Goal: Task Accomplishment & Management: Manage account settings

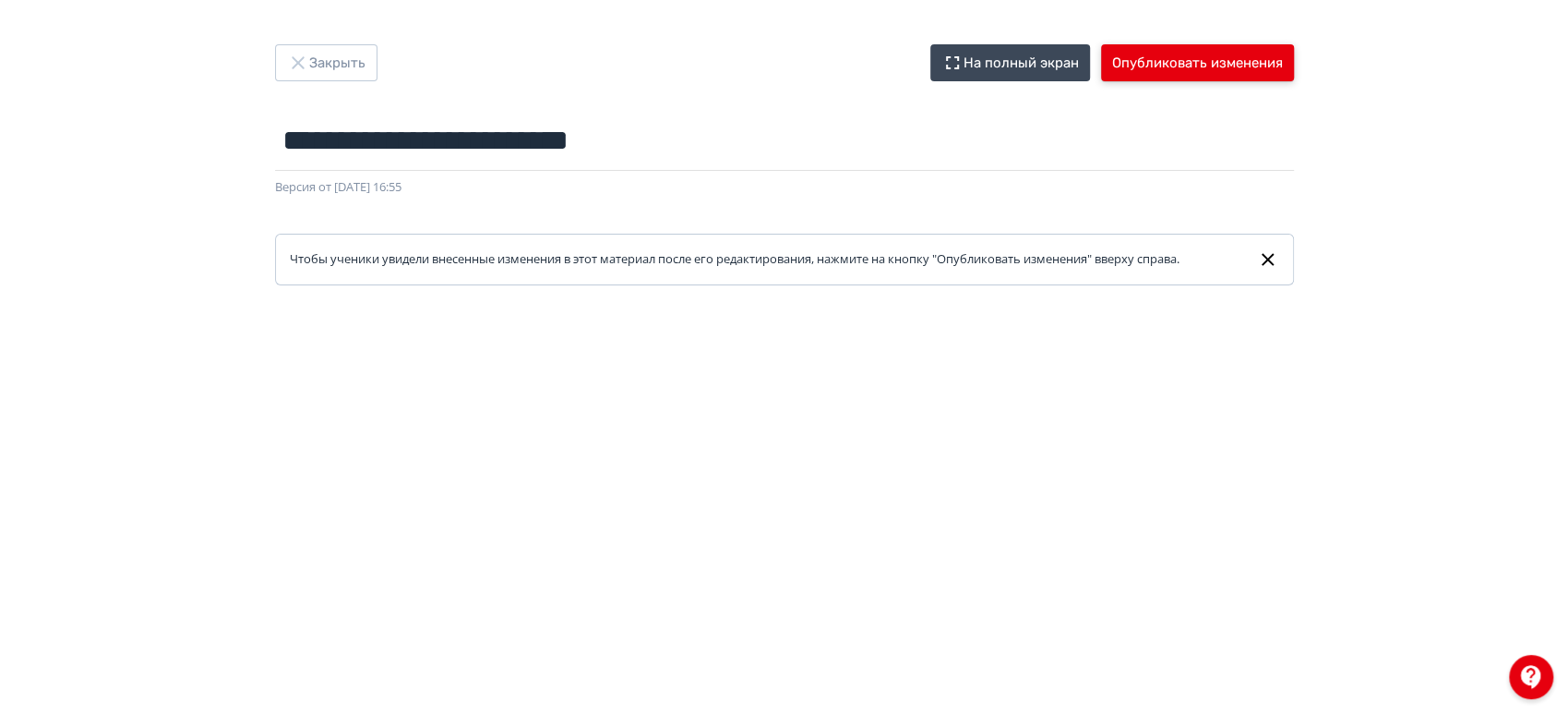
click at [1163, 62] on button "Опубликовать изменения" at bounding box center [1197, 63] width 192 height 37
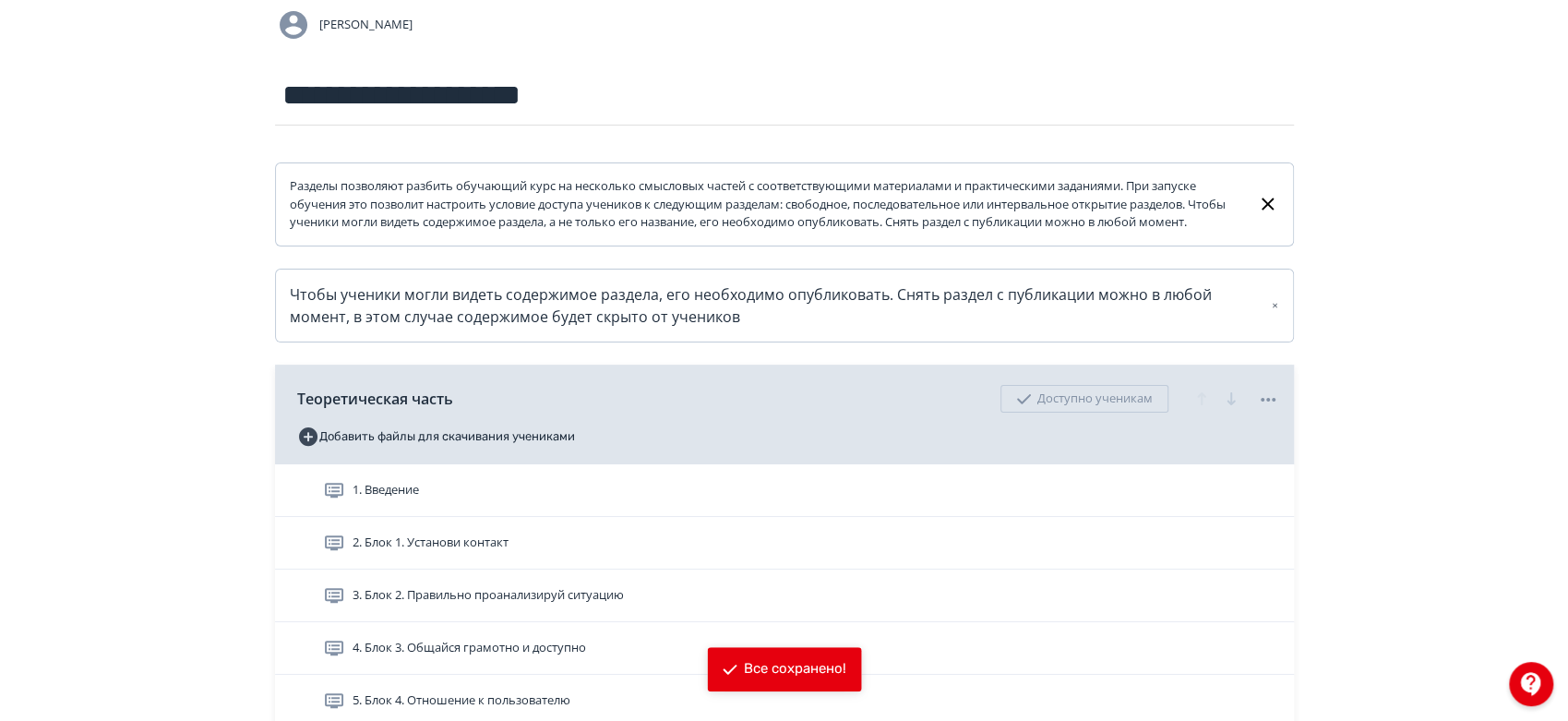
scroll to position [410, 0]
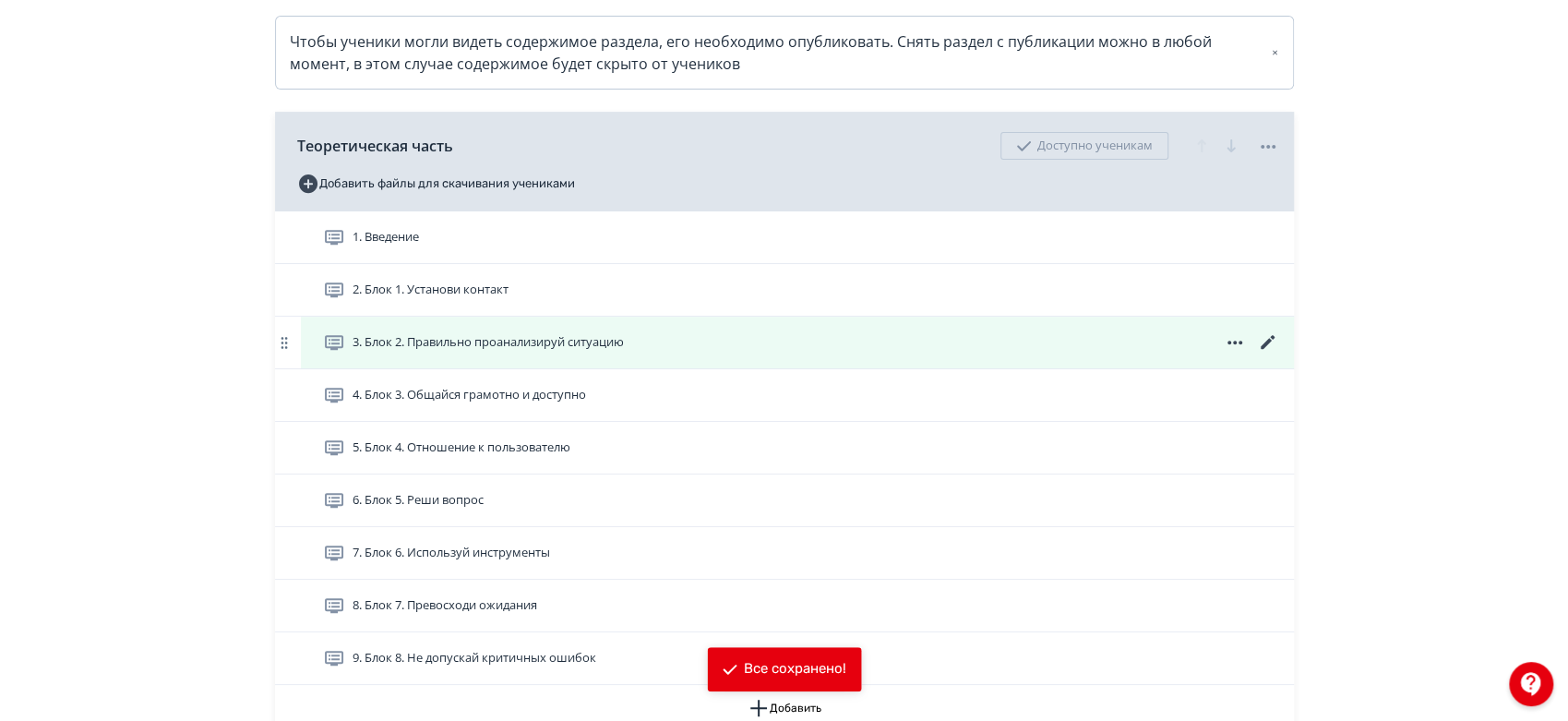
click at [1270, 349] on icon at bounding box center [1266, 342] width 13 height 13
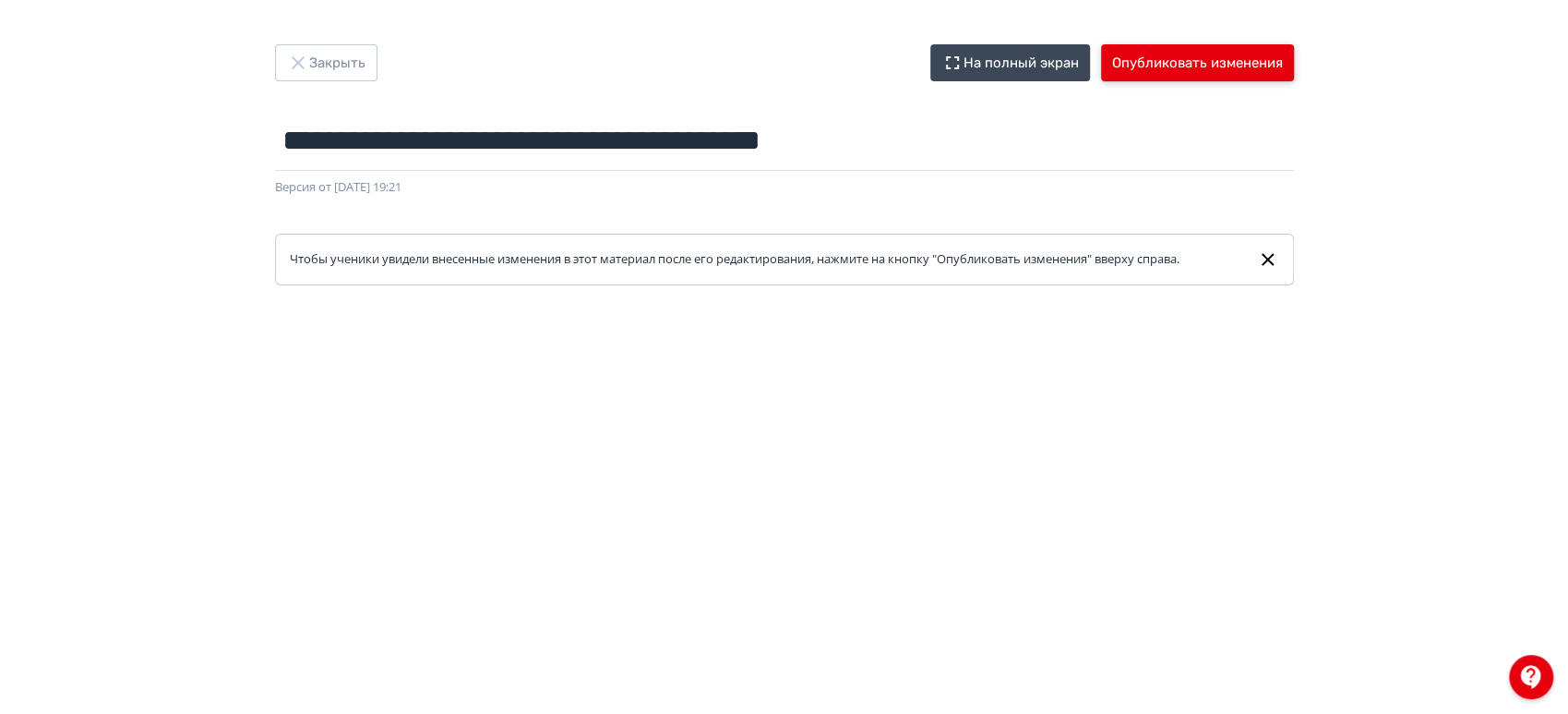
click at [1219, 64] on button "Опубликовать изменения" at bounding box center [1197, 63] width 192 height 37
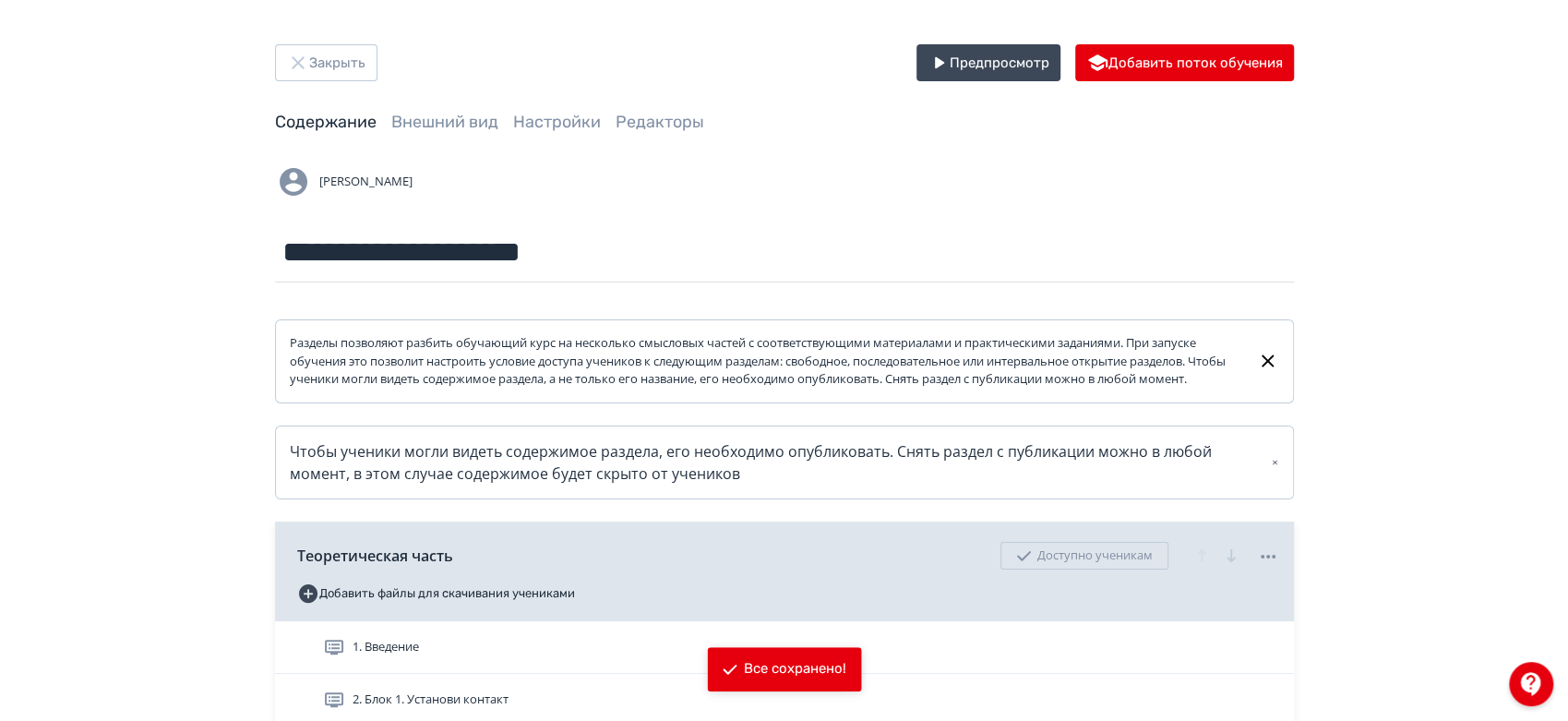
scroll to position [410, 0]
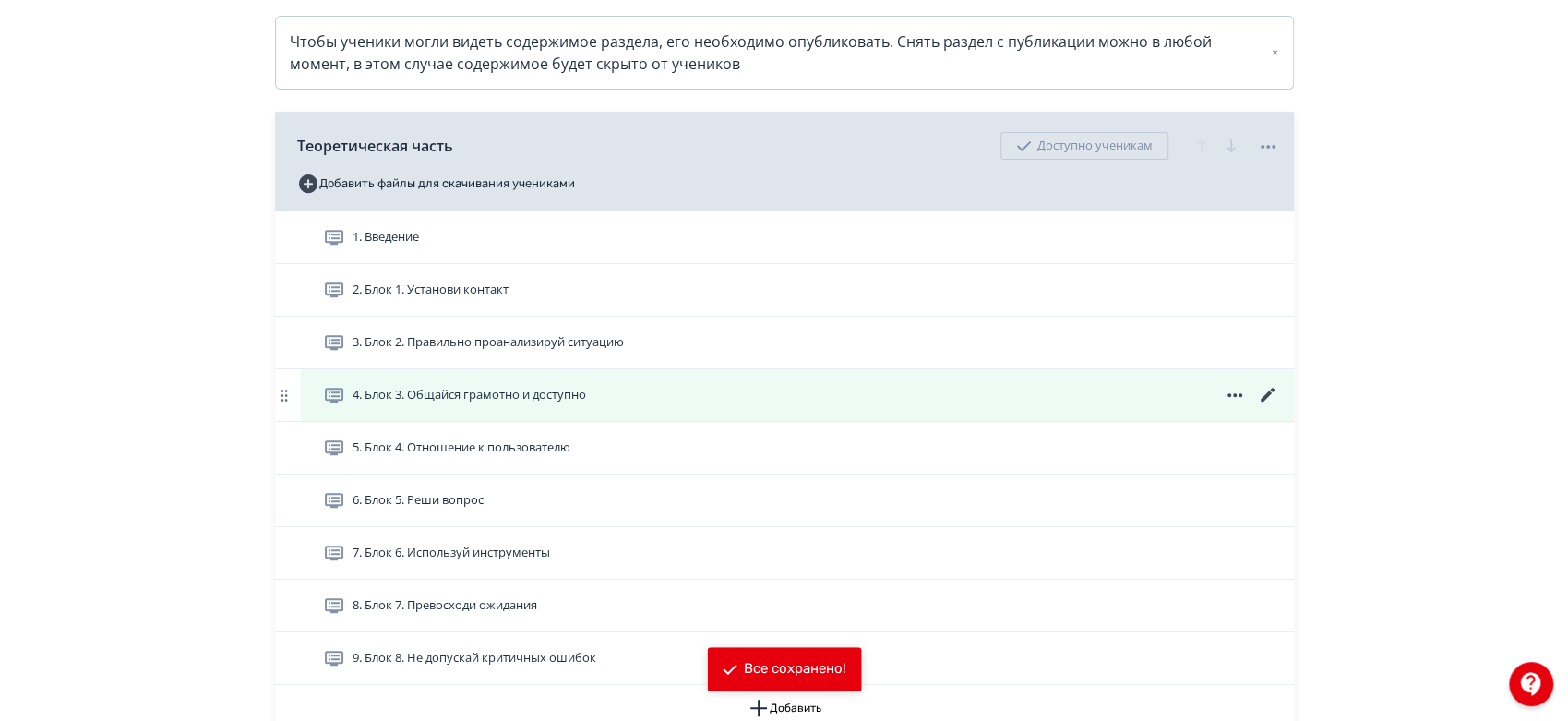
click at [1274, 406] on icon at bounding box center [1268, 395] width 22 height 22
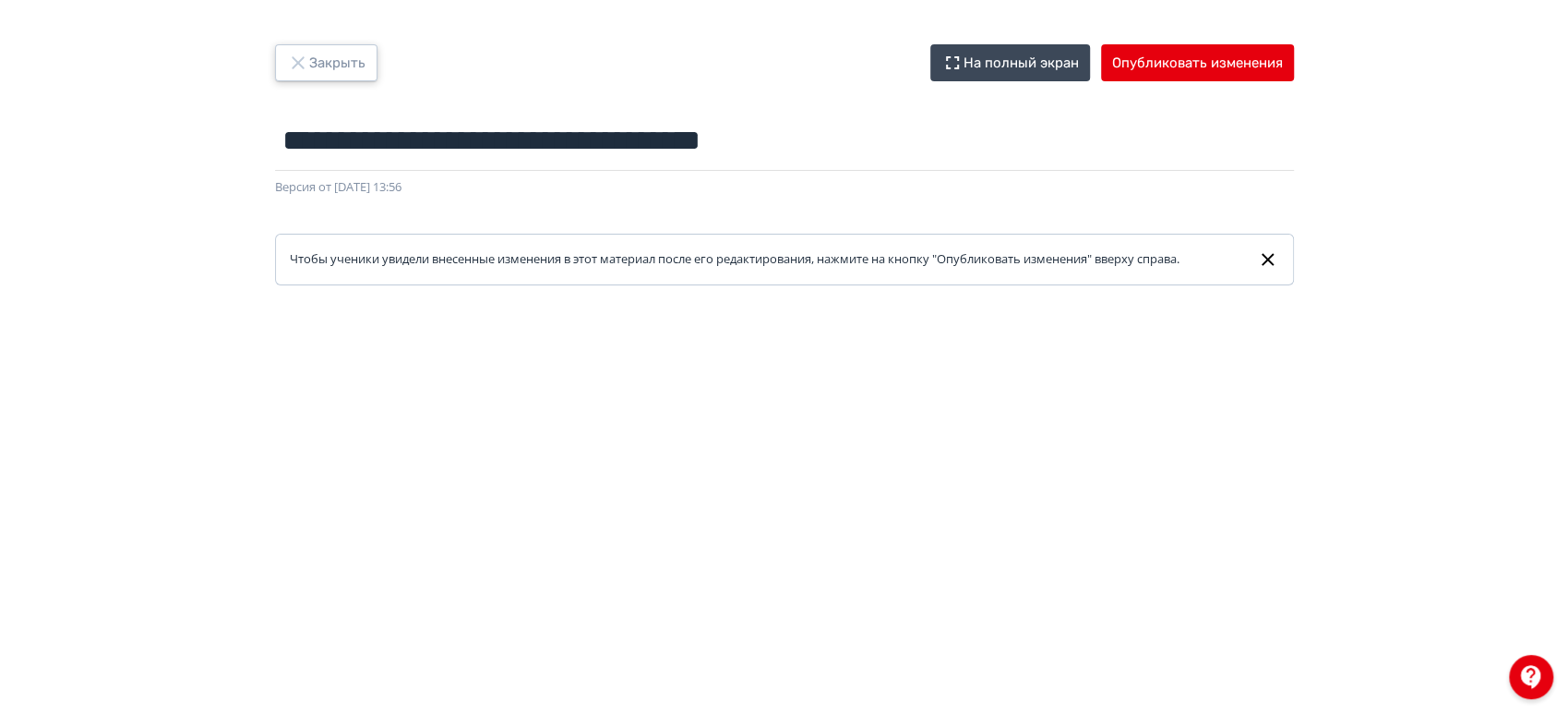
click at [330, 61] on button "Закрыть" at bounding box center [326, 63] width 102 height 37
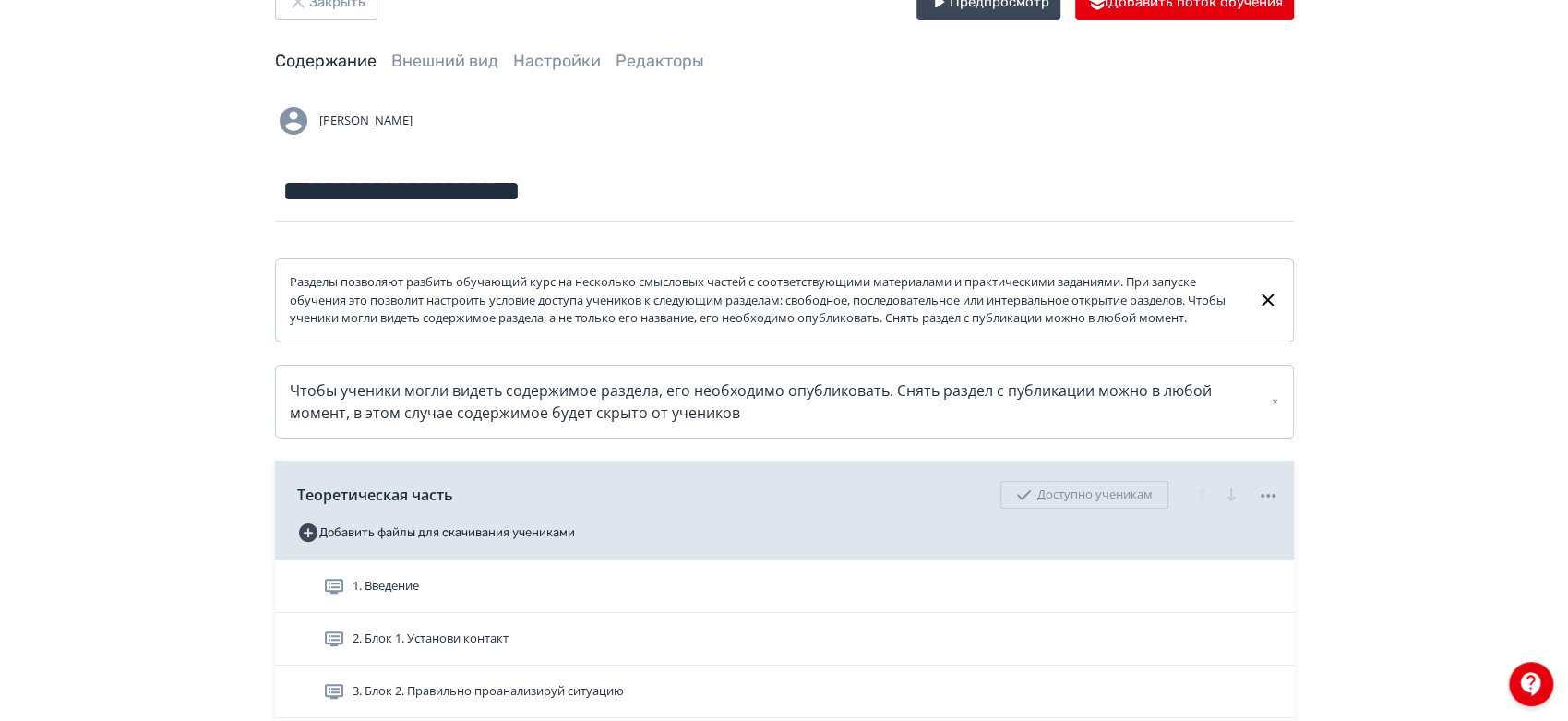
scroll to position [307, 0]
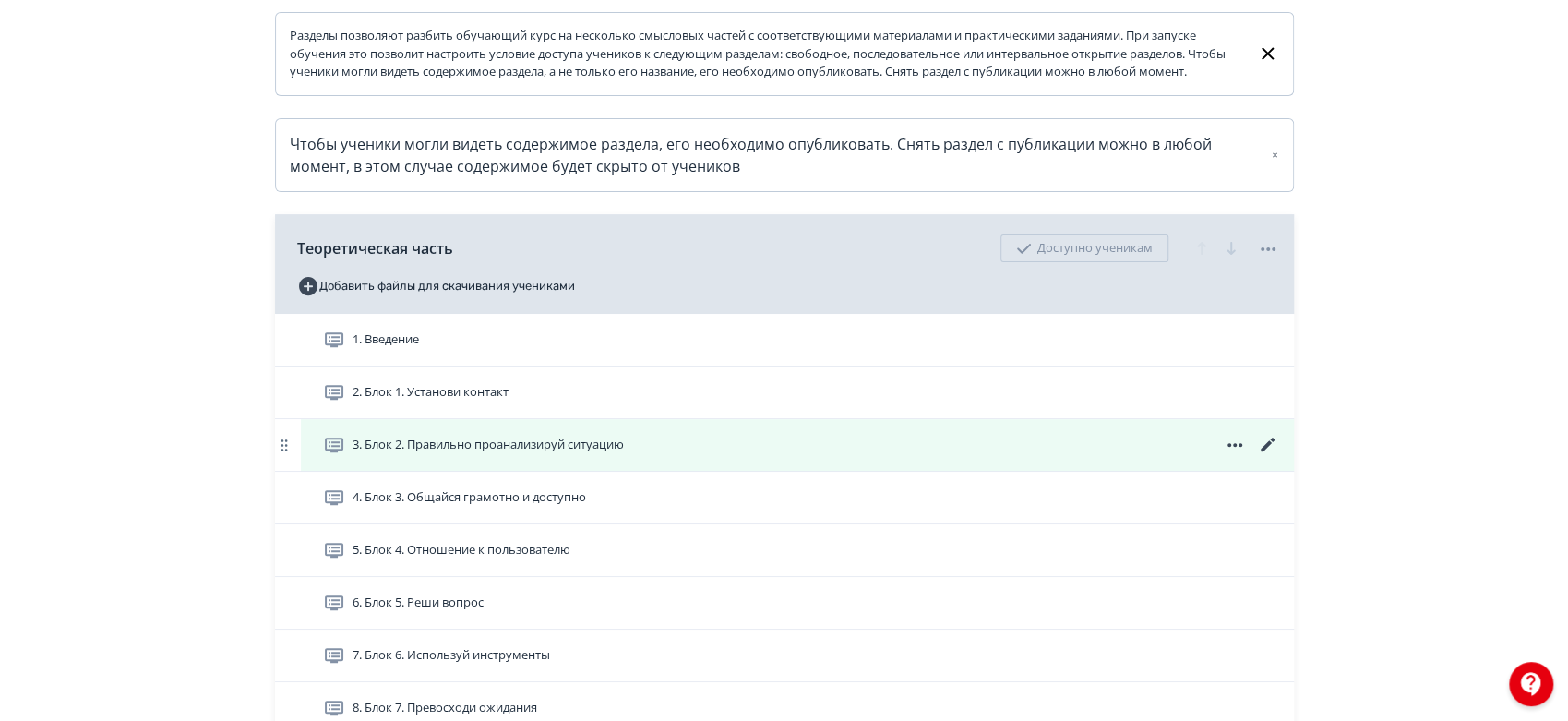
click at [1262, 456] on icon at bounding box center [1268, 445] width 22 height 22
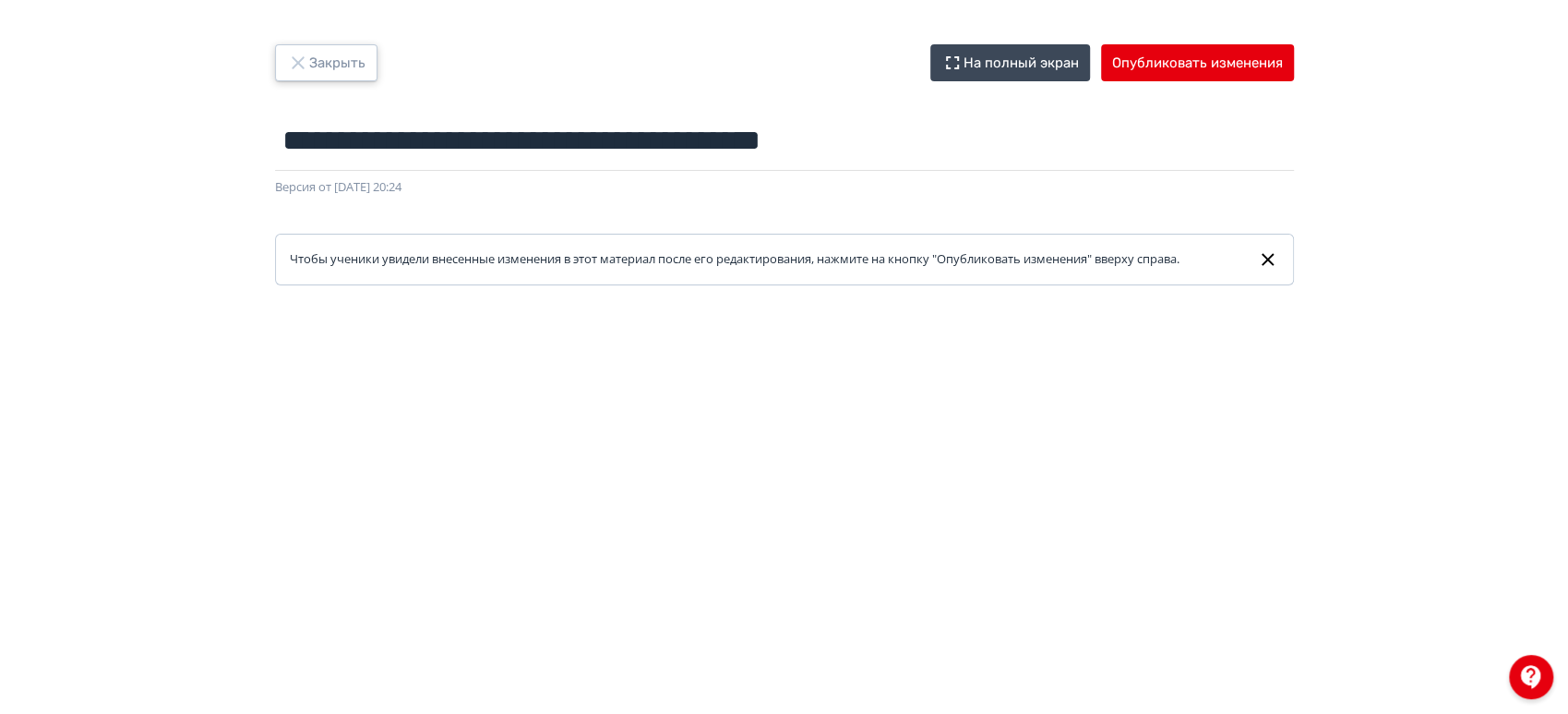
click at [310, 63] on button "Закрыть" at bounding box center [326, 63] width 102 height 37
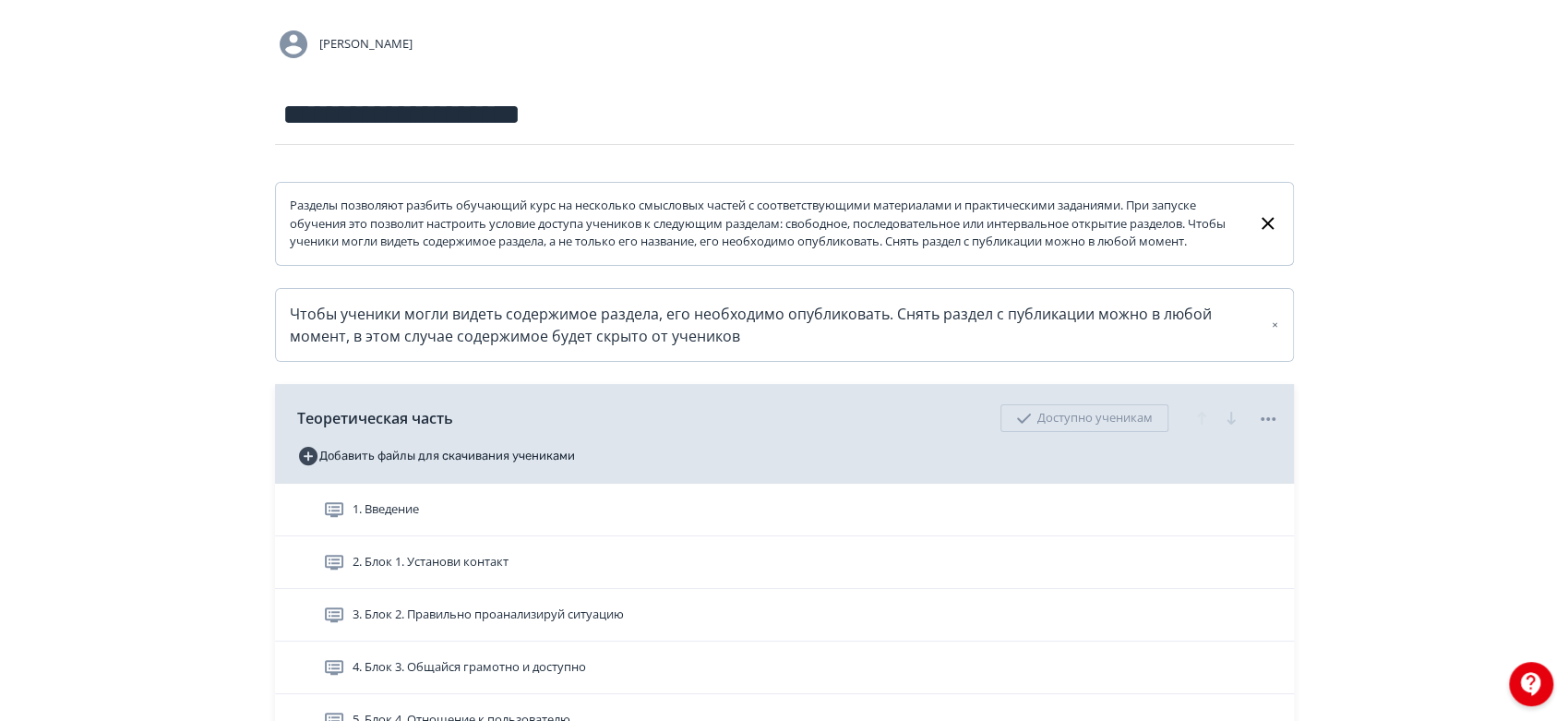
scroll to position [307, 0]
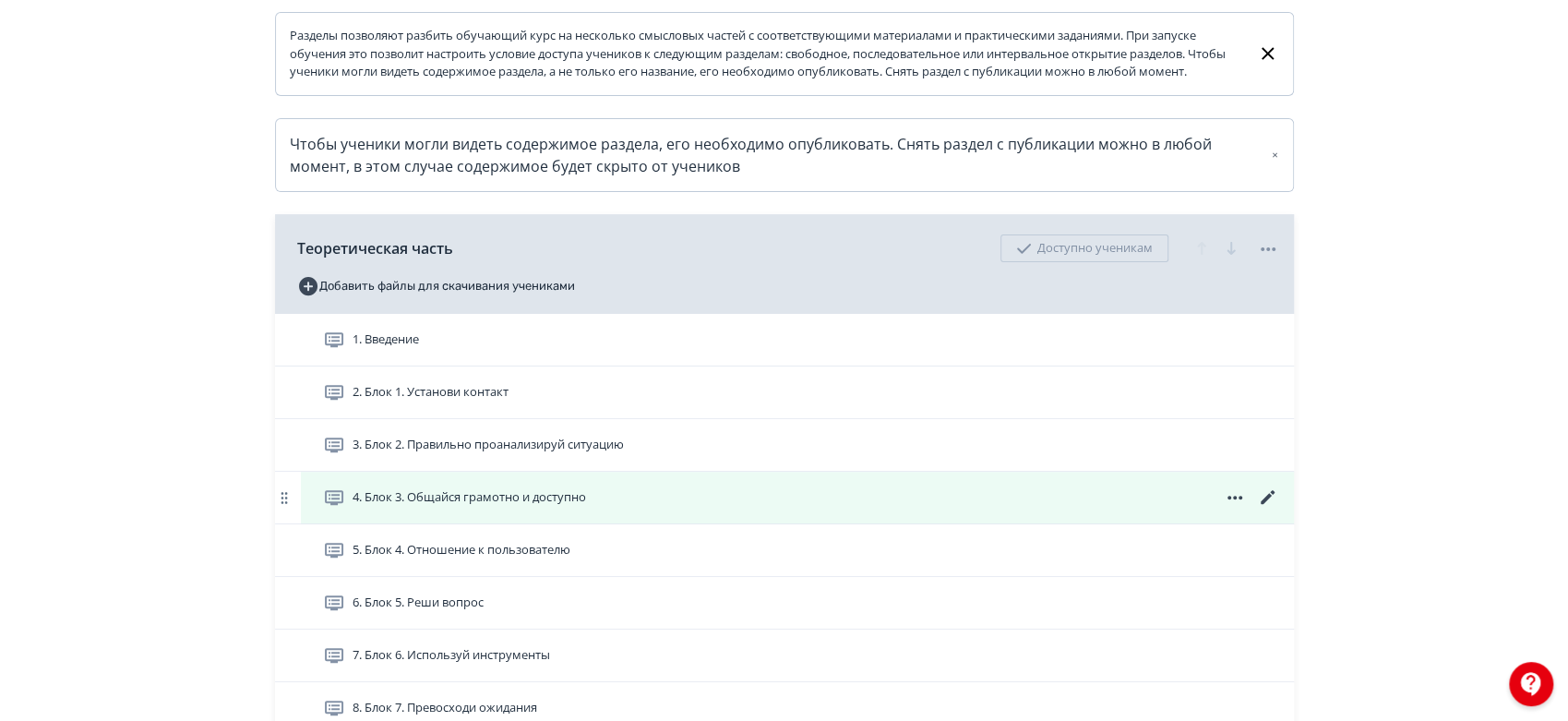
click at [1265, 509] on icon at bounding box center [1268, 498] width 22 height 22
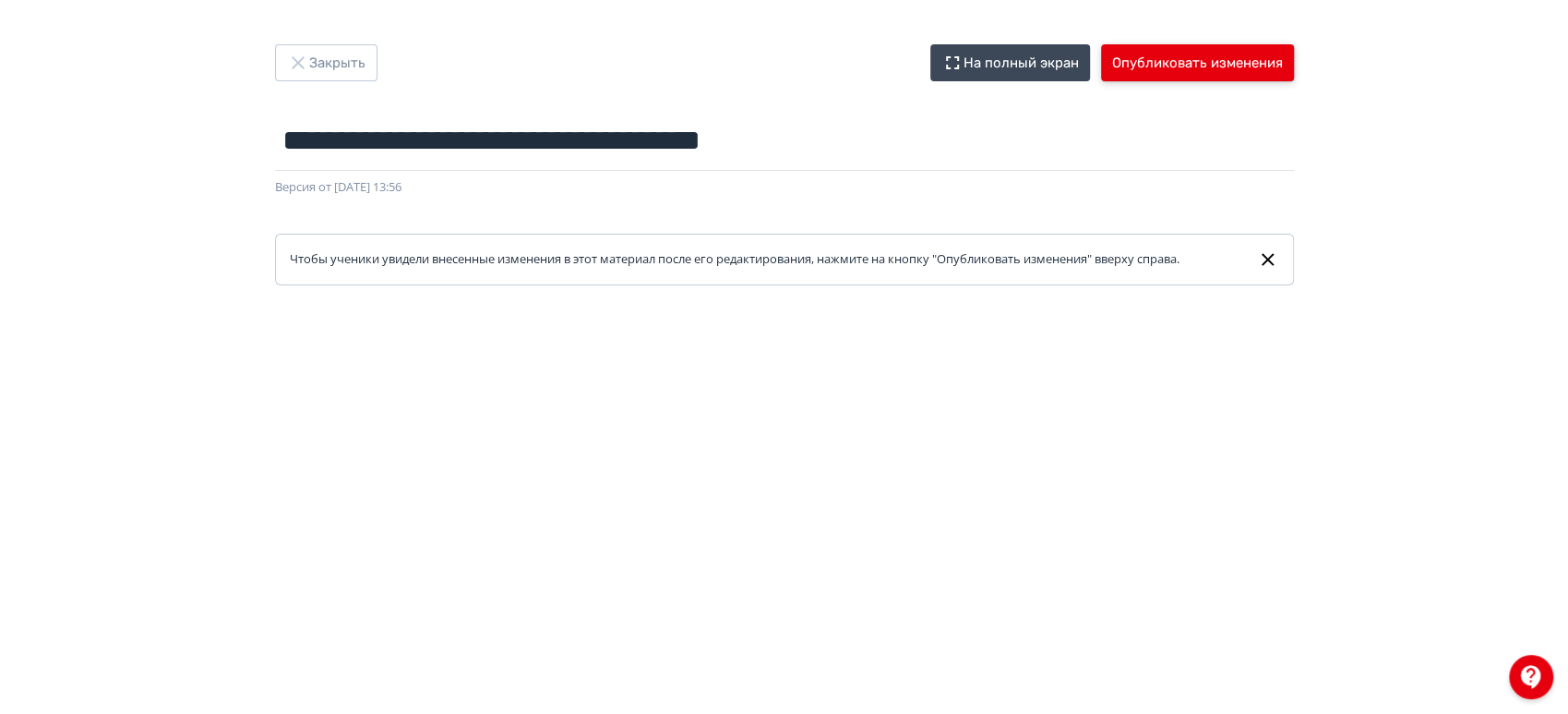
click at [1201, 57] on button "Опубликовать изменения" at bounding box center [1197, 63] width 192 height 37
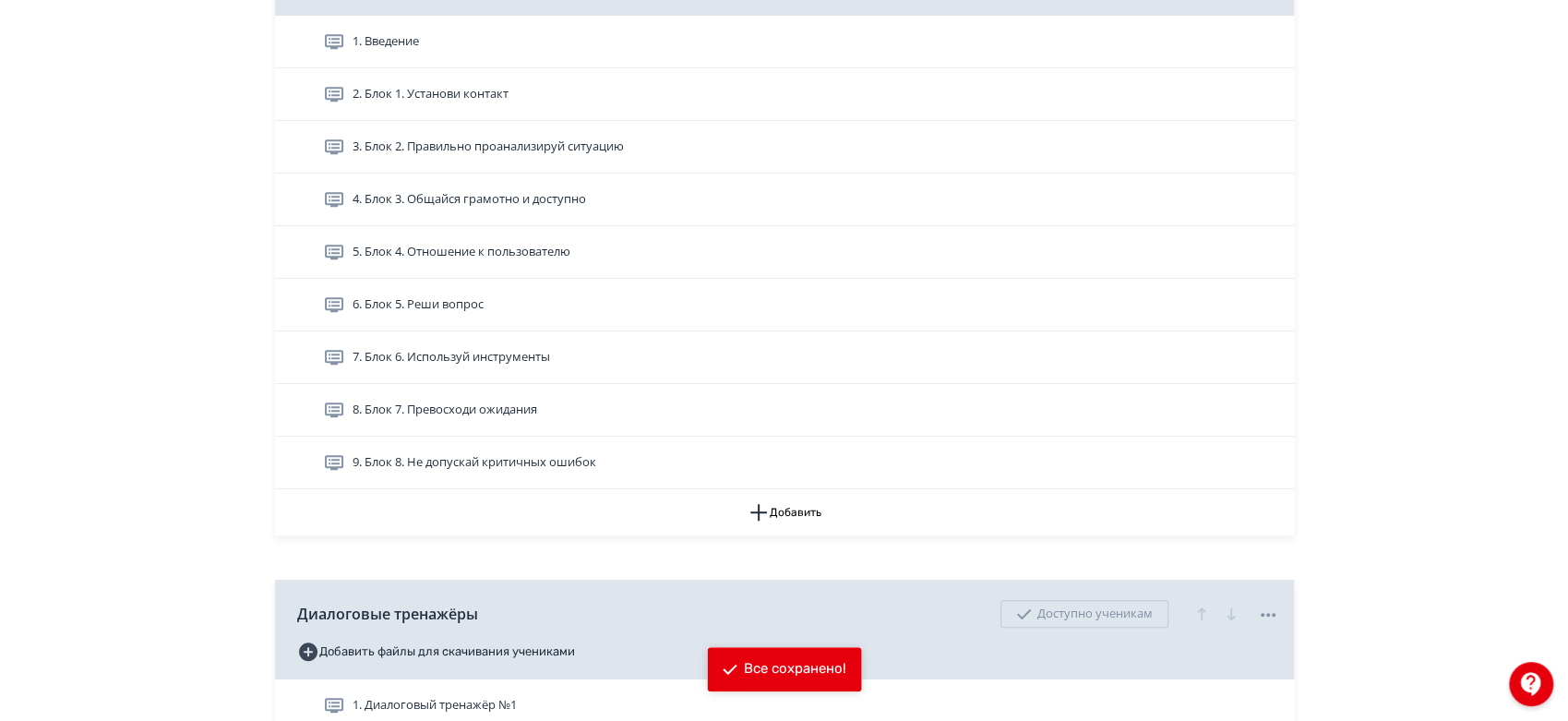
scroll to position [615, 0]
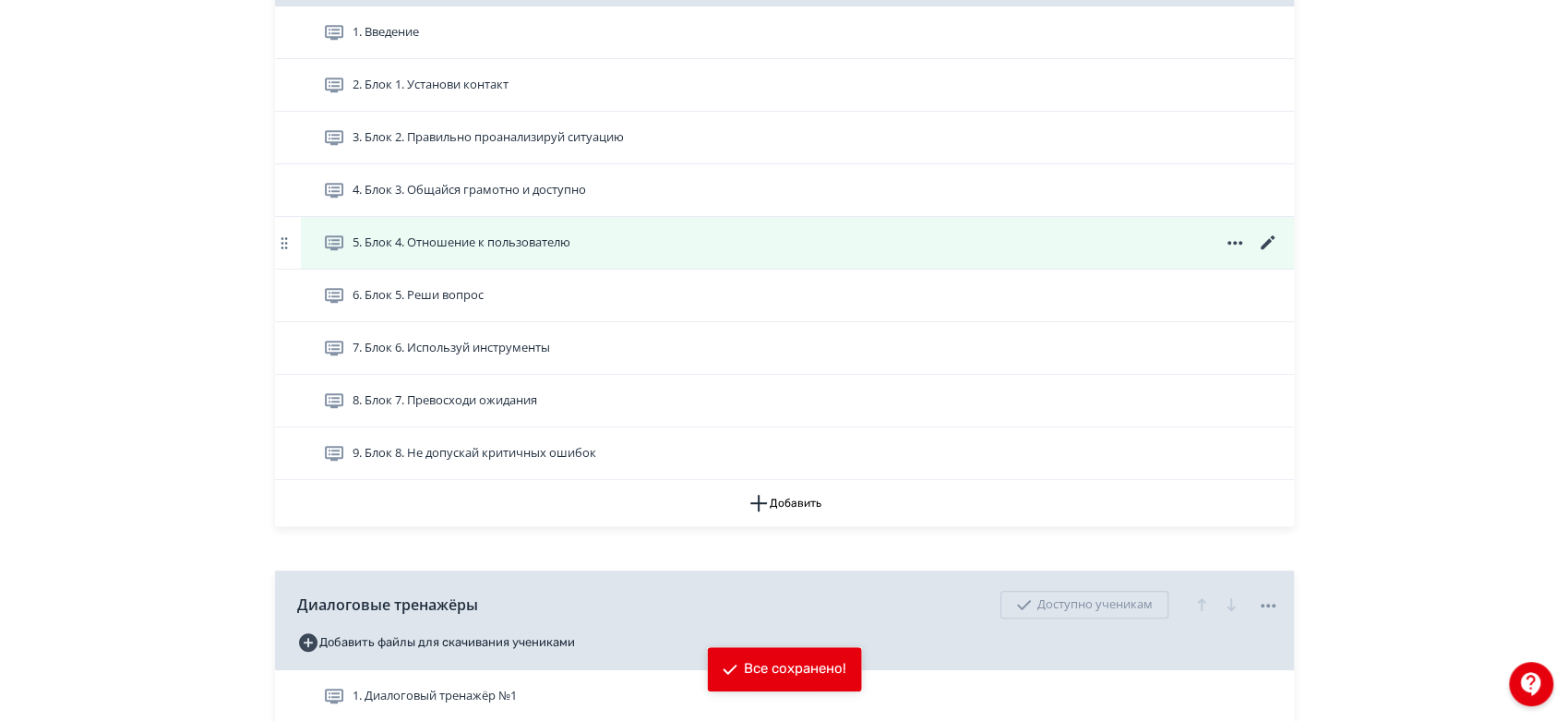
click at [1265, 254] on icon at bounding box center [1268, 243] width 22 height 22
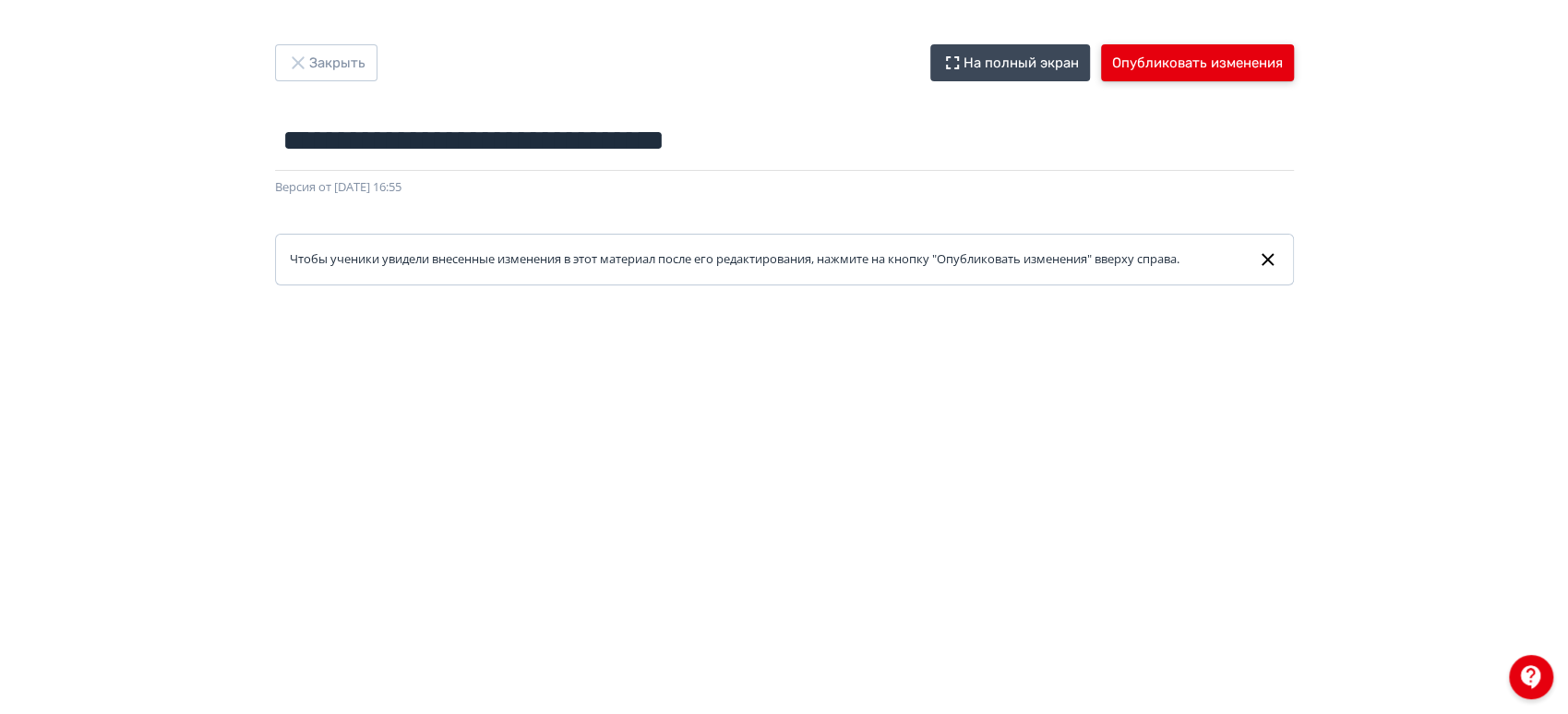
click at [1213, 65] on button "Опубликовать изменения" at bounding box center [1197, 63] width 192 height 37
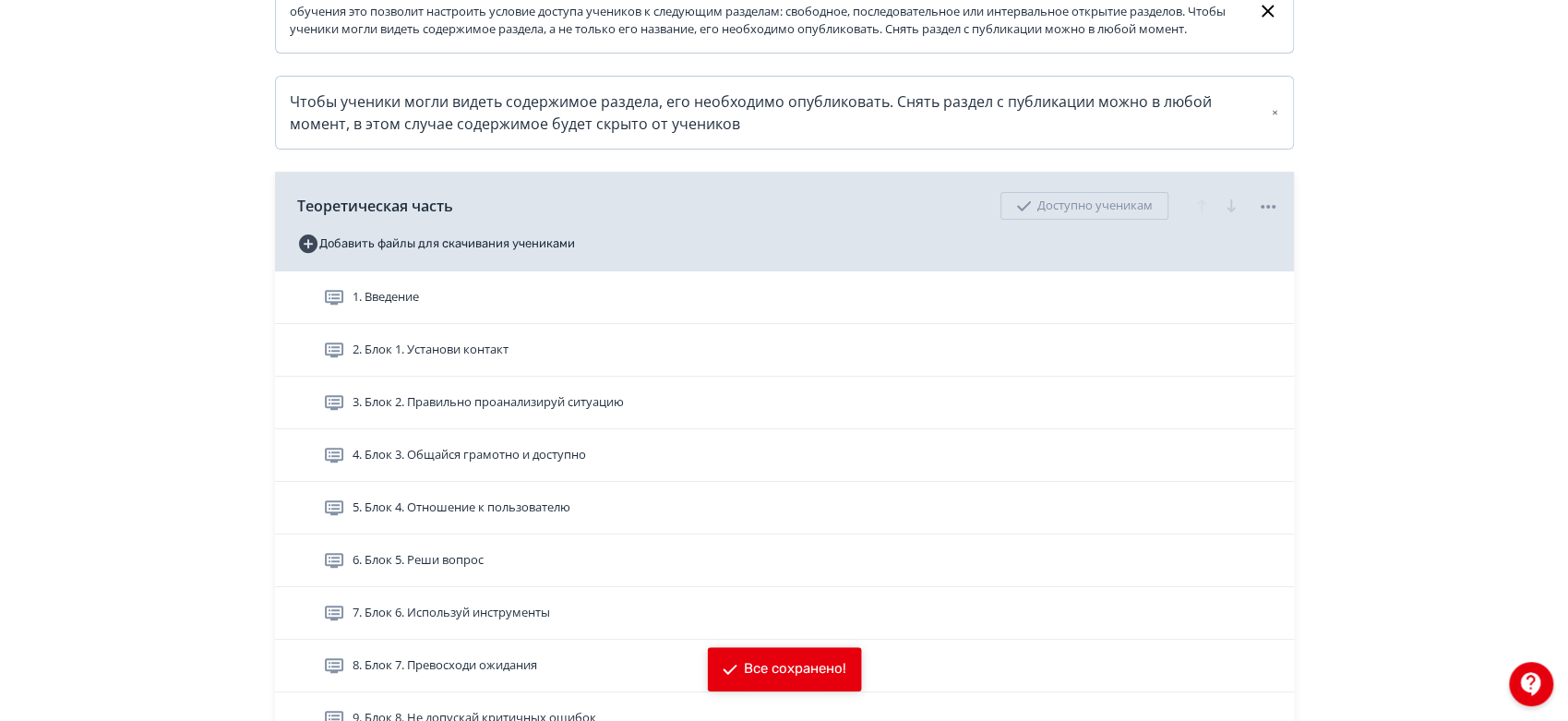
scroll to position [615, 0]
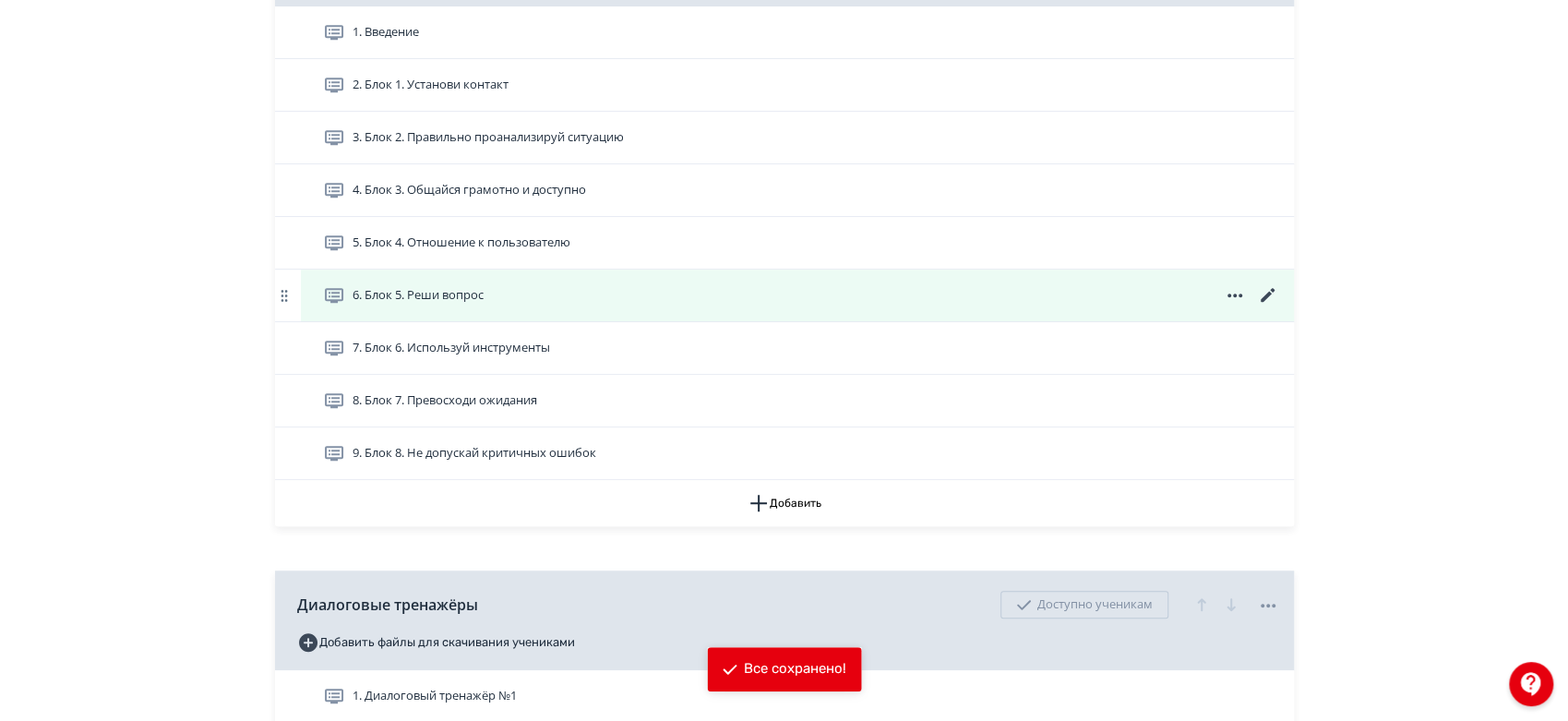
click at [1266, 302] on icon at bounding box center [1266, 295] width 13 height 13
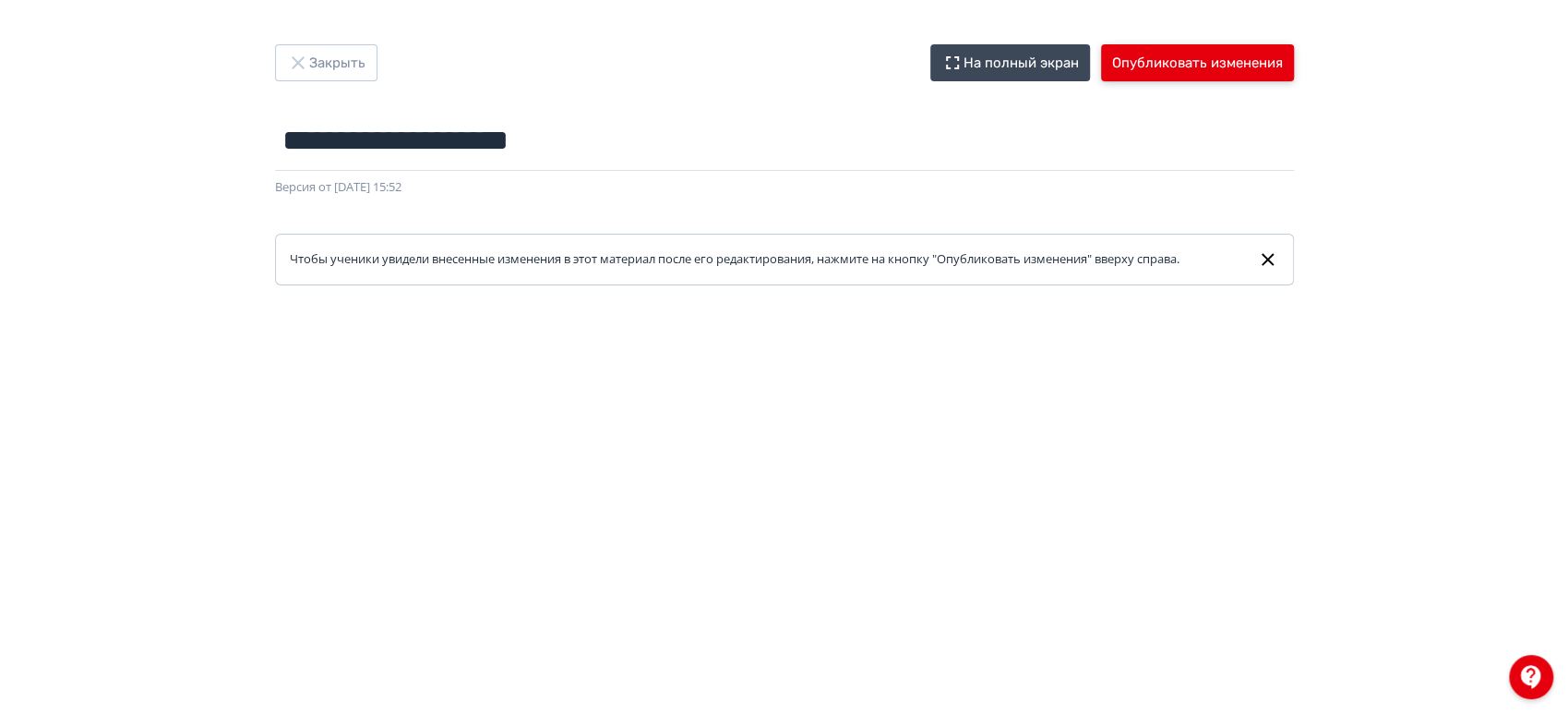
click at [1213, 73] on button "Опубликовать изменения" at bounding box center [1197, 63] width 192 height 37
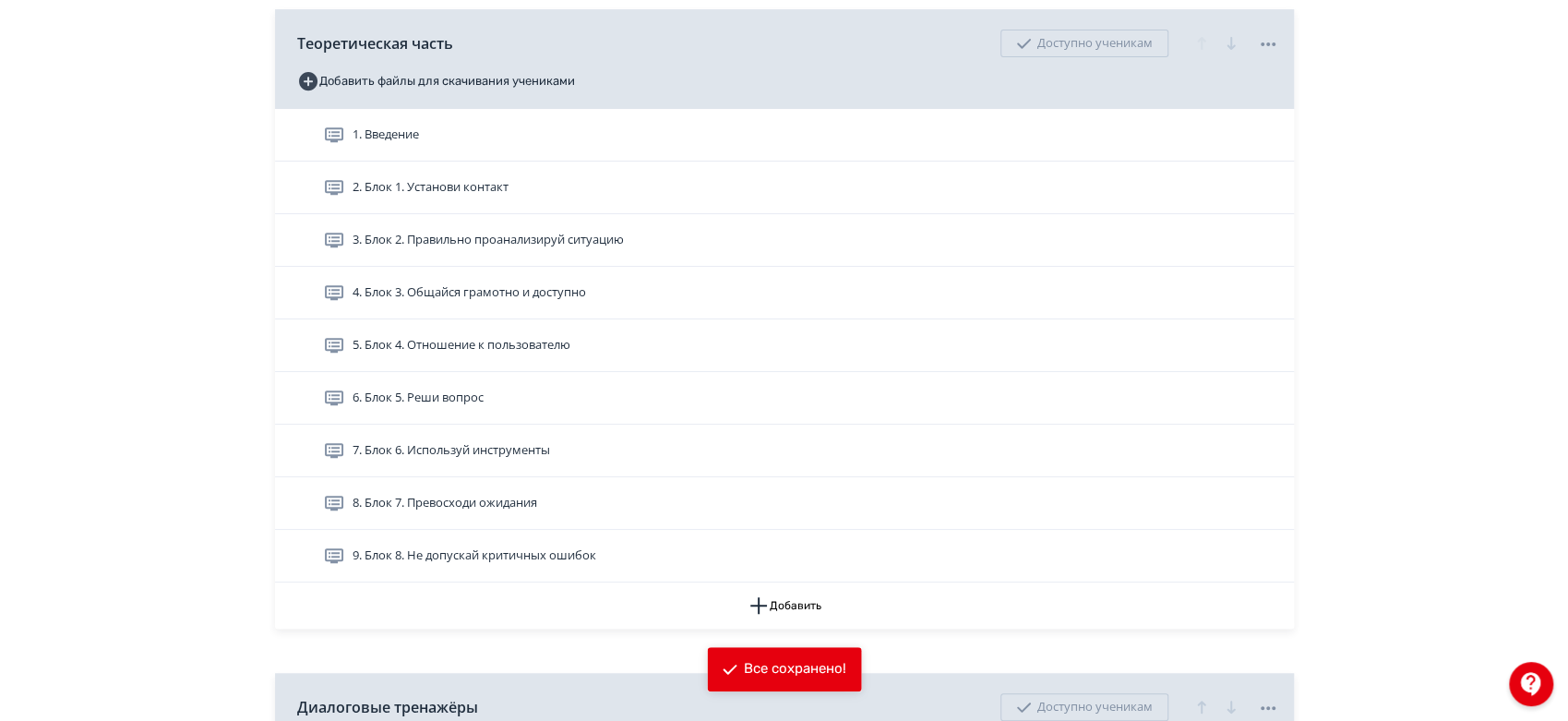
scroll to position [717, 0]
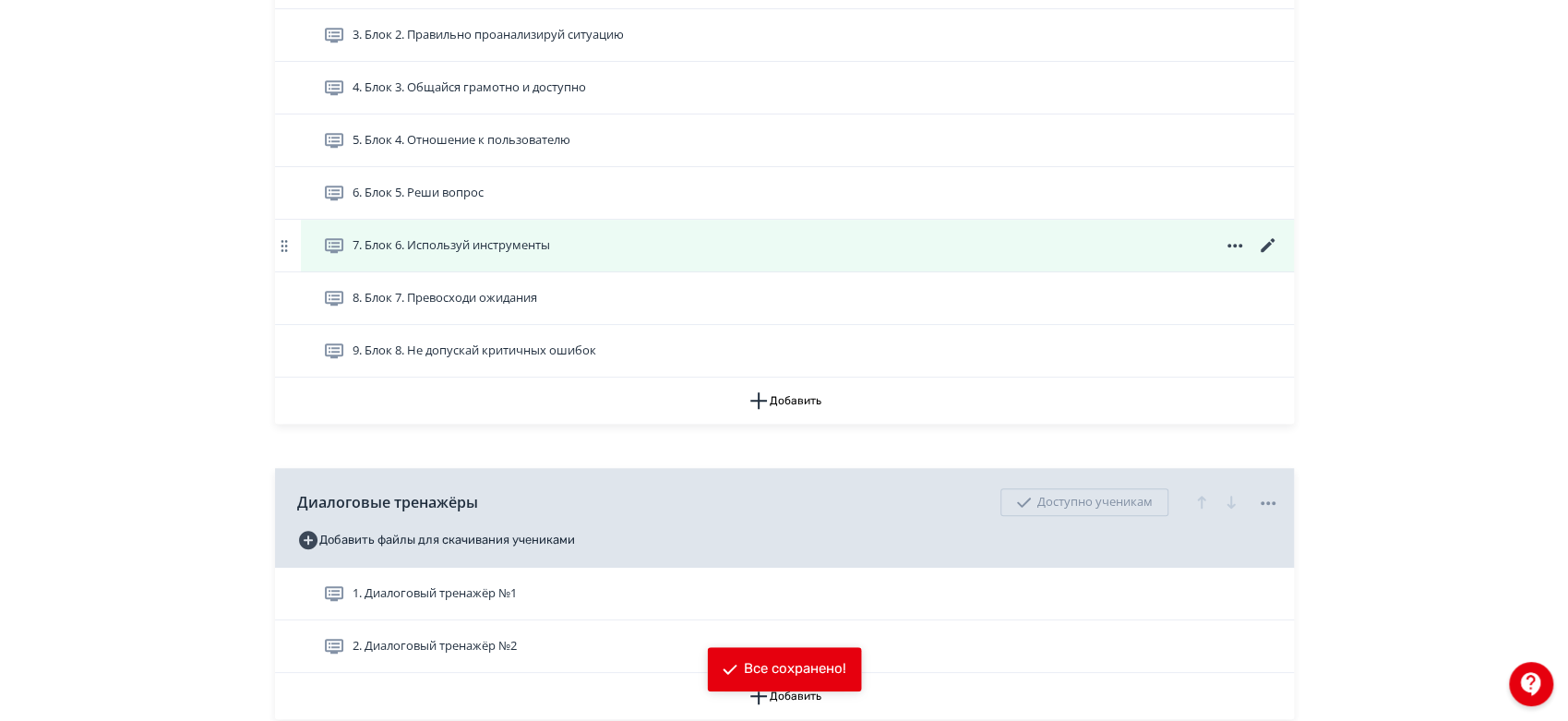
click at [1273, 257] on icon at bounding box center [1268, 245] width 22 height 22
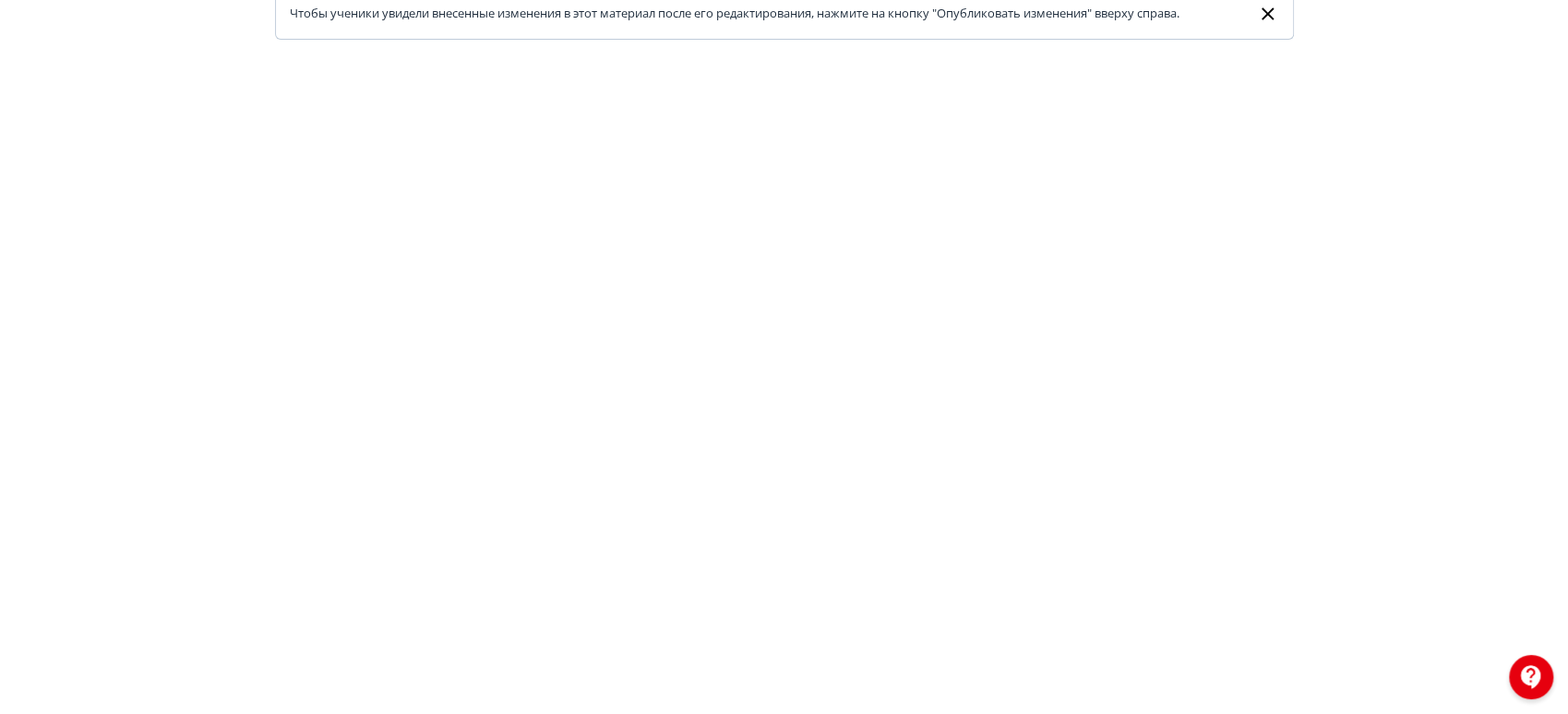
scroll to position [28, 0]
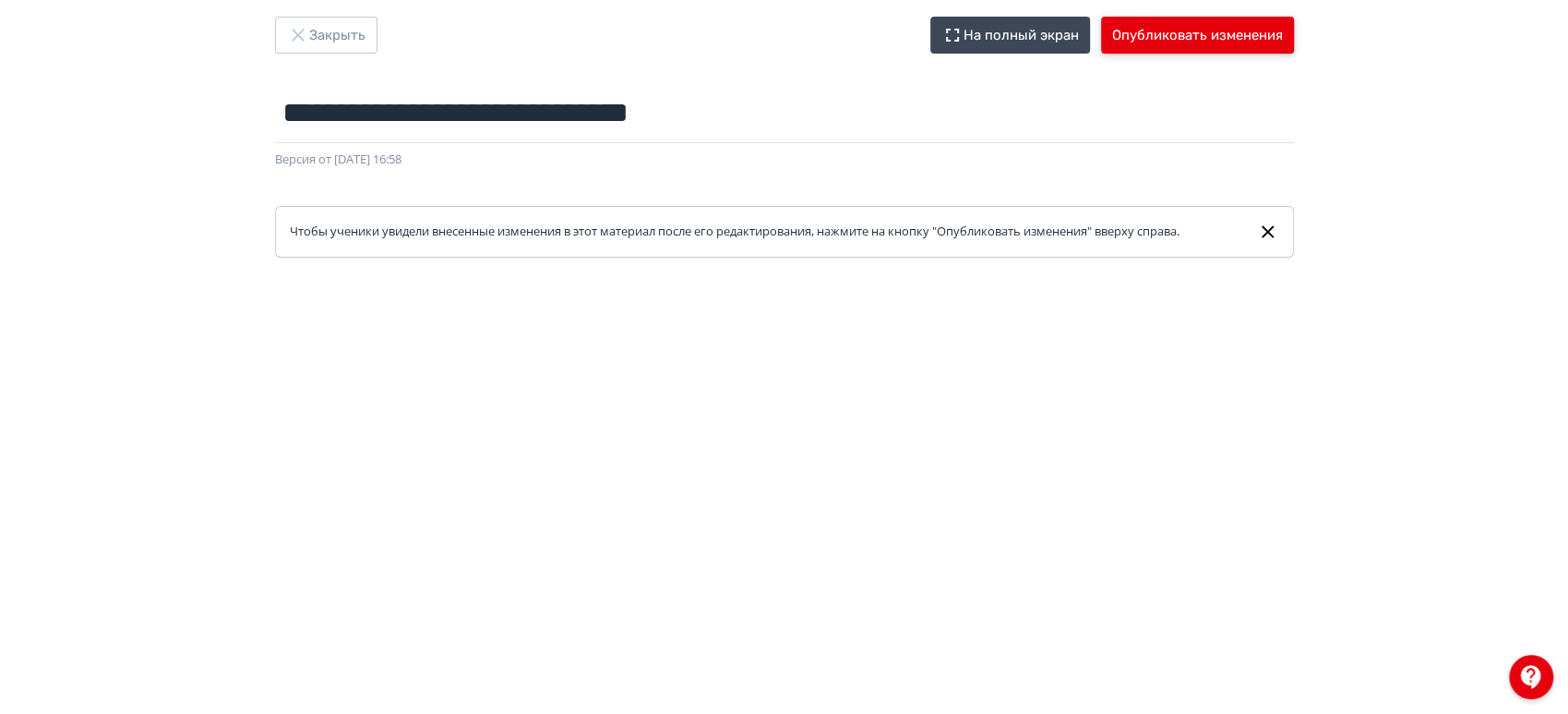
click at [1178, 36] on button "Опубликовать изменения" at bounding box center [1197, 35] width 192 height 37
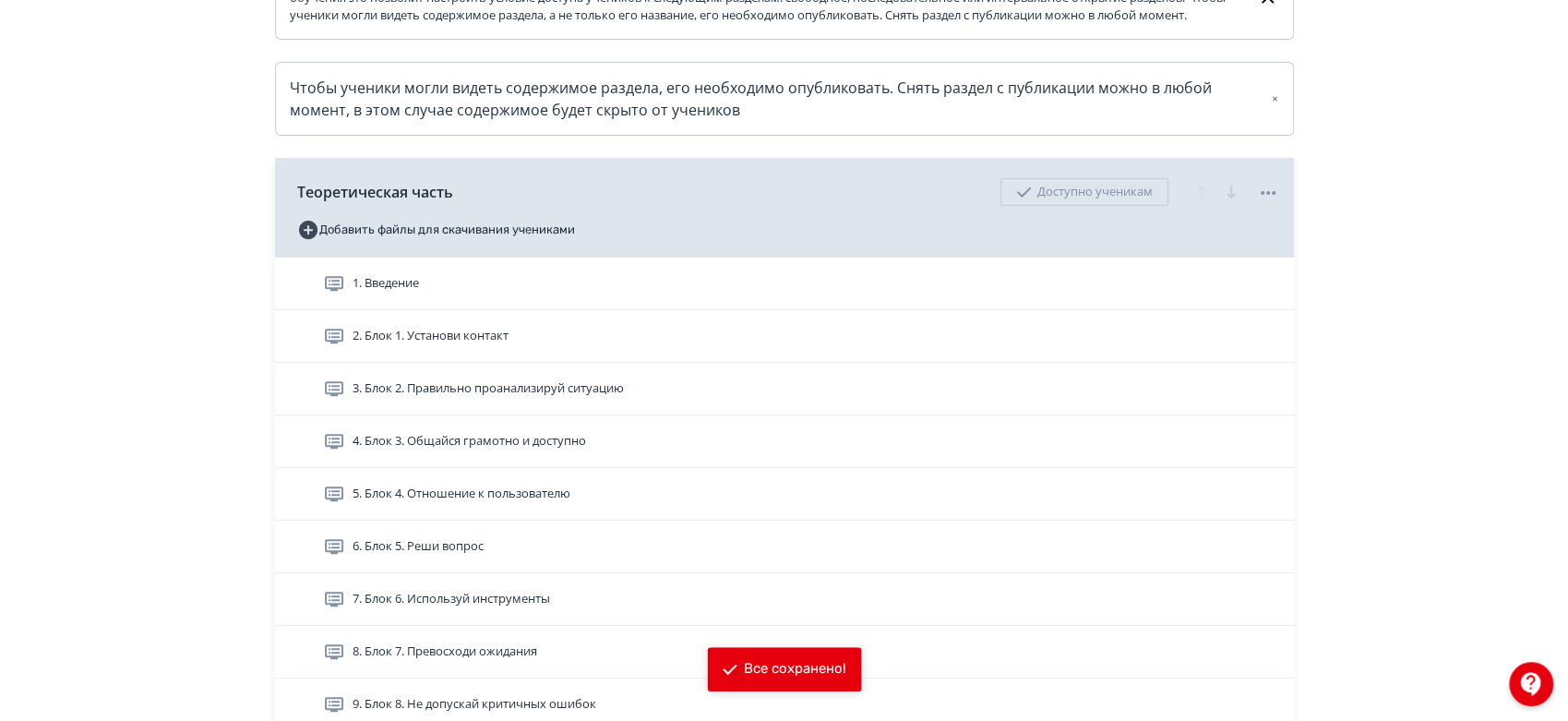
scroll to position [512, 0]
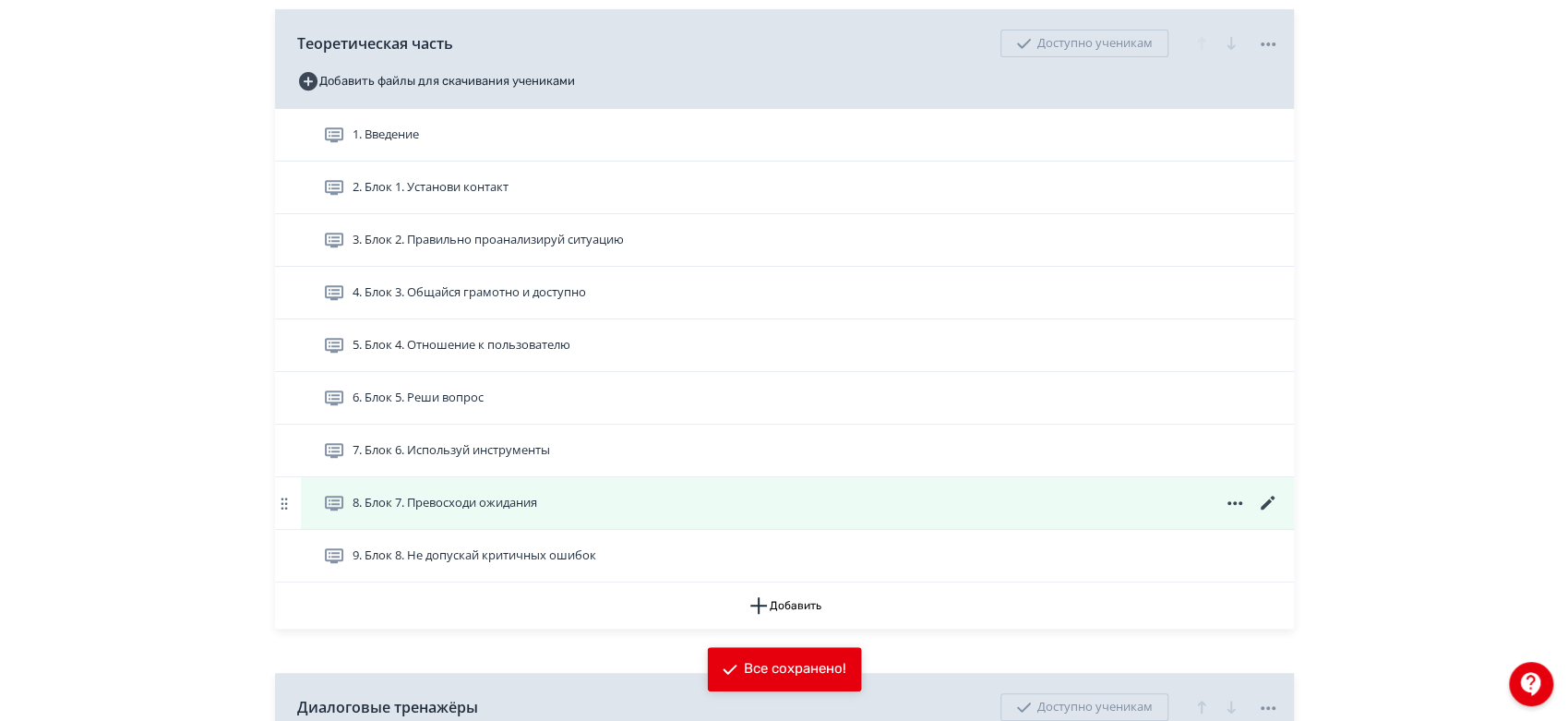
click at [1268, 510] on icon at bounding box center [1266, 502] width 13 height 13
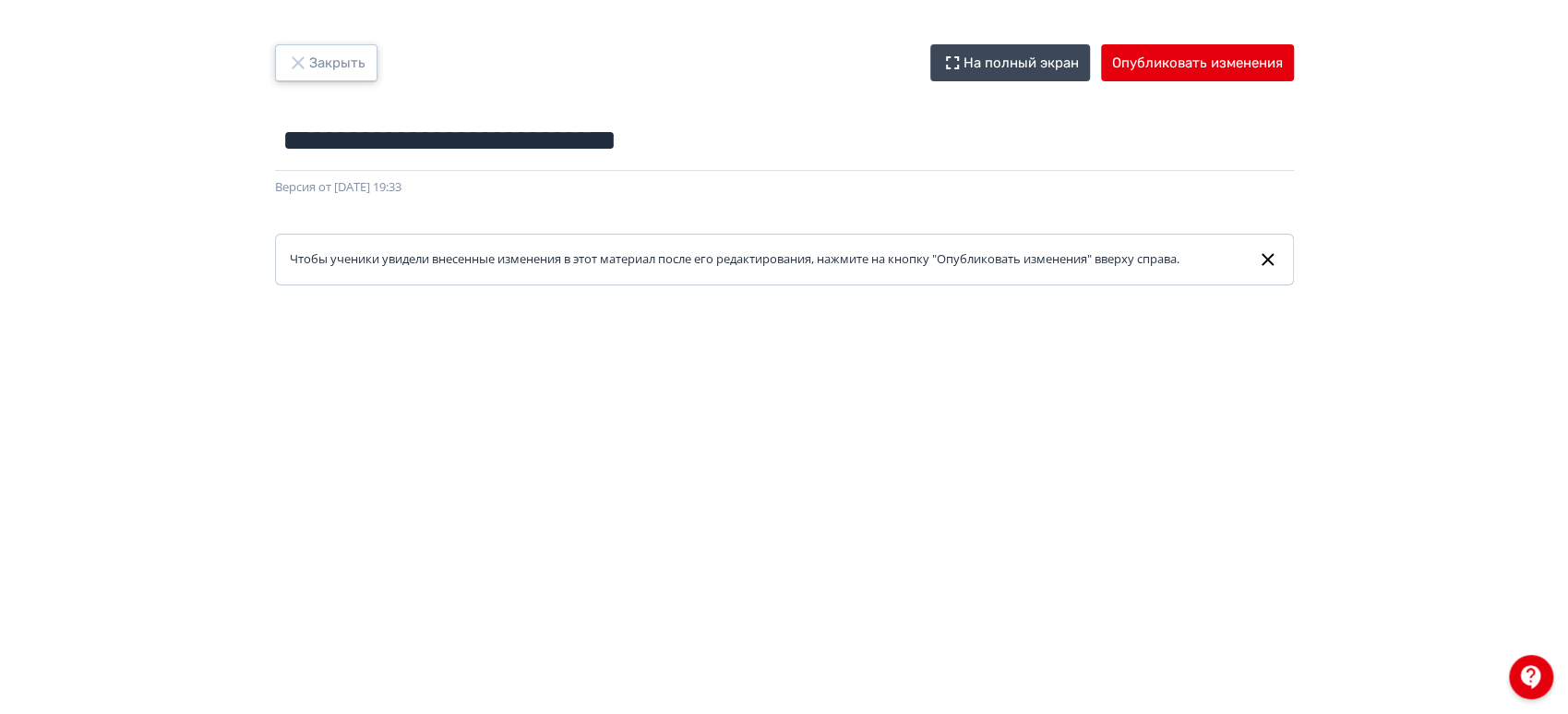
click at [332, 57] on button "Закрыть" at bounding box center [326, 63] width 102 height 37
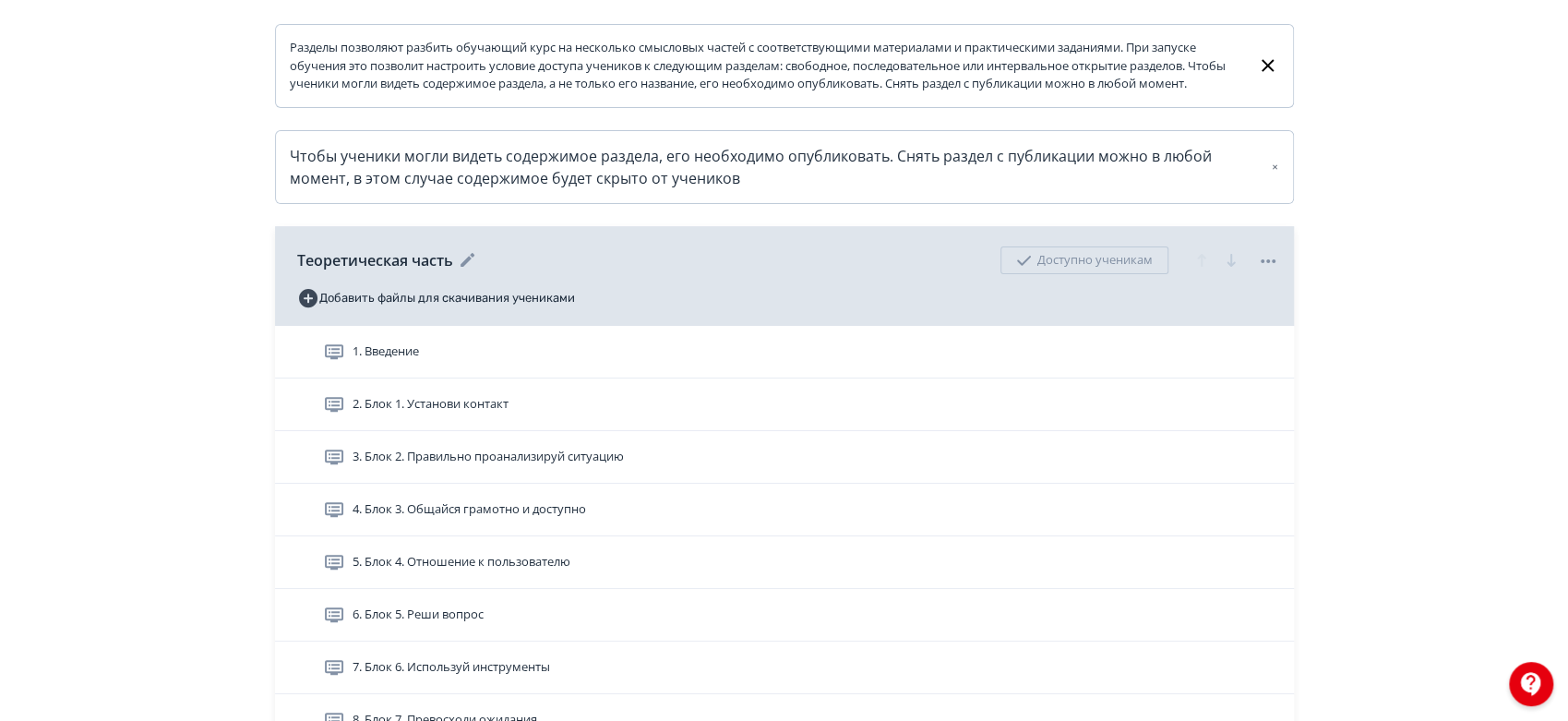
scroll to position [615, 0]
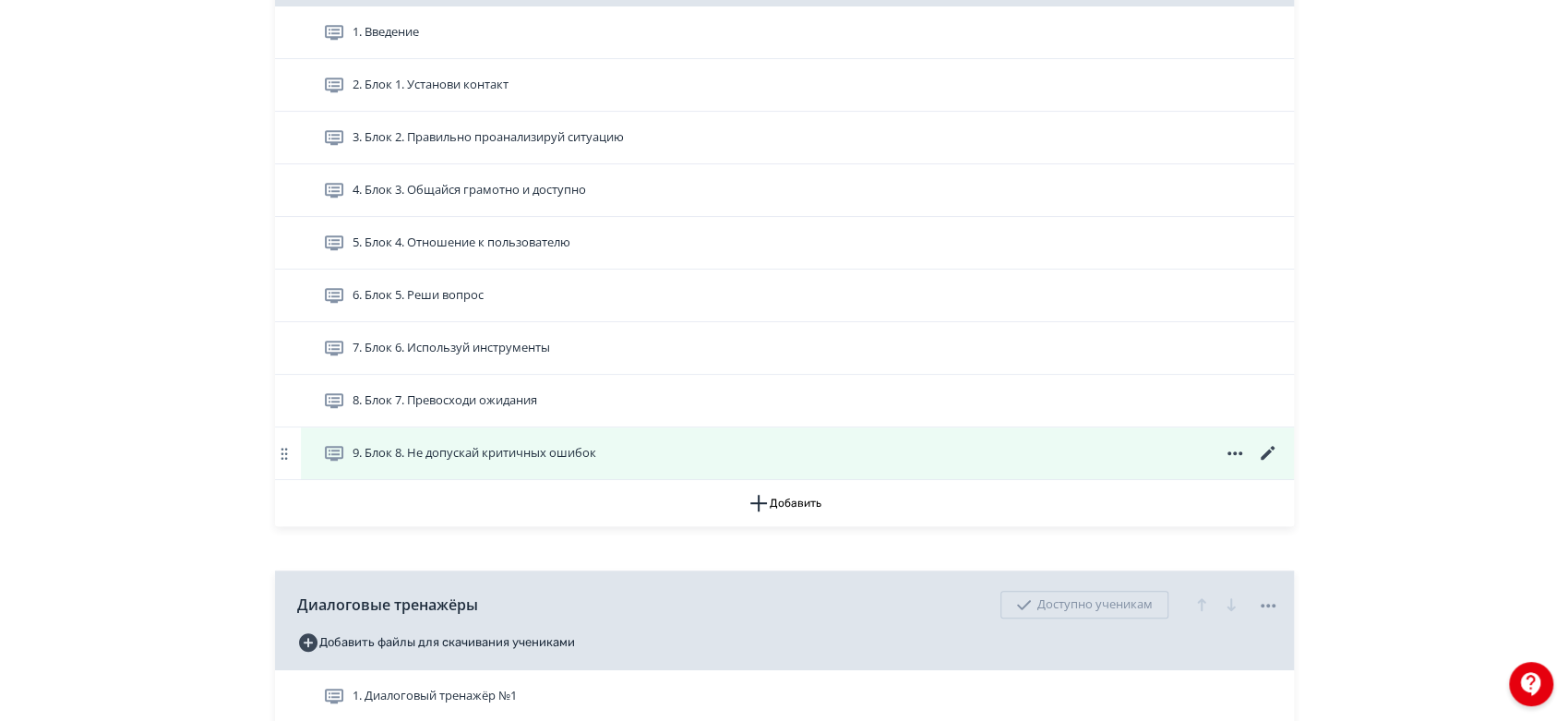
click at [1277, 463] on icon at bounding box center [1268, 453] width 22 height 22
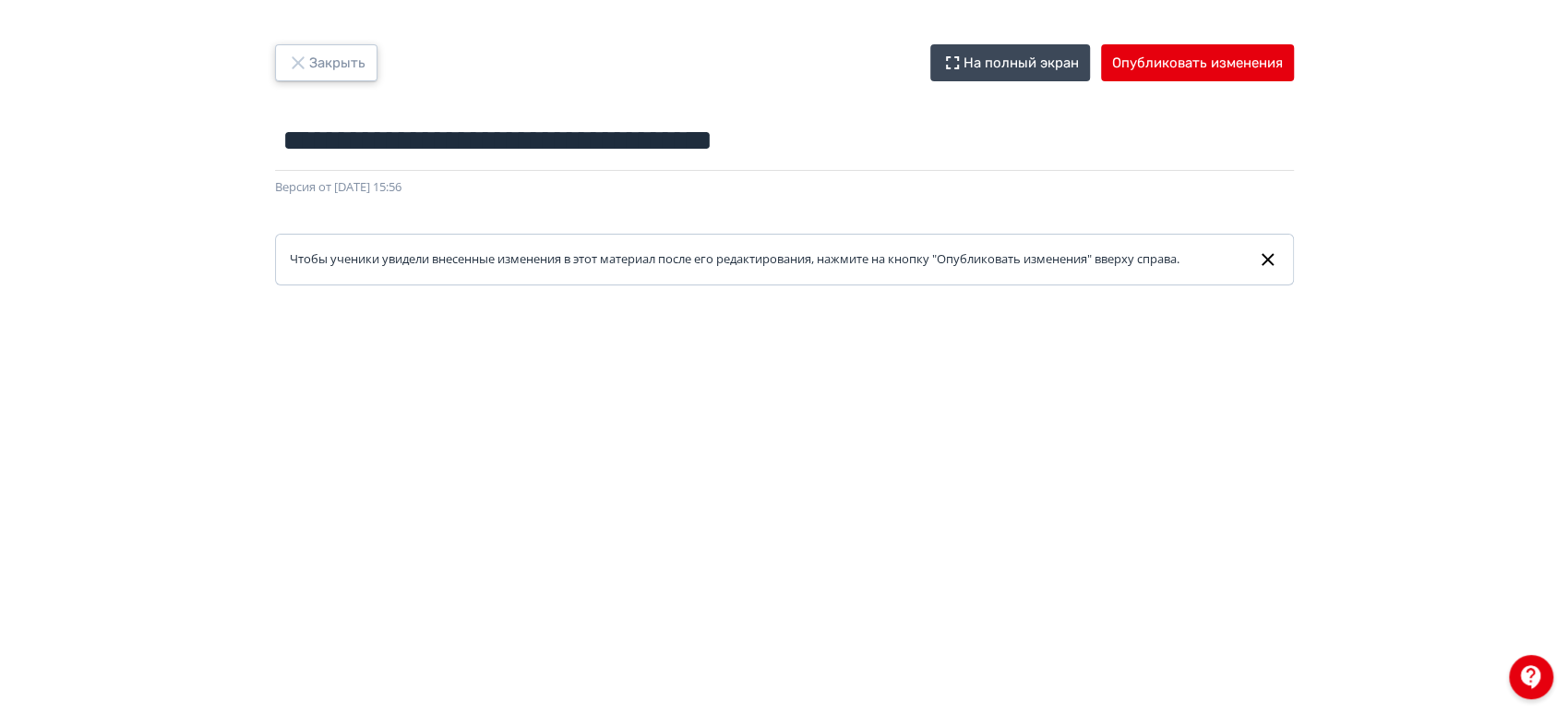
click at [334, 52] on button "Закрыть" at bounding box center [326, 63] width 102 height 37
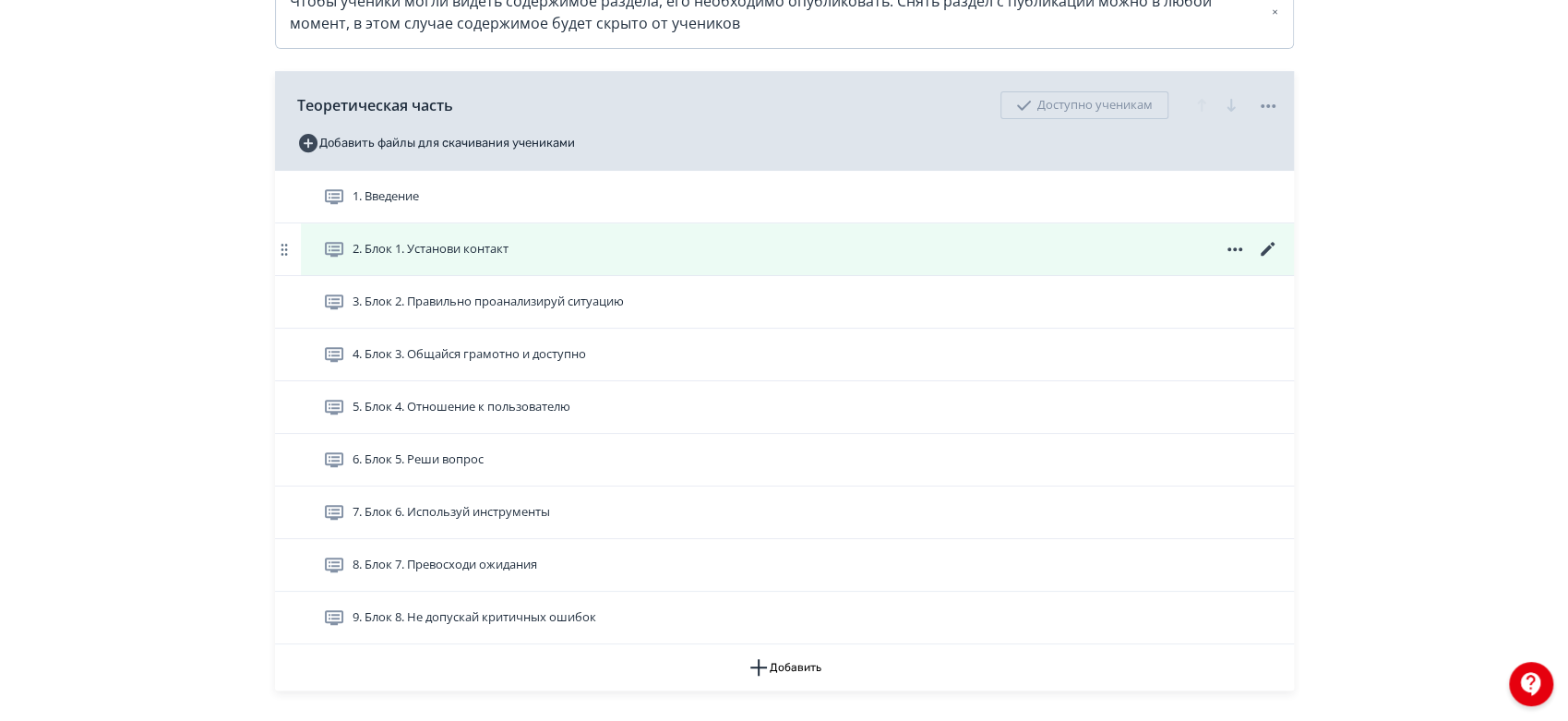
scroll to position [820, 0]
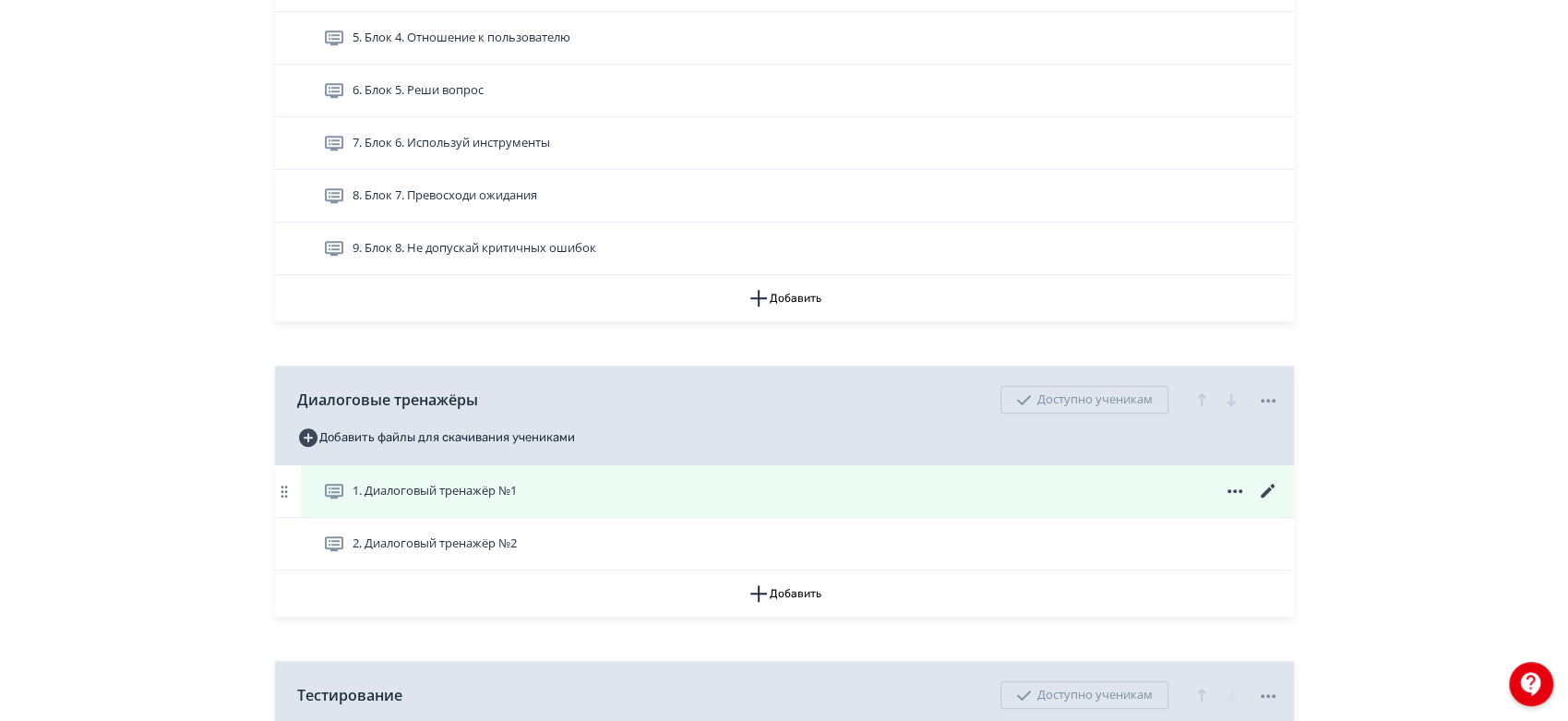
click at [1264, 498] on icon at bounding box center [1266, 491] width 13 height 13
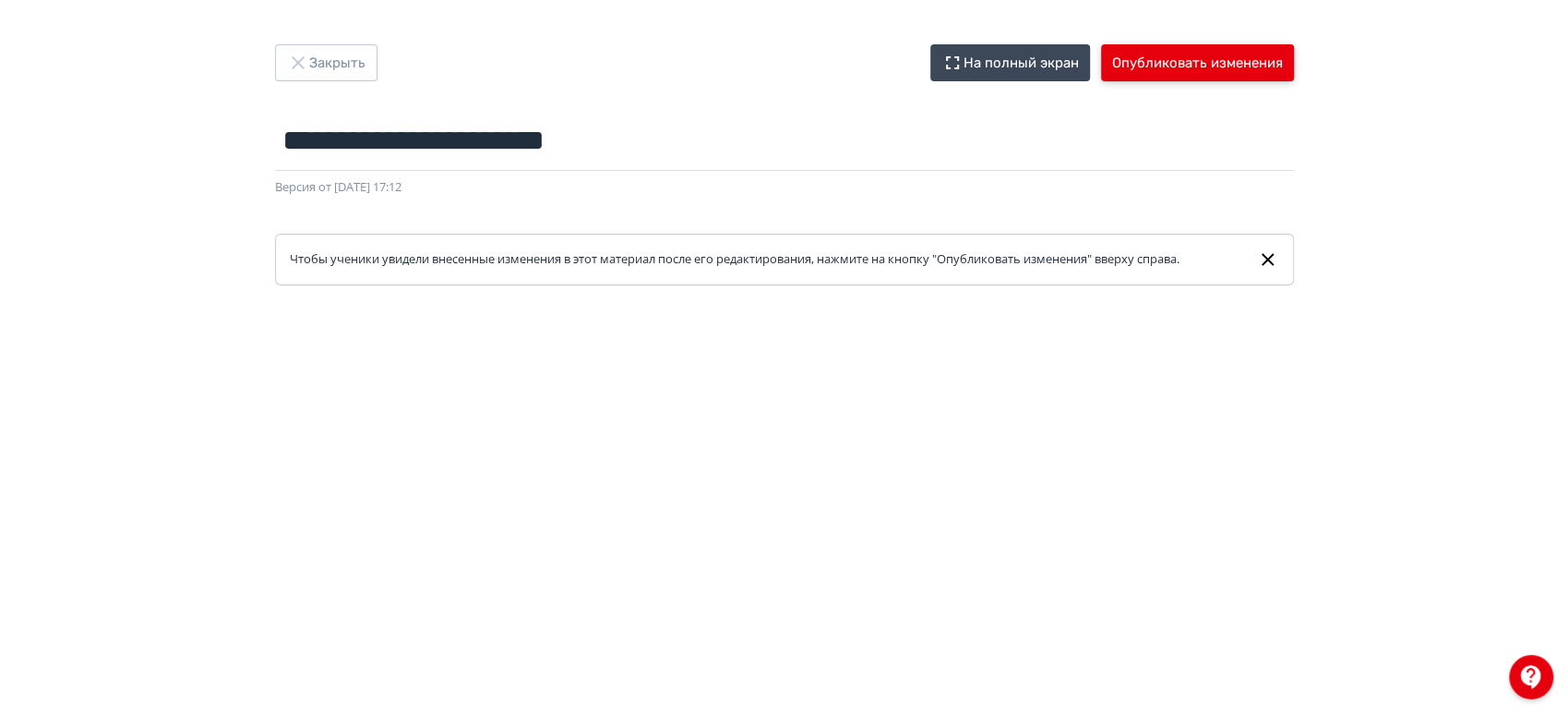
click at [1156, 56] on button "Опубликовать изменения" at bounding box center [1197, 63] width 192 height 37
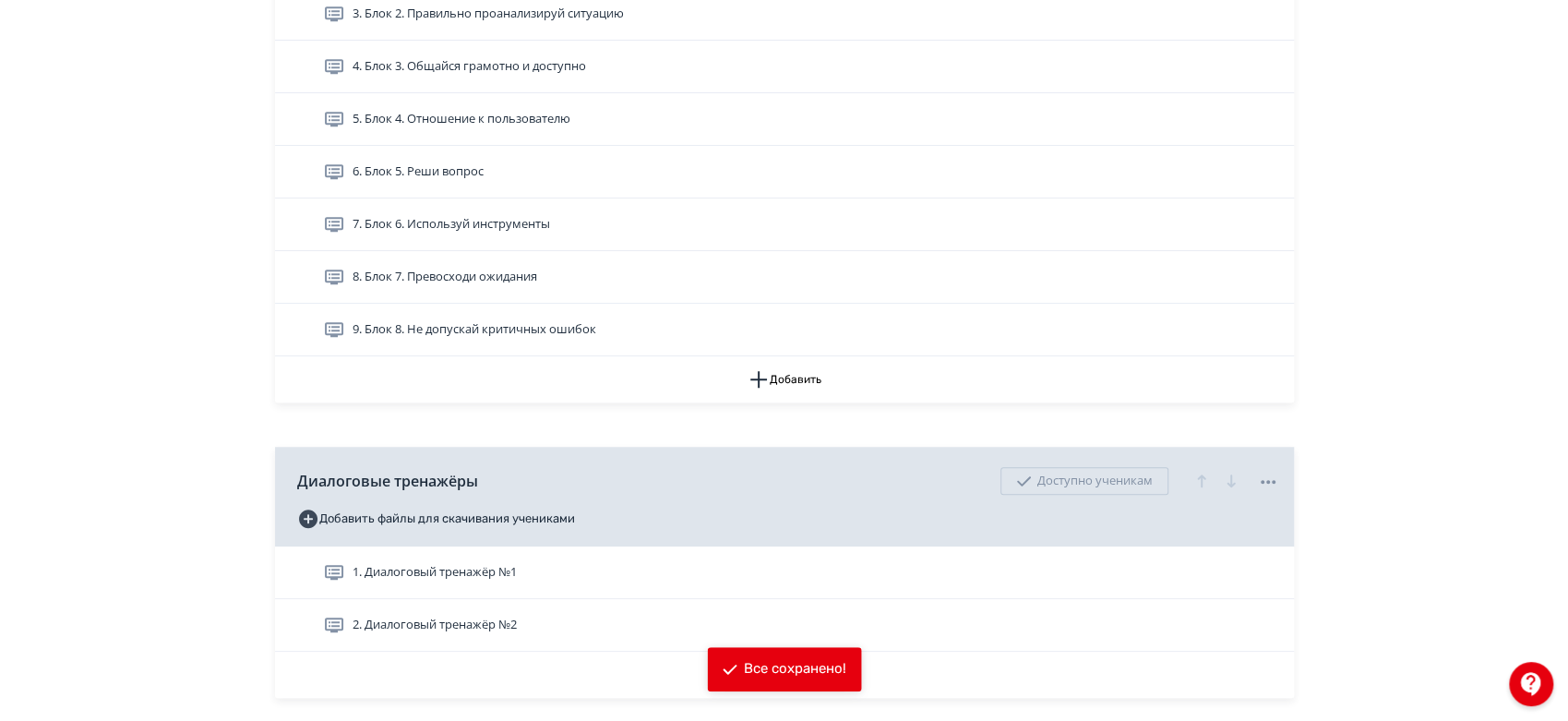
scroll to position [1130, 0]
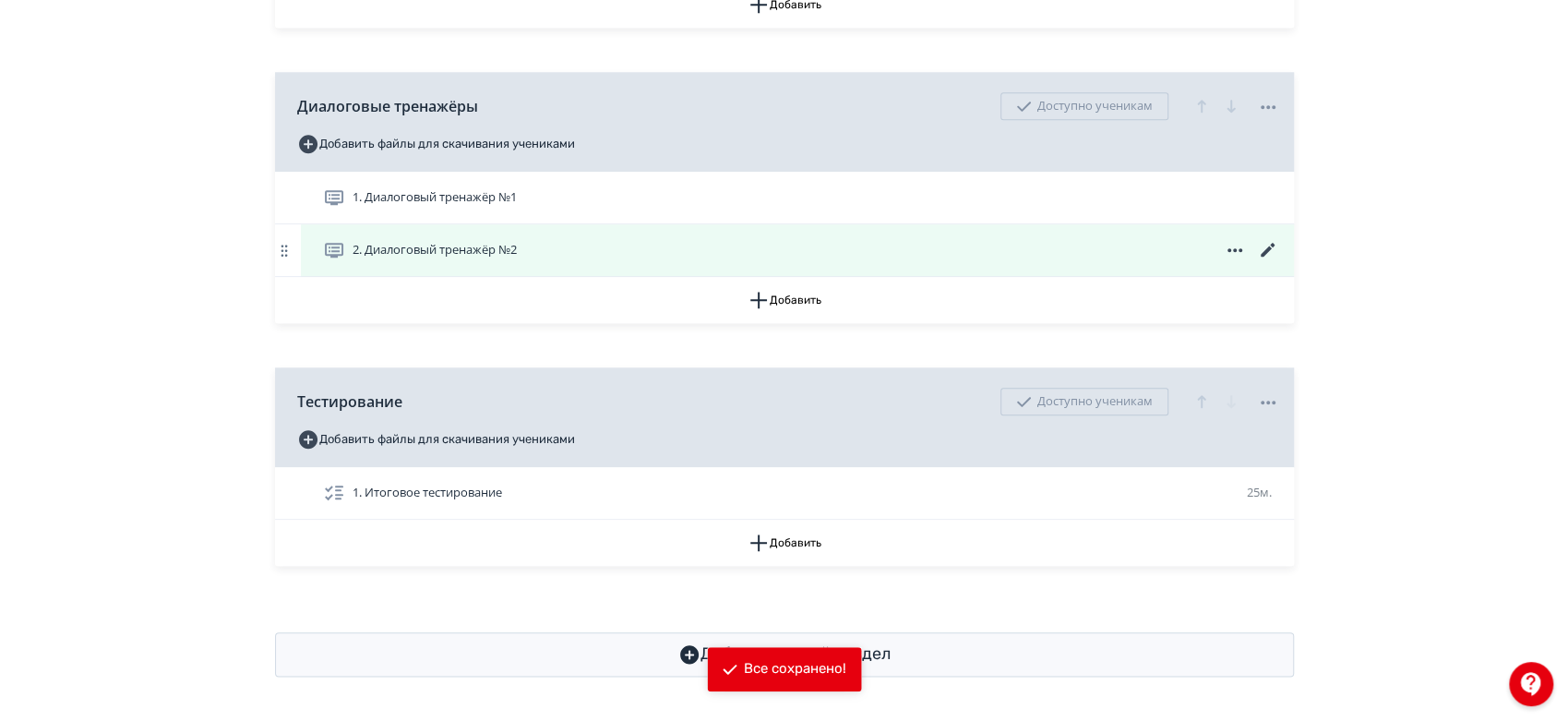
click at [1267, 252] on icon at bounding box center [1268, 249] width 22 height 22
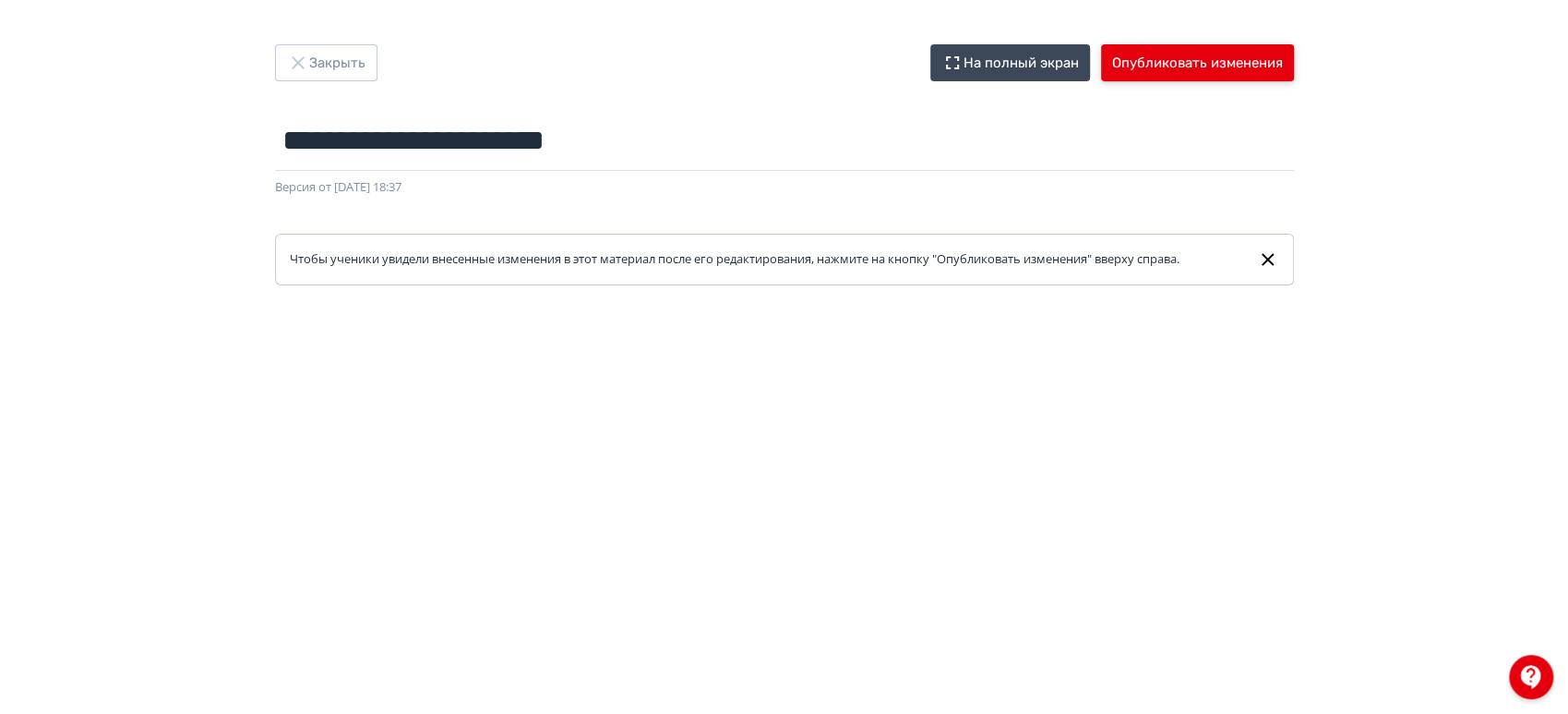
click at [1191, 61] on button "Опубликовать изменения" at bounding box center [1197, 63] width 192 height 37
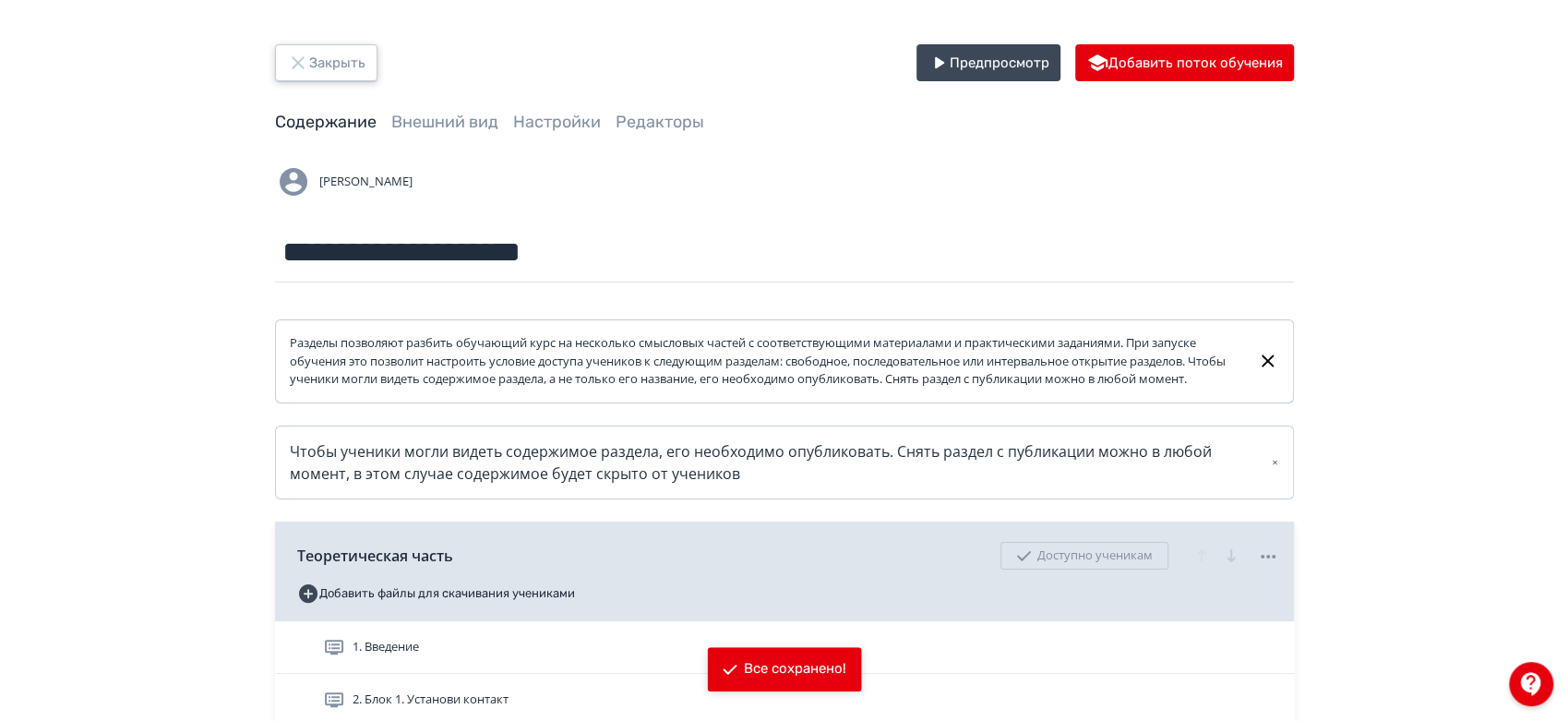
click at [347, 64] on button "Закрыть" at bounding box center [326, 63] width 102 height 37
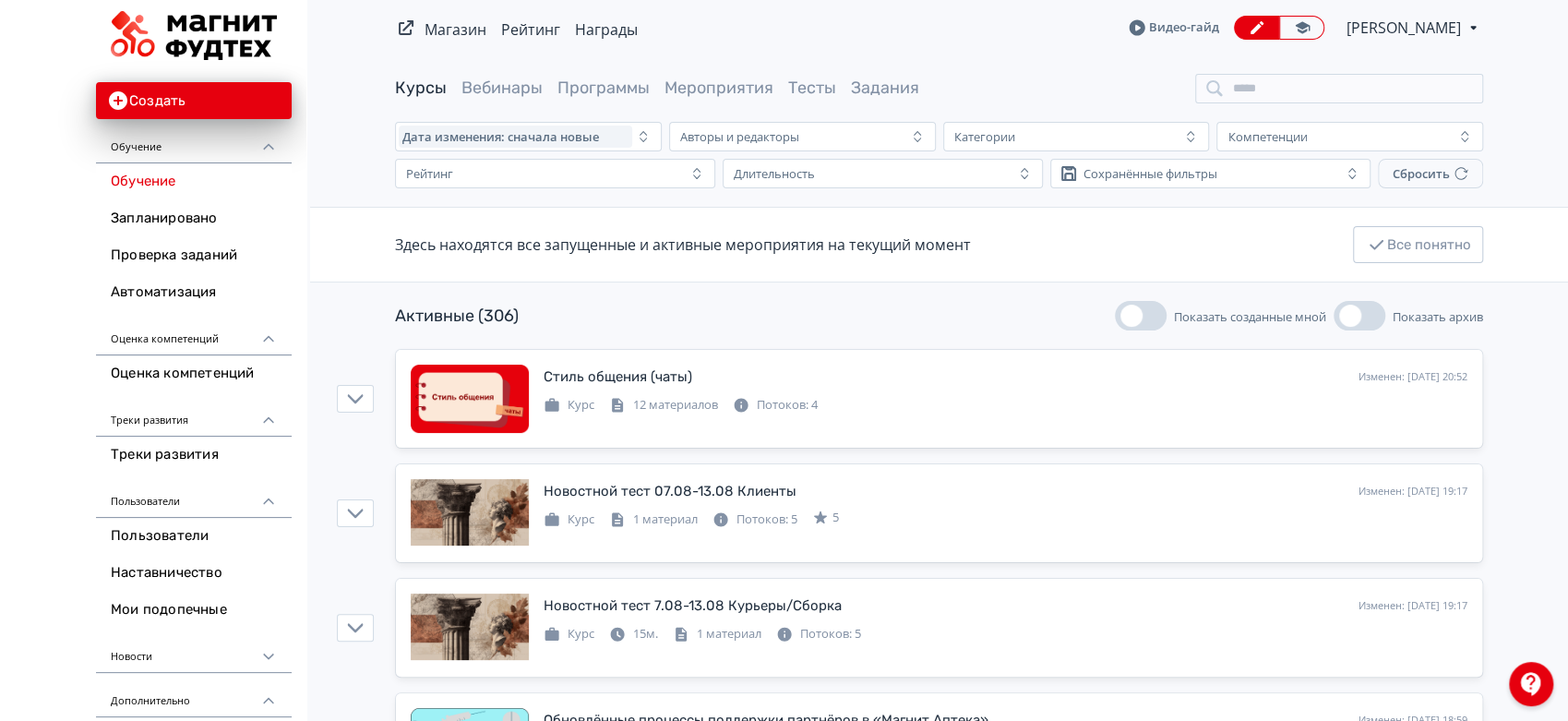
click at [1432, 31] on span "[PERSON_NAME]" at bounding box center [1405, 27] width 117 height 22
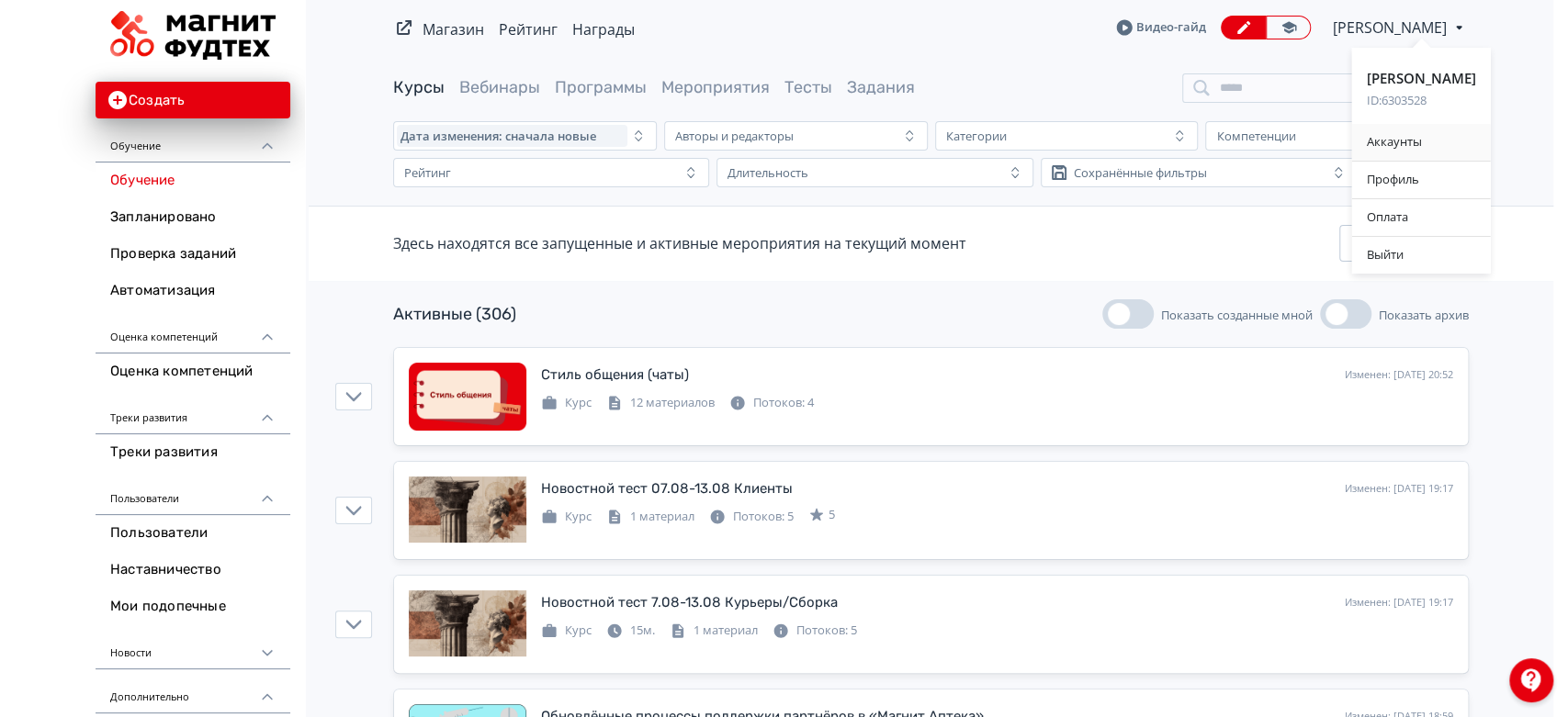
click at [1412, 138] on div "Аккаунты" at bounding box center [1421, 143] width 139 height 36
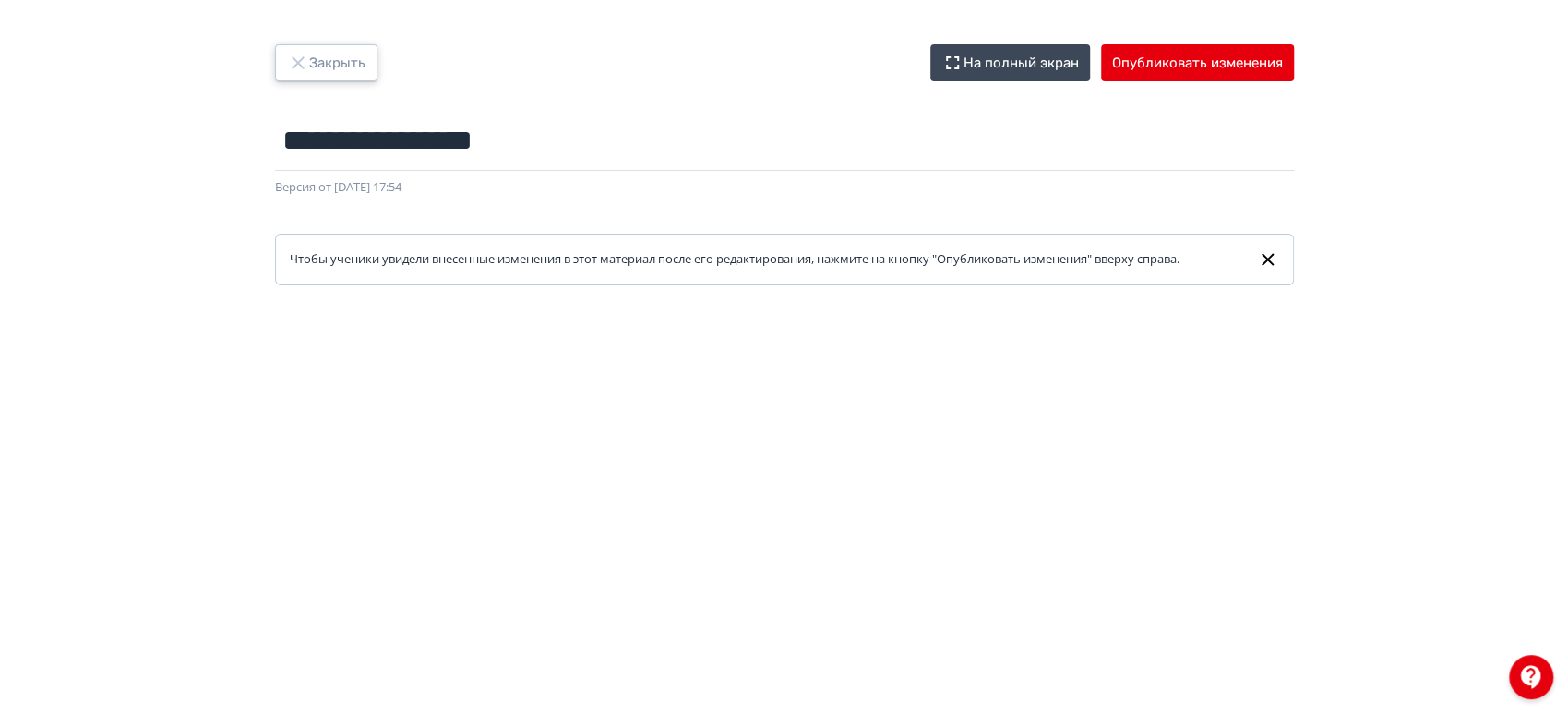
click at [330, 55] on button "Закрыть" at bounding box center [326, 63] width 102 height 37
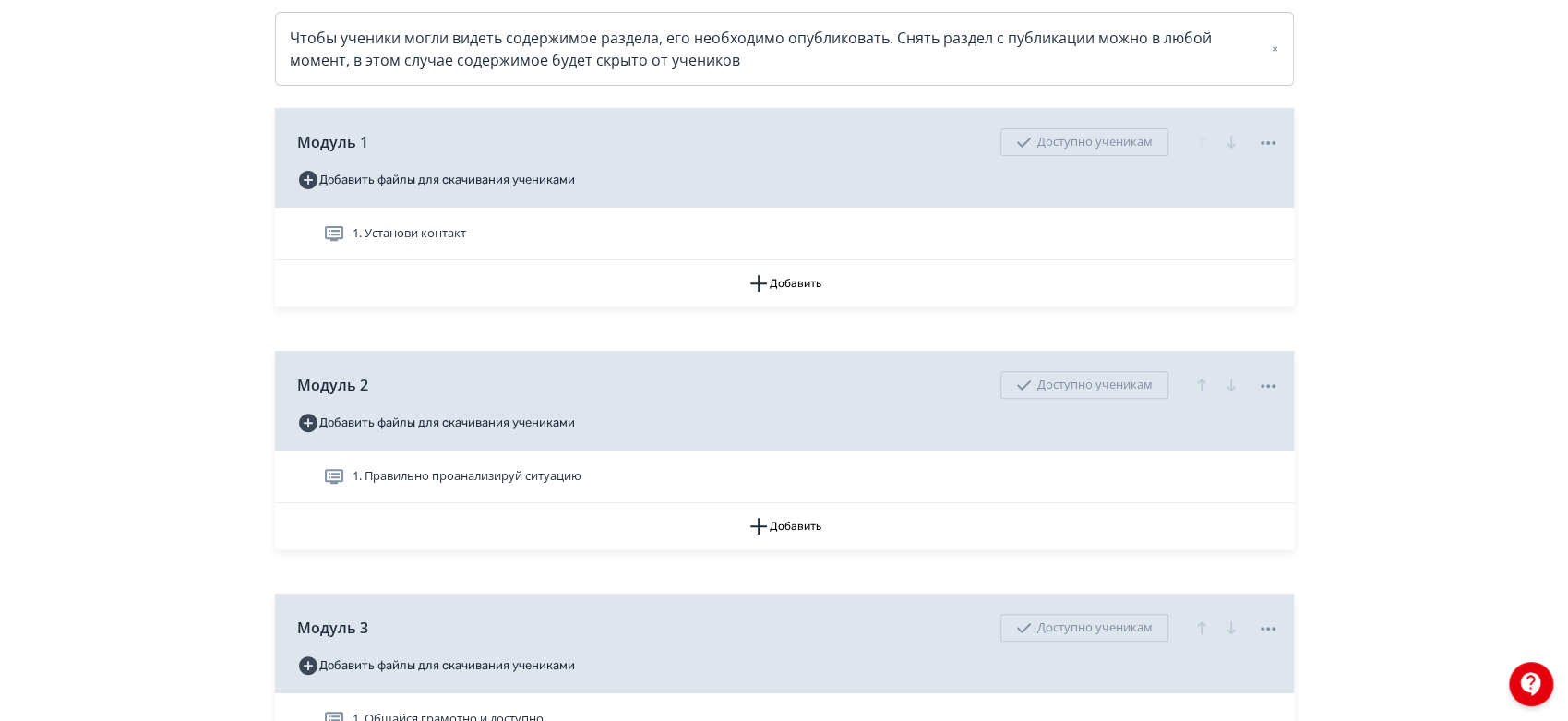
scroll to position [512, 0]
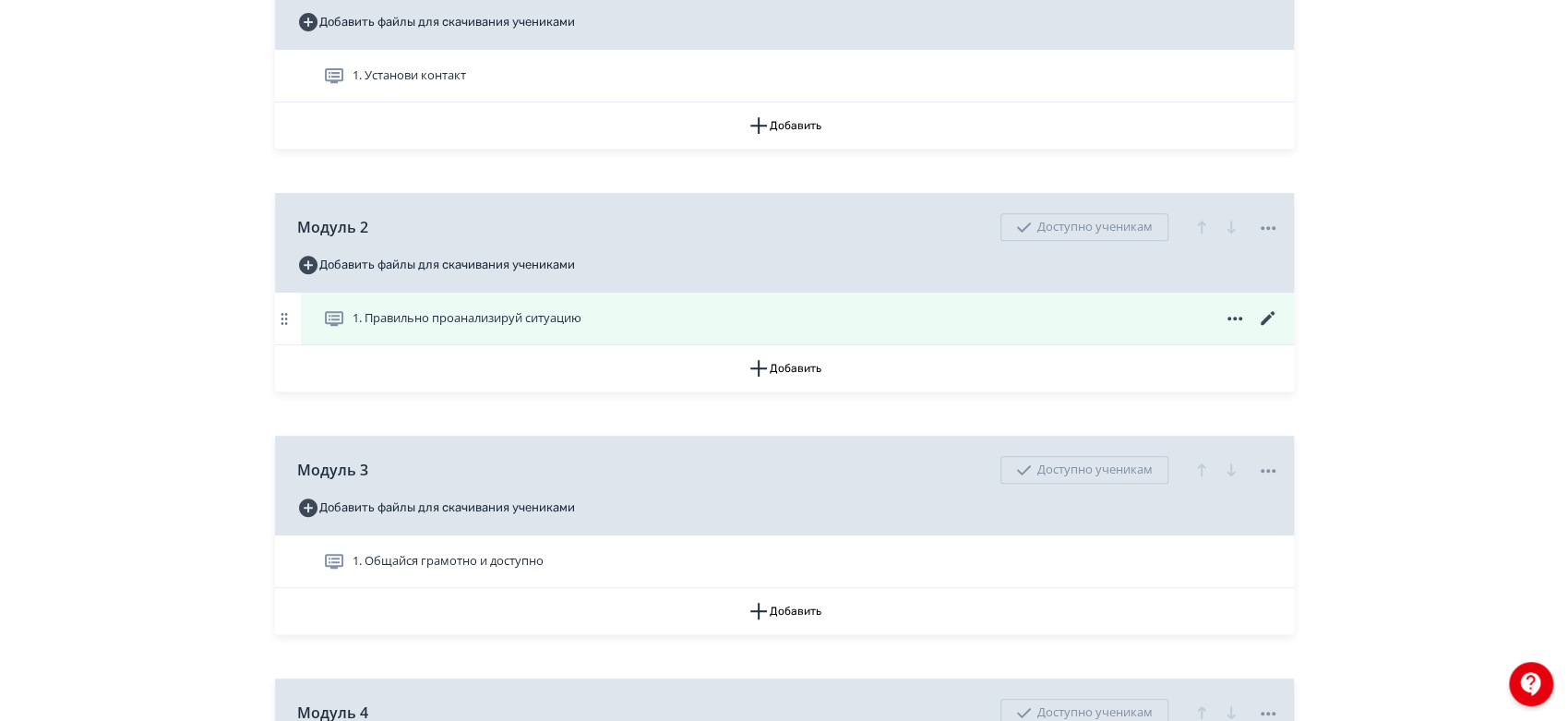
click at [1257, 329] on icon at bounding box center [1268, 318] width 22 height 22
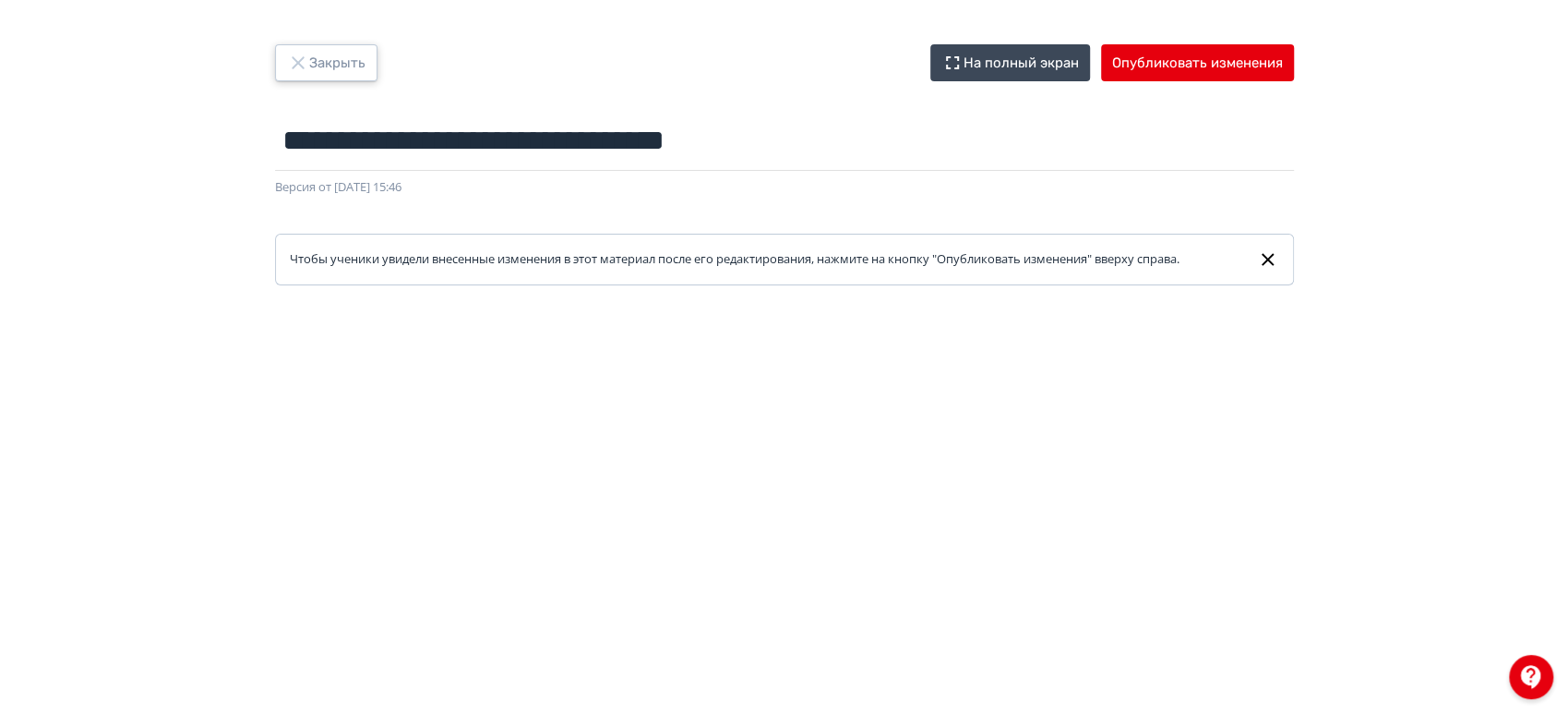
click at [304, 49] on button "Закрыть" at bounding box center [326, 63] width 102 height 37
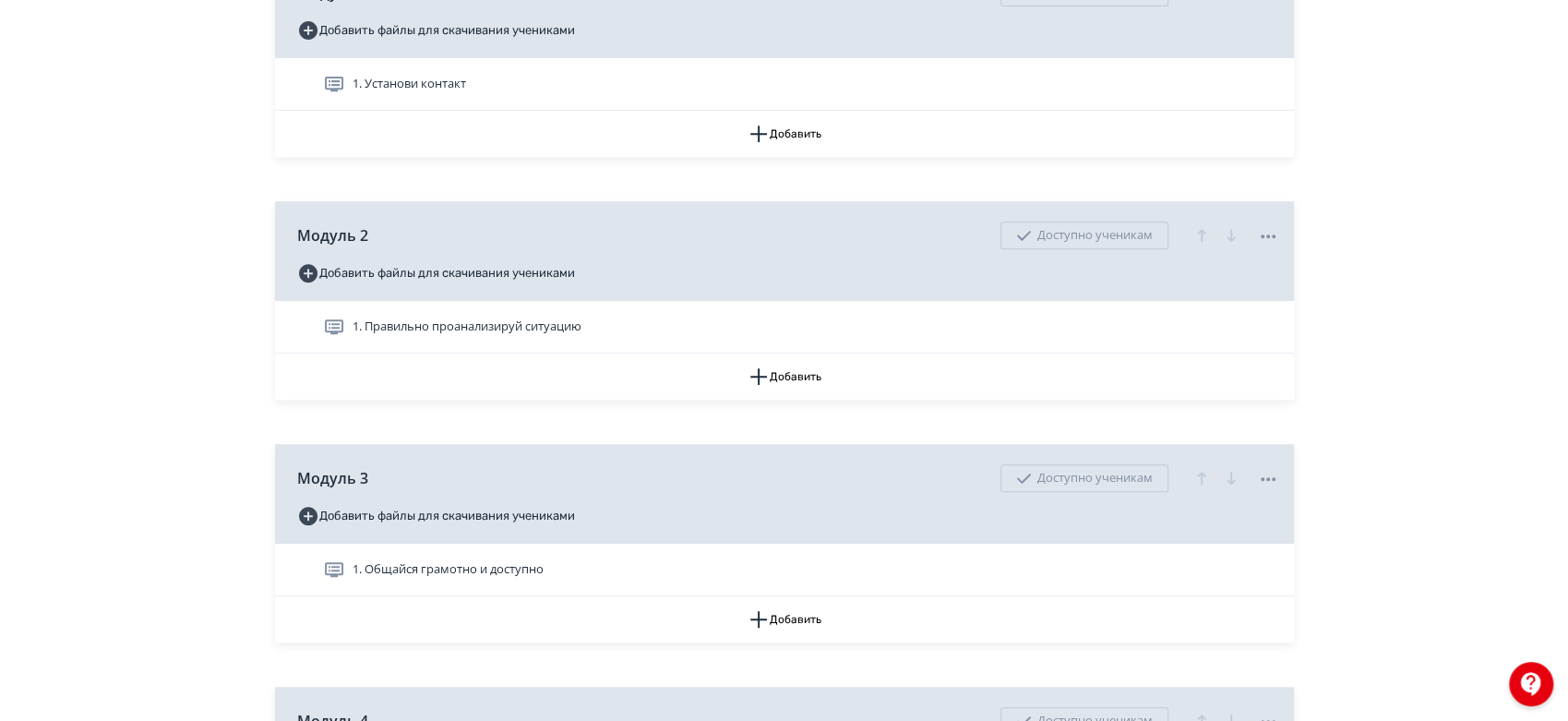
scroll to position [615, 0]
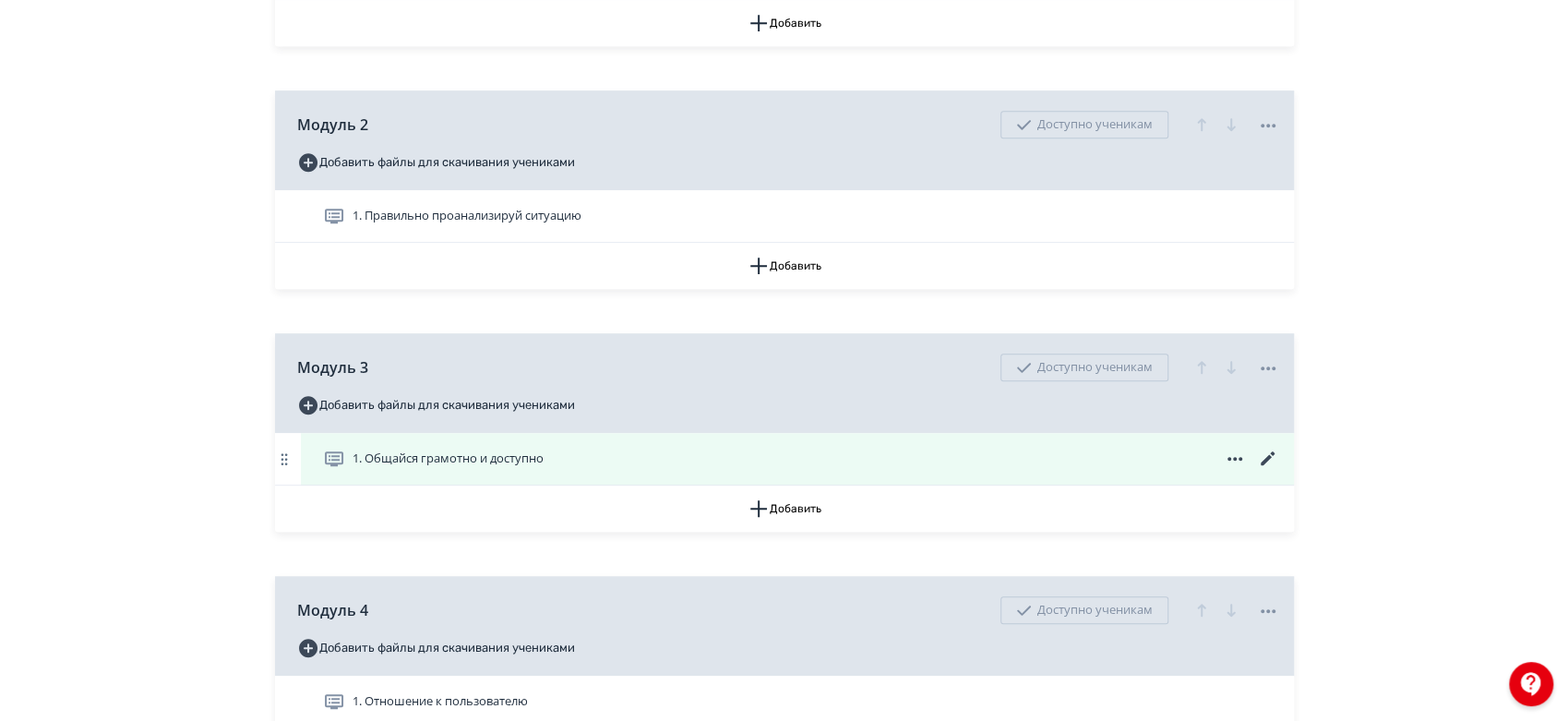
click at [1258, 470] on icon at bounding box center [1268, 458] width 22 height 22
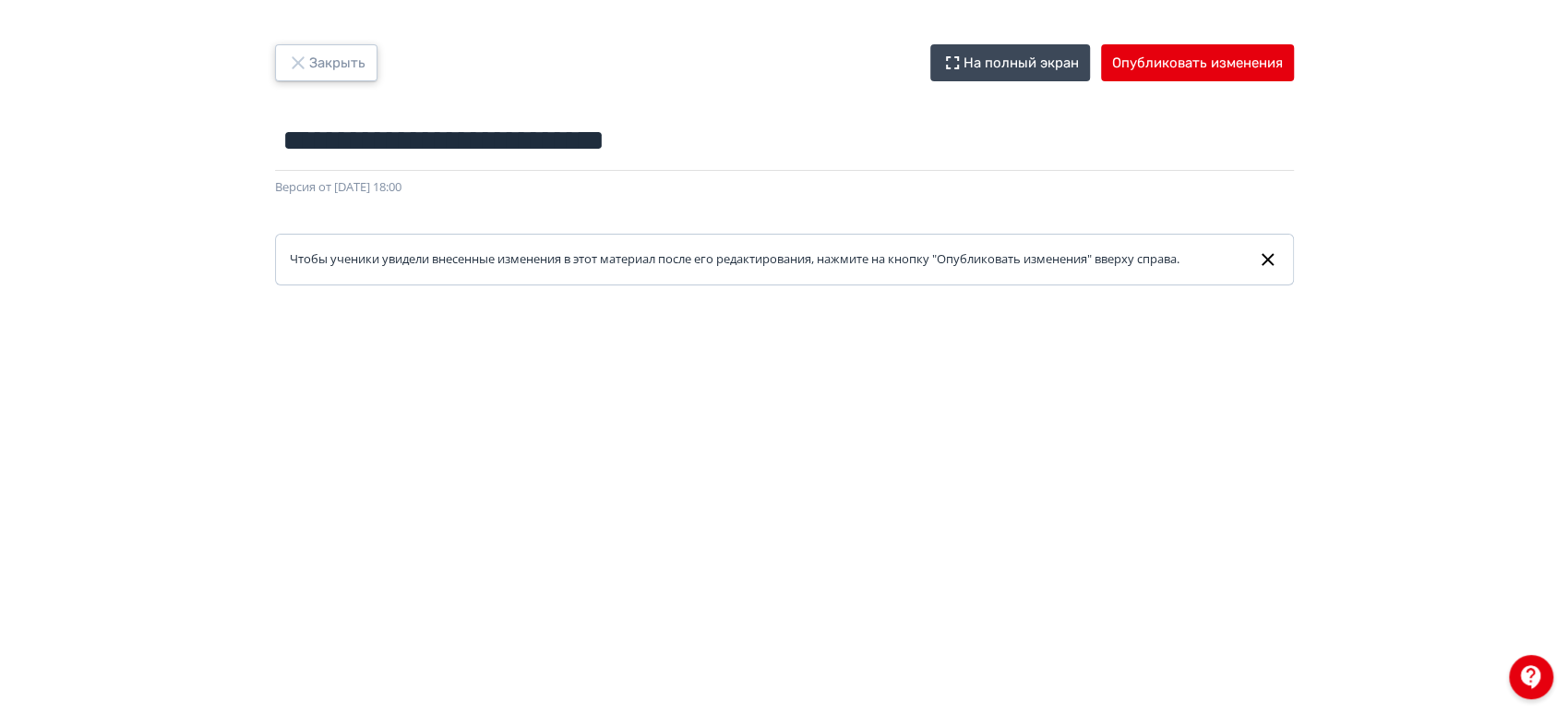
click at [351, 59] on button "Закрыть" at bounding box center [326, 63] width 102 height 37
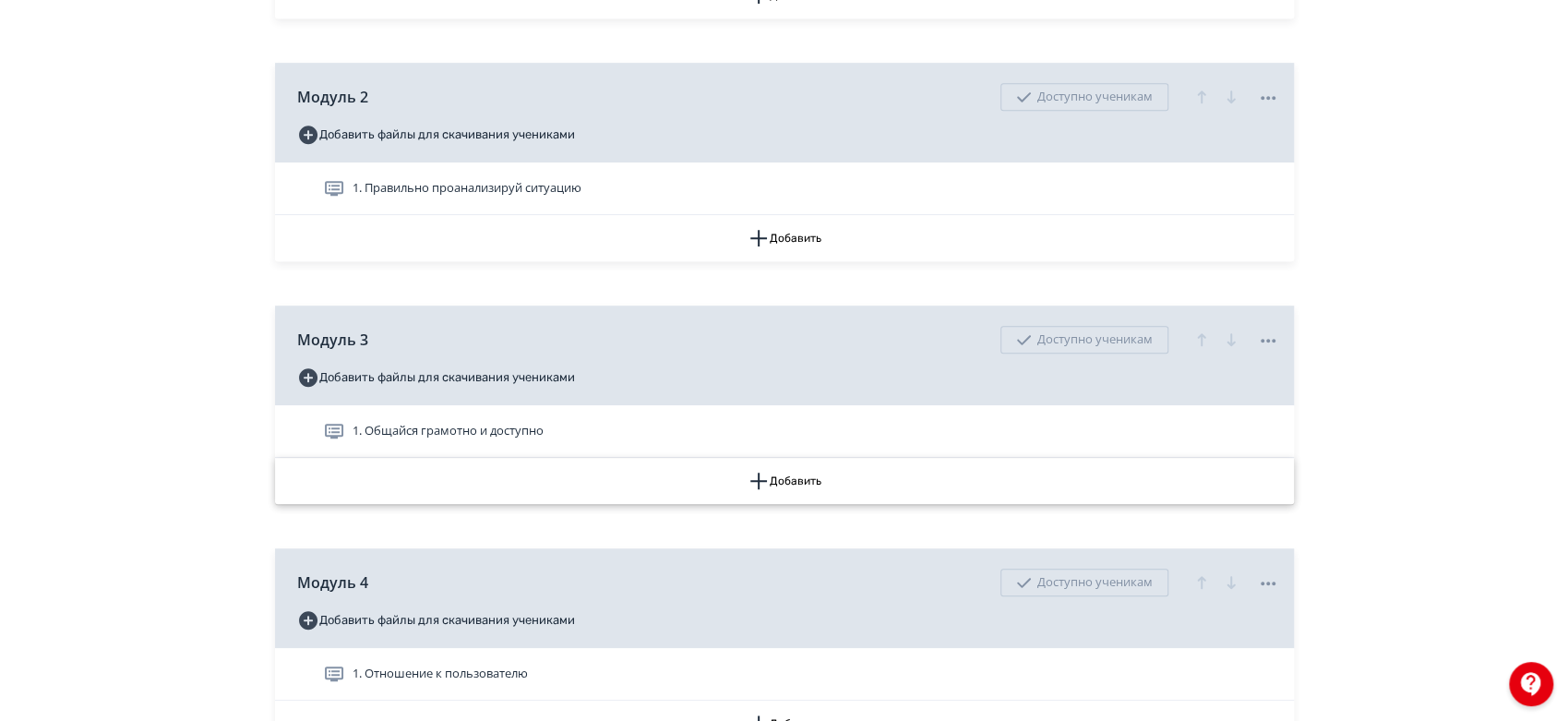
scroll to position [820, 0]
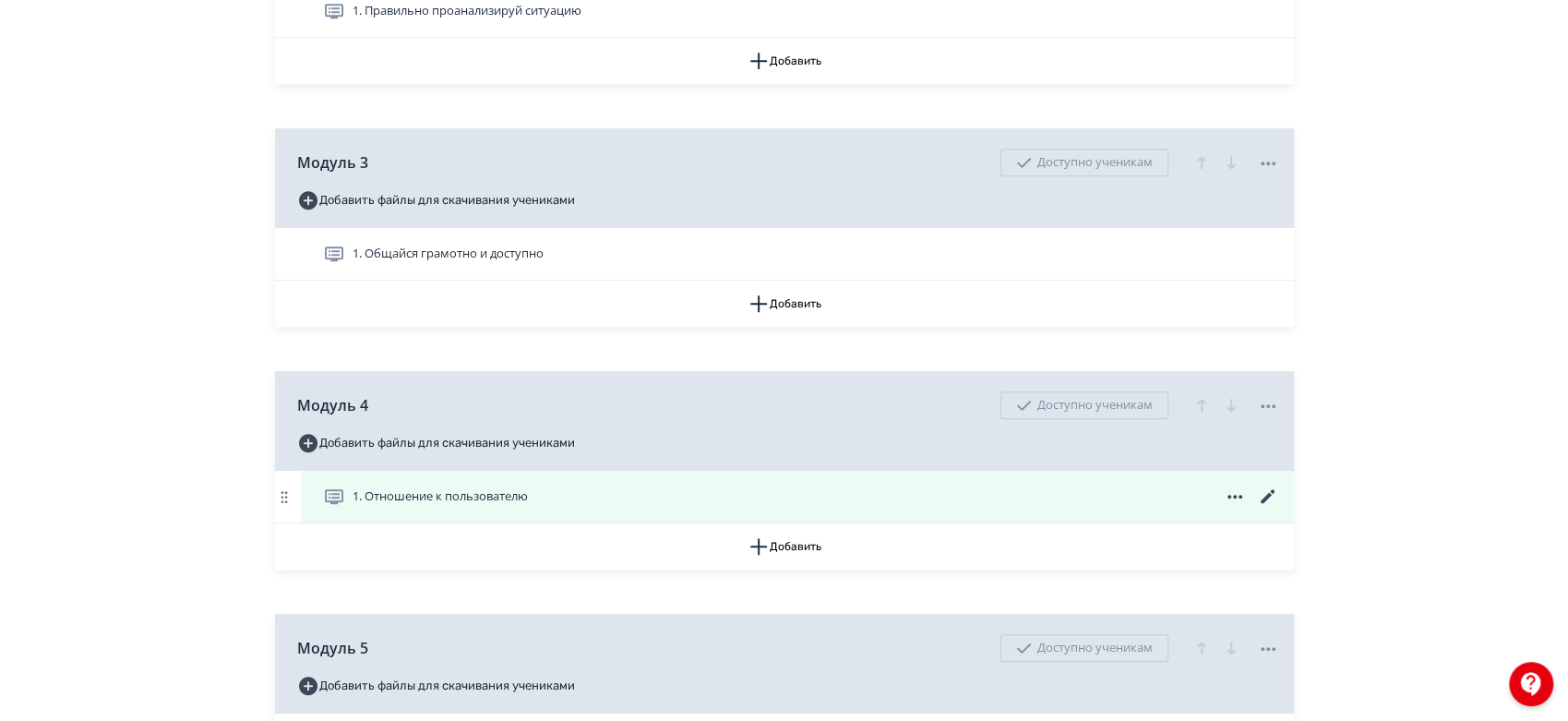
click at [1265, 503] on icon at bounding box center [1266, 496] width 13 height 13
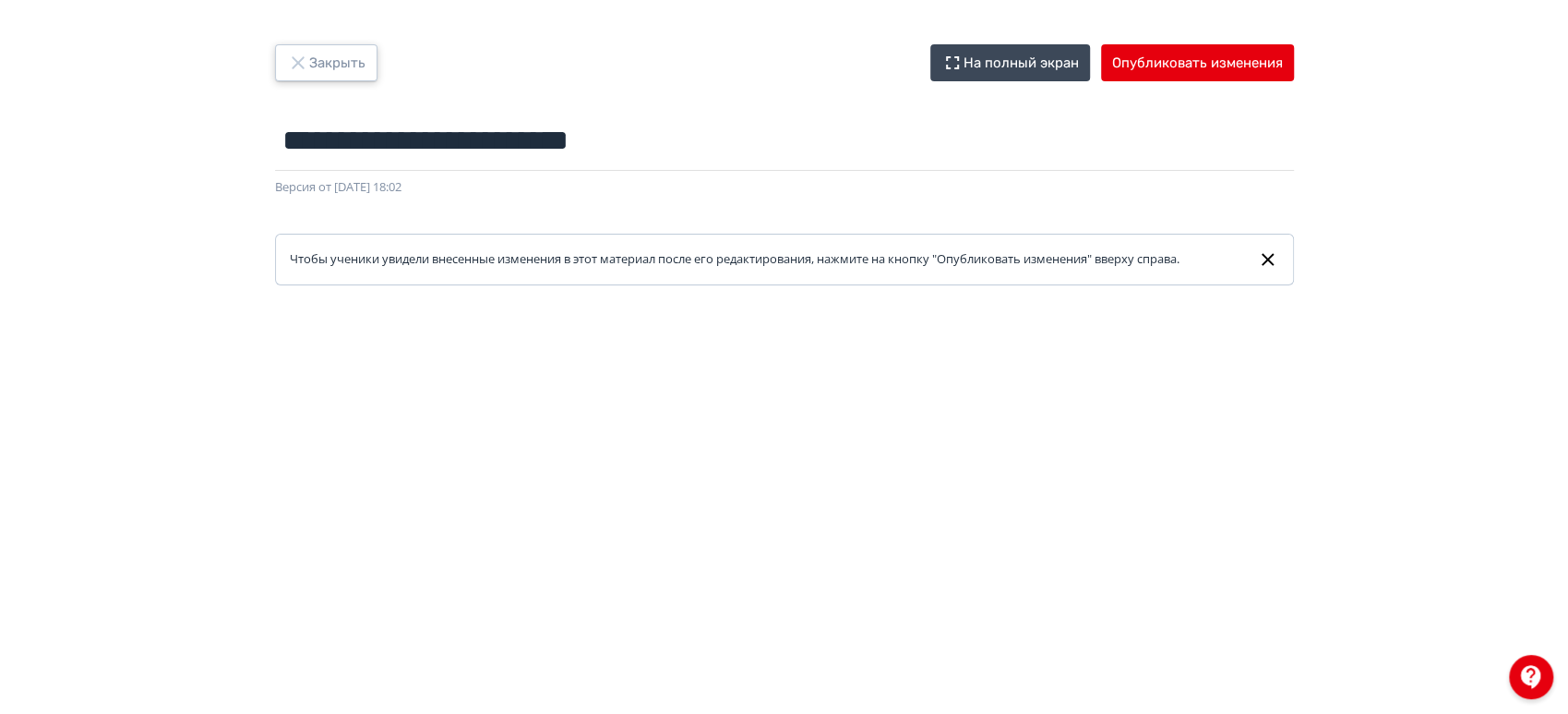
click at [345, 57] on button "Закрыть" at bounding box center [326, 63] width 102 height 37
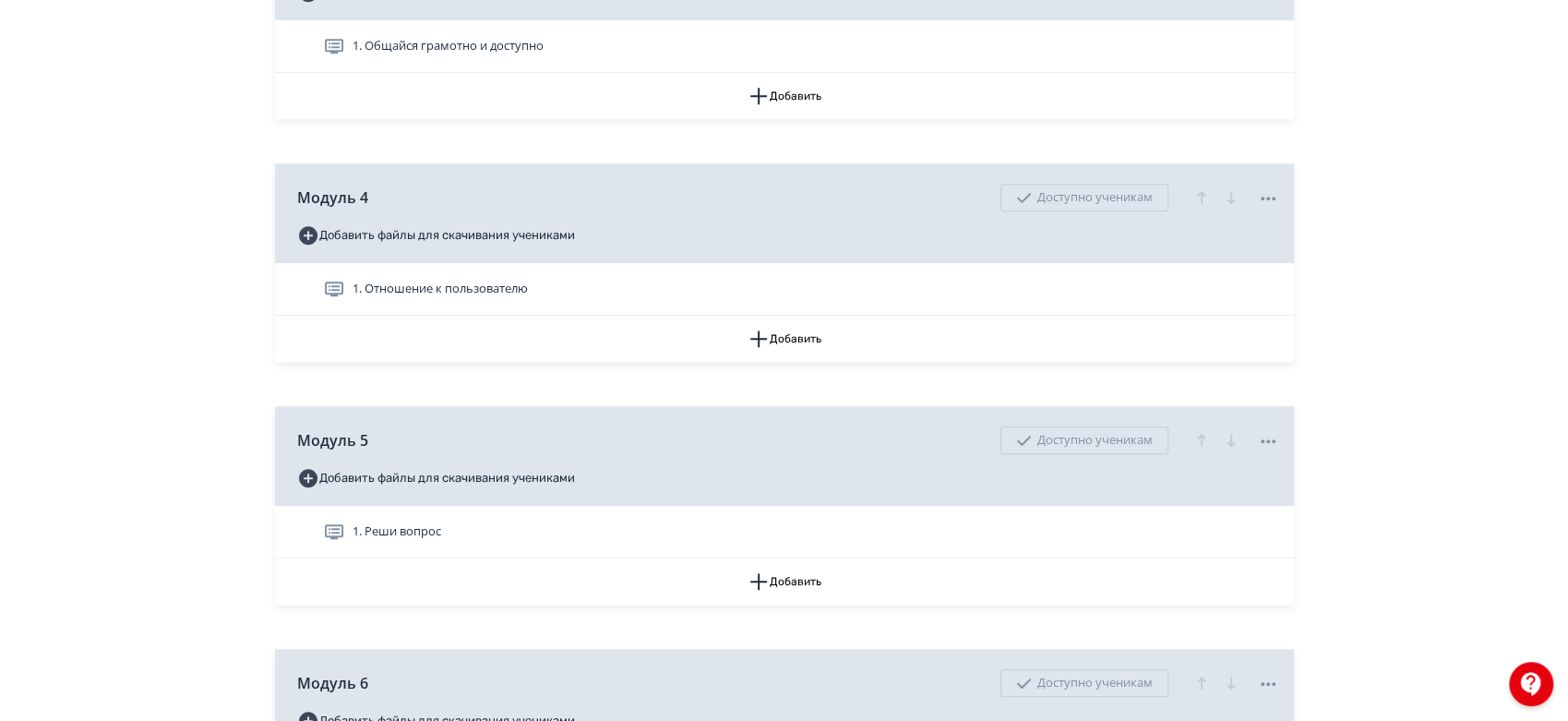
scroll to position [1231, 0]
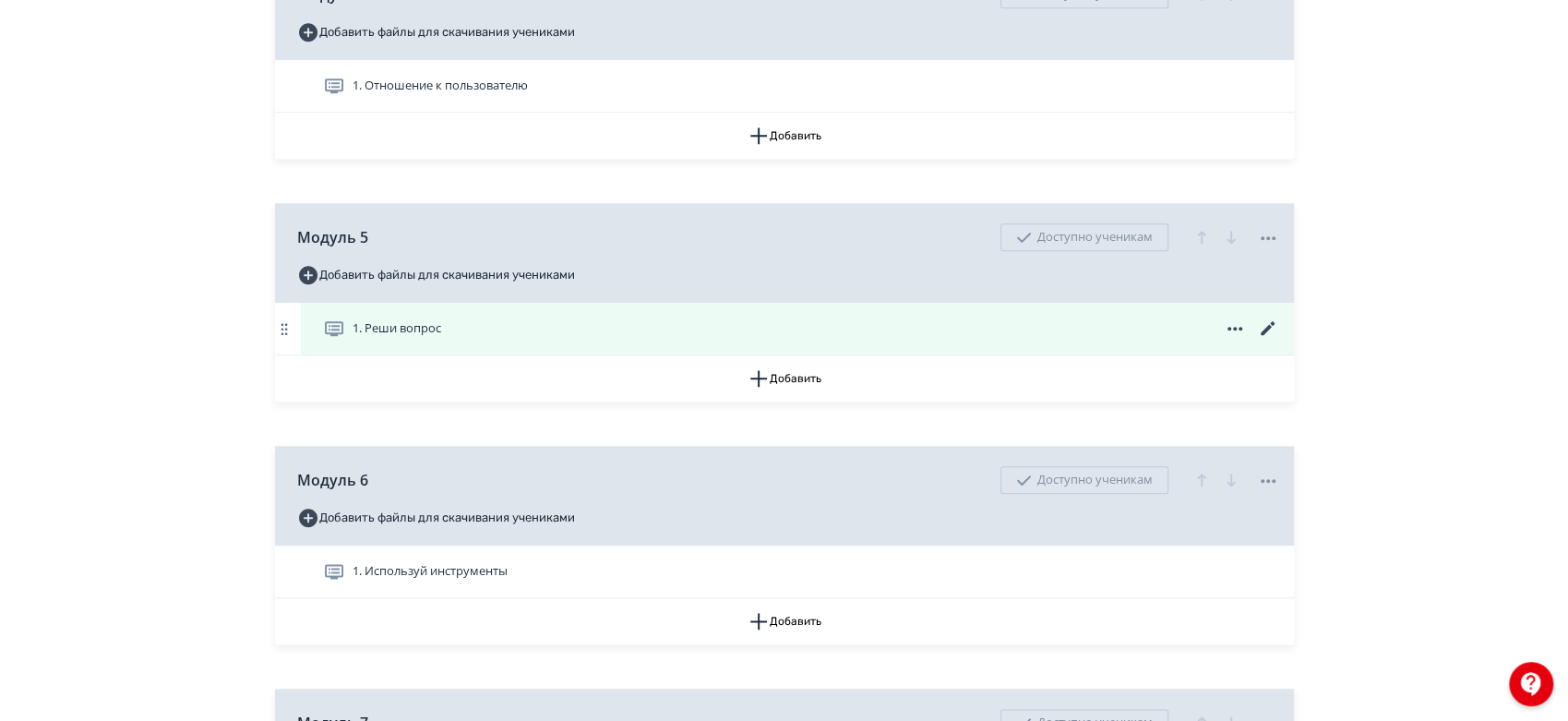
click at [1270, 340] on icon at bounding box center [1268, 328] width 22 height 22
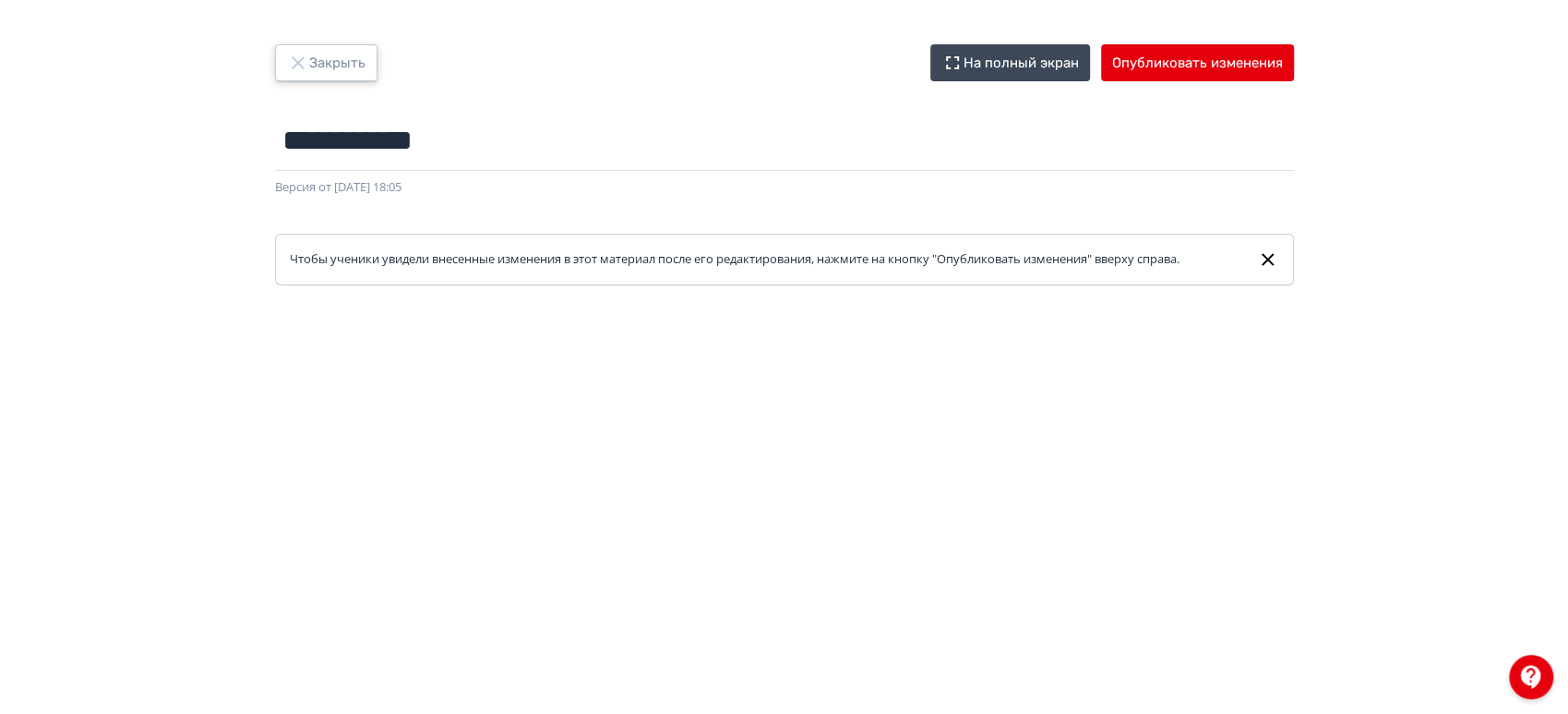
click at [347, 56] on button "Закрыть" at bounding box center [326, 63] width 102 height 37
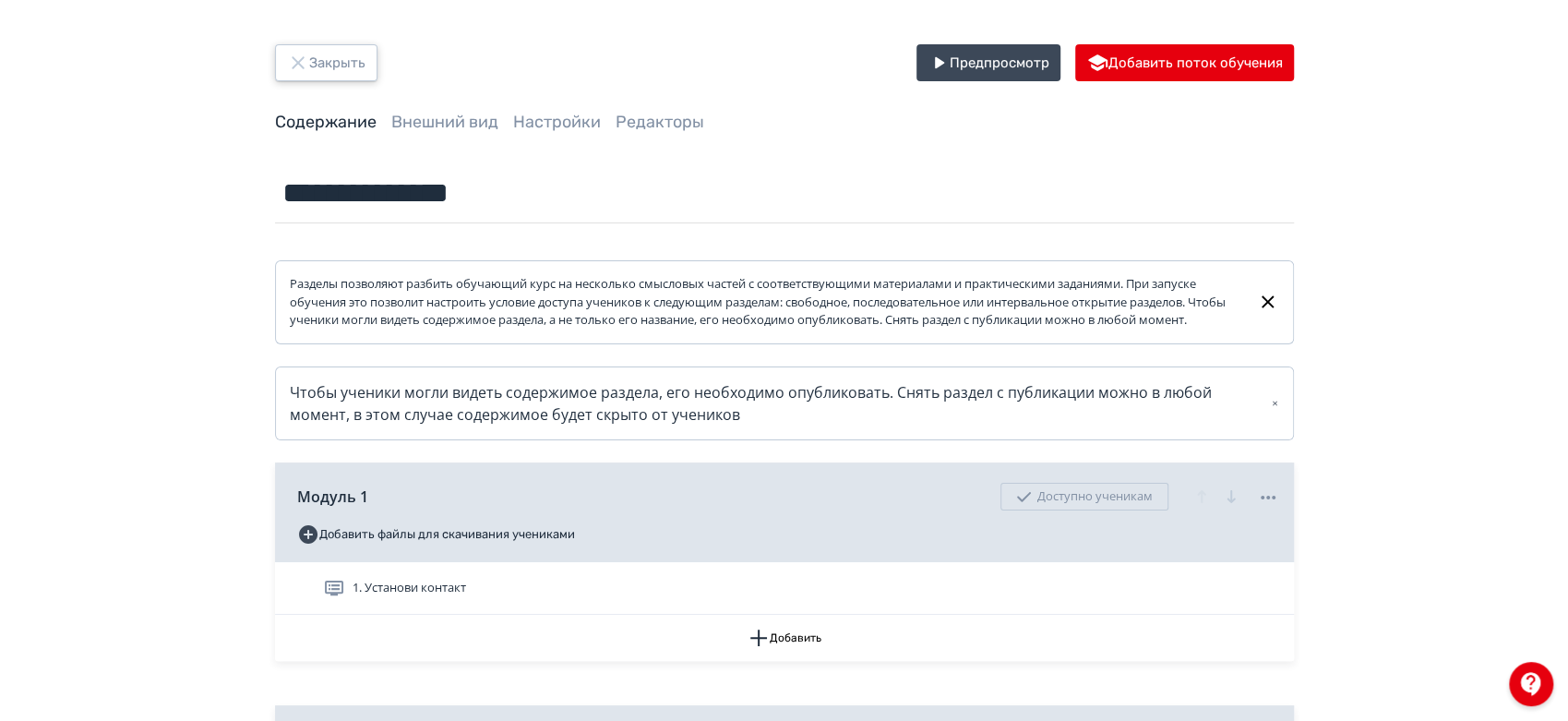
click at [333, 60] on button "Закрыть" at bounding box center [326, 63] width 102 height 37
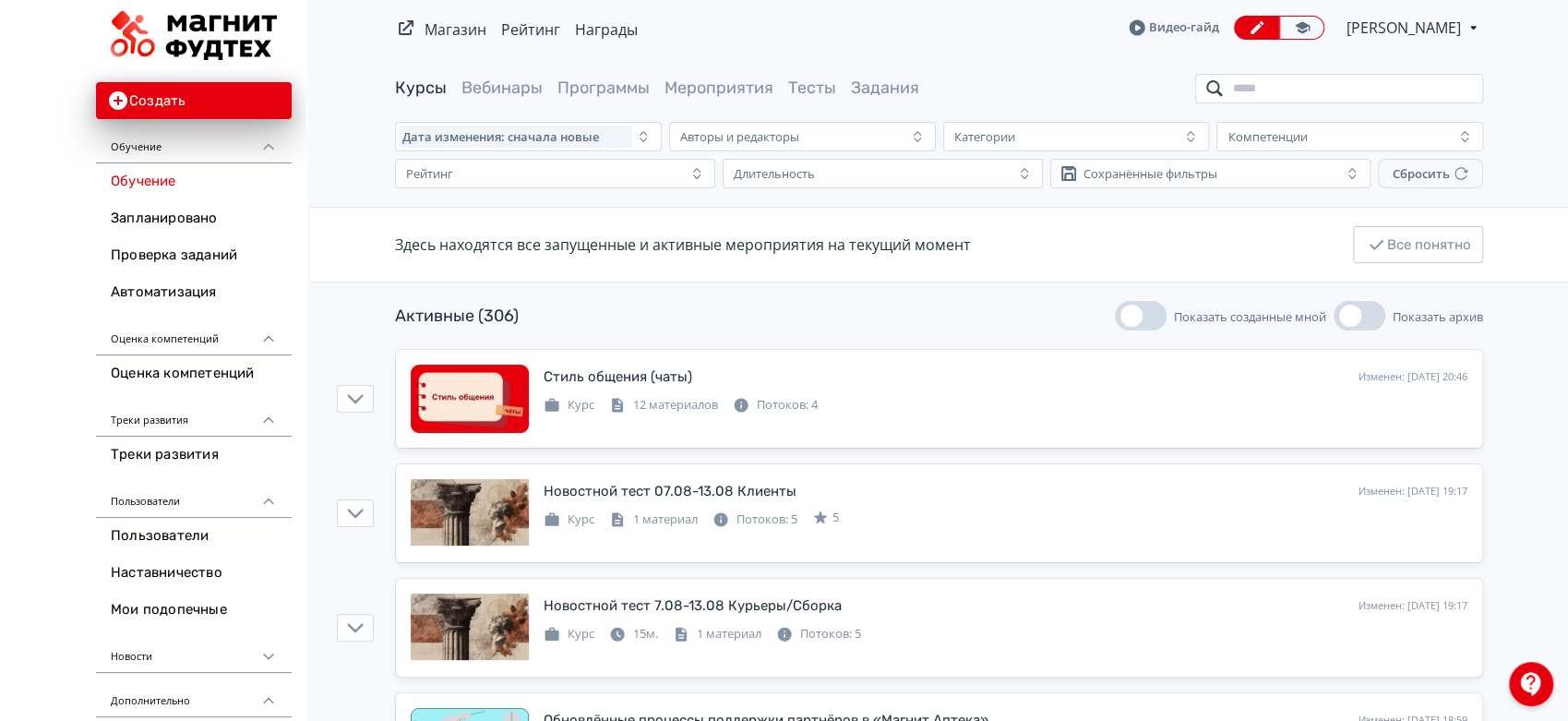
click at [1376, 90] on input "search" at bounding box center [1338, 89] width 288 height 30
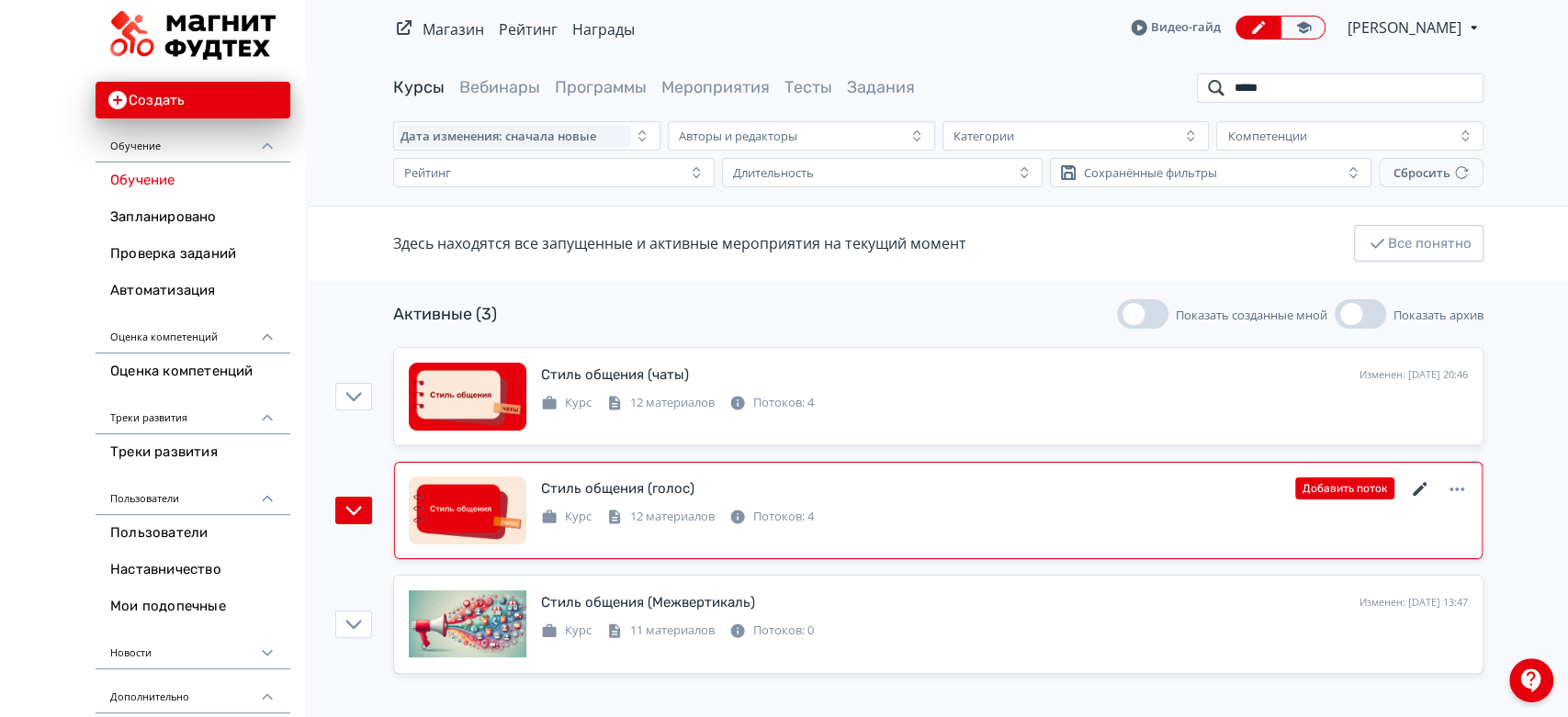
type input "*****"
click at [1421, 483] on icon at bounding box center [1420, 489] width 22 height 22
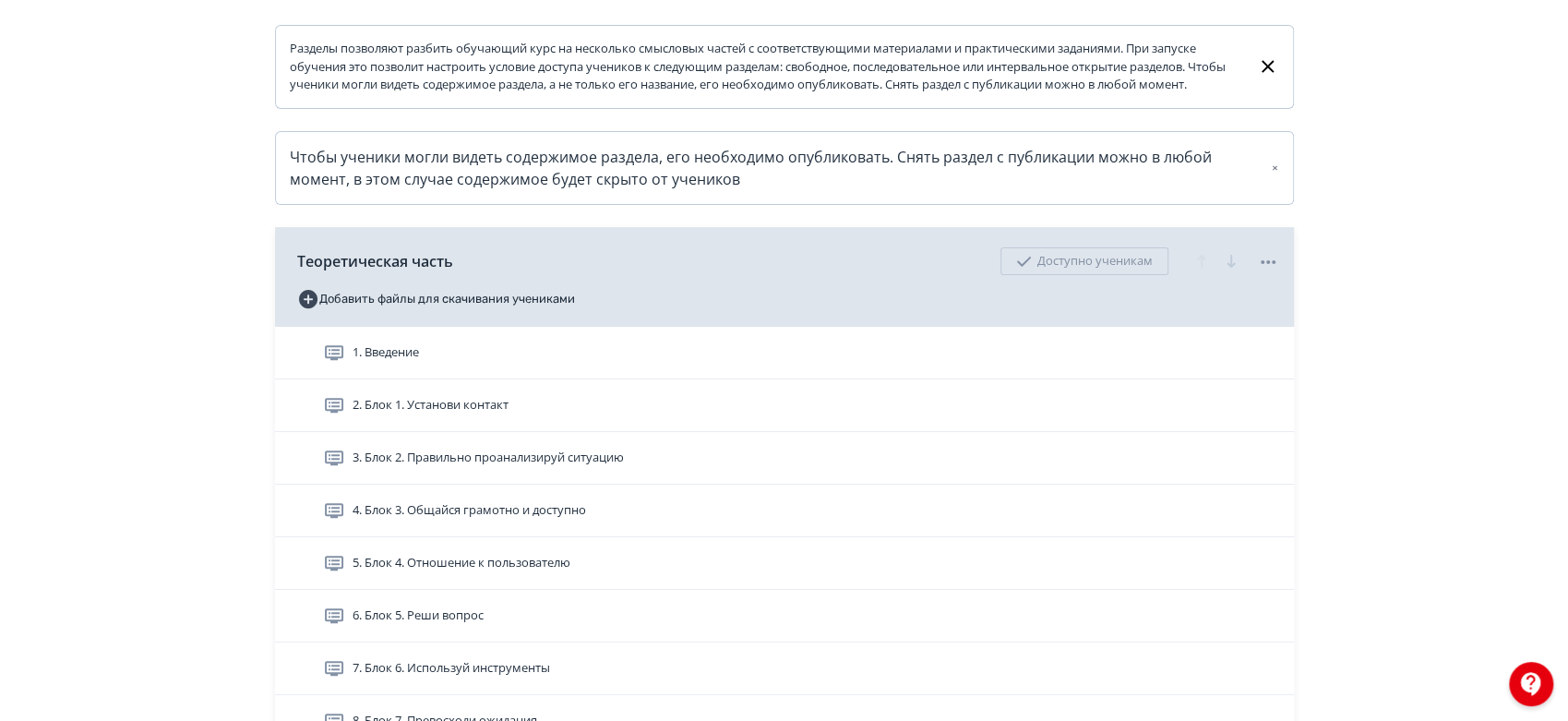
scroll to position [512, 0]
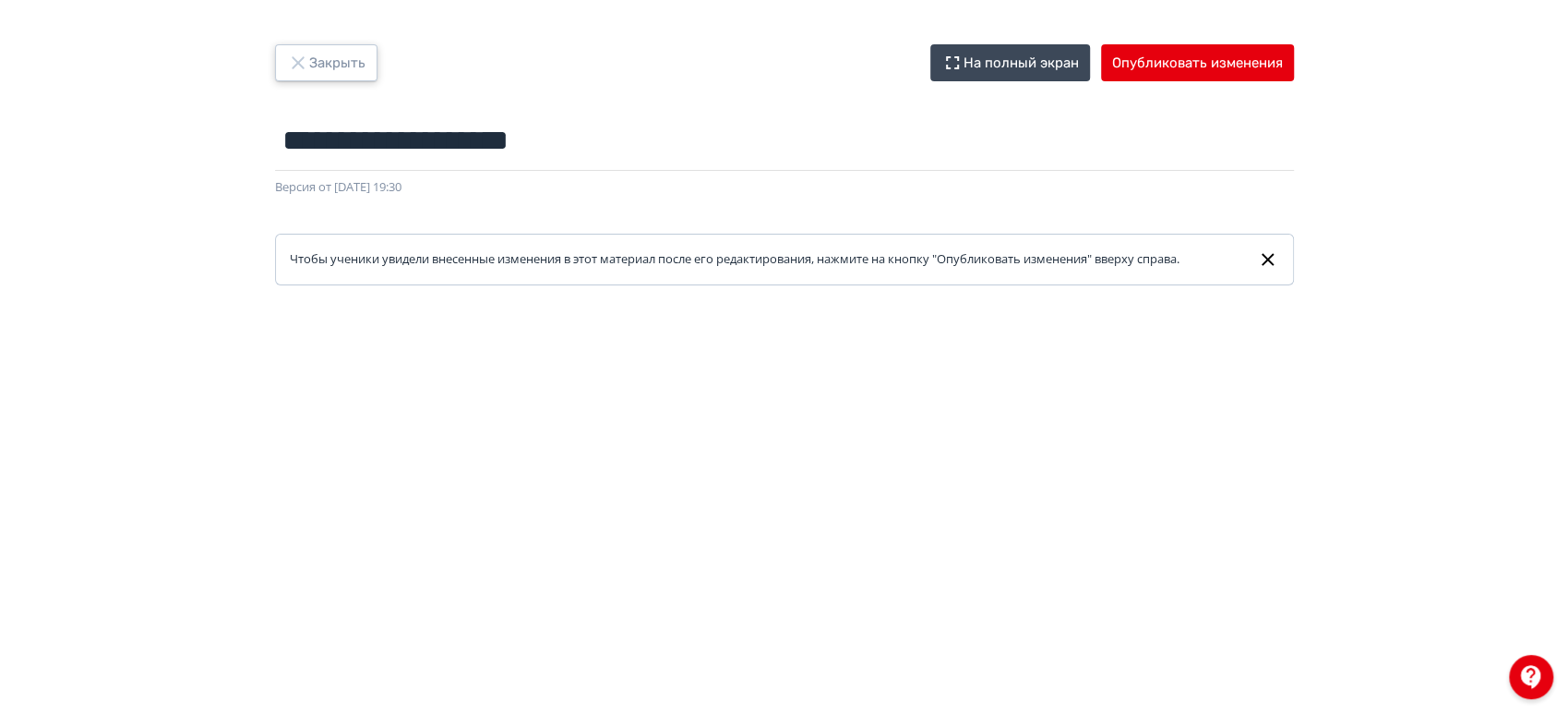
click at [327, 44] on button "Закрыть" at bounding box center [326, 63] width 102 height 37
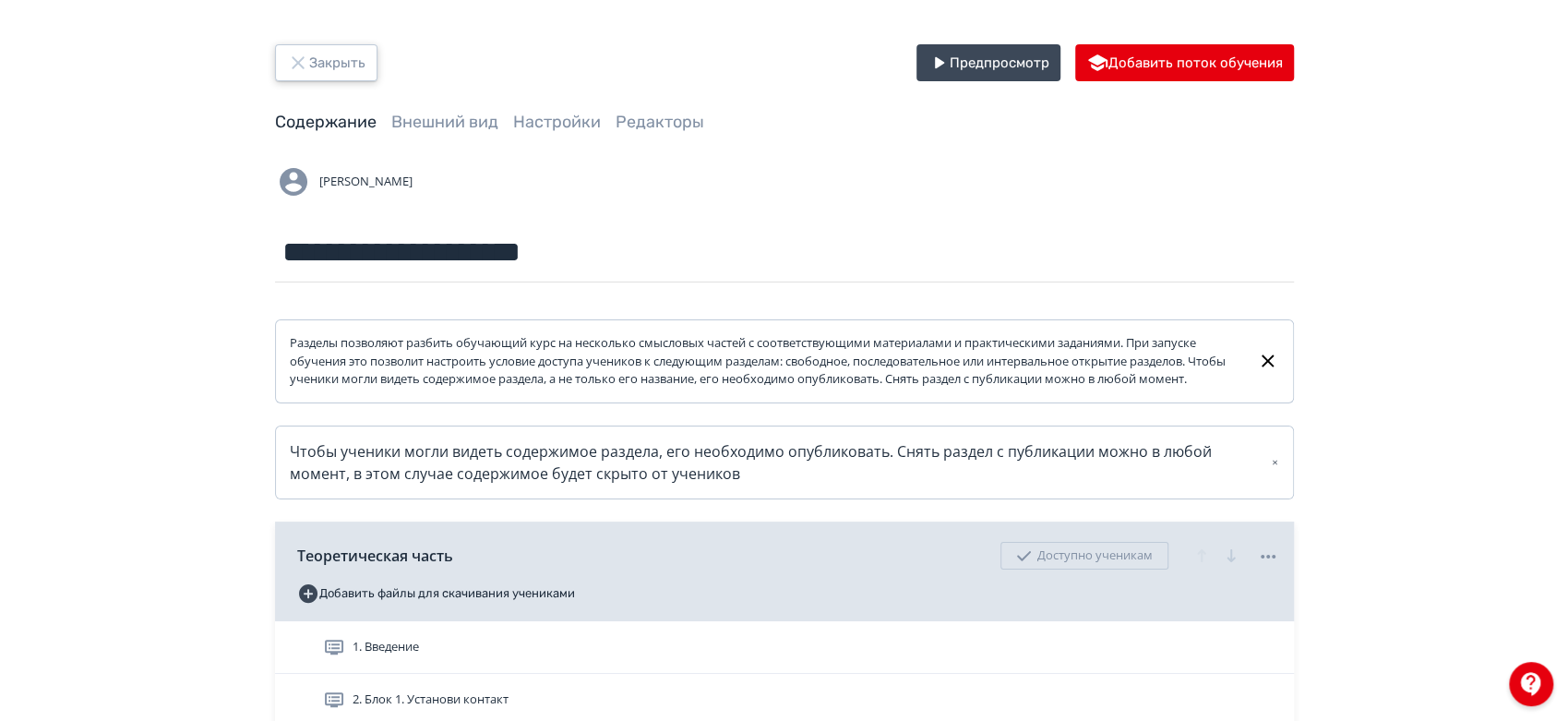
click at [341, 64] on button "Закрыть" at bounding box center [326, 63] width 102 height 37
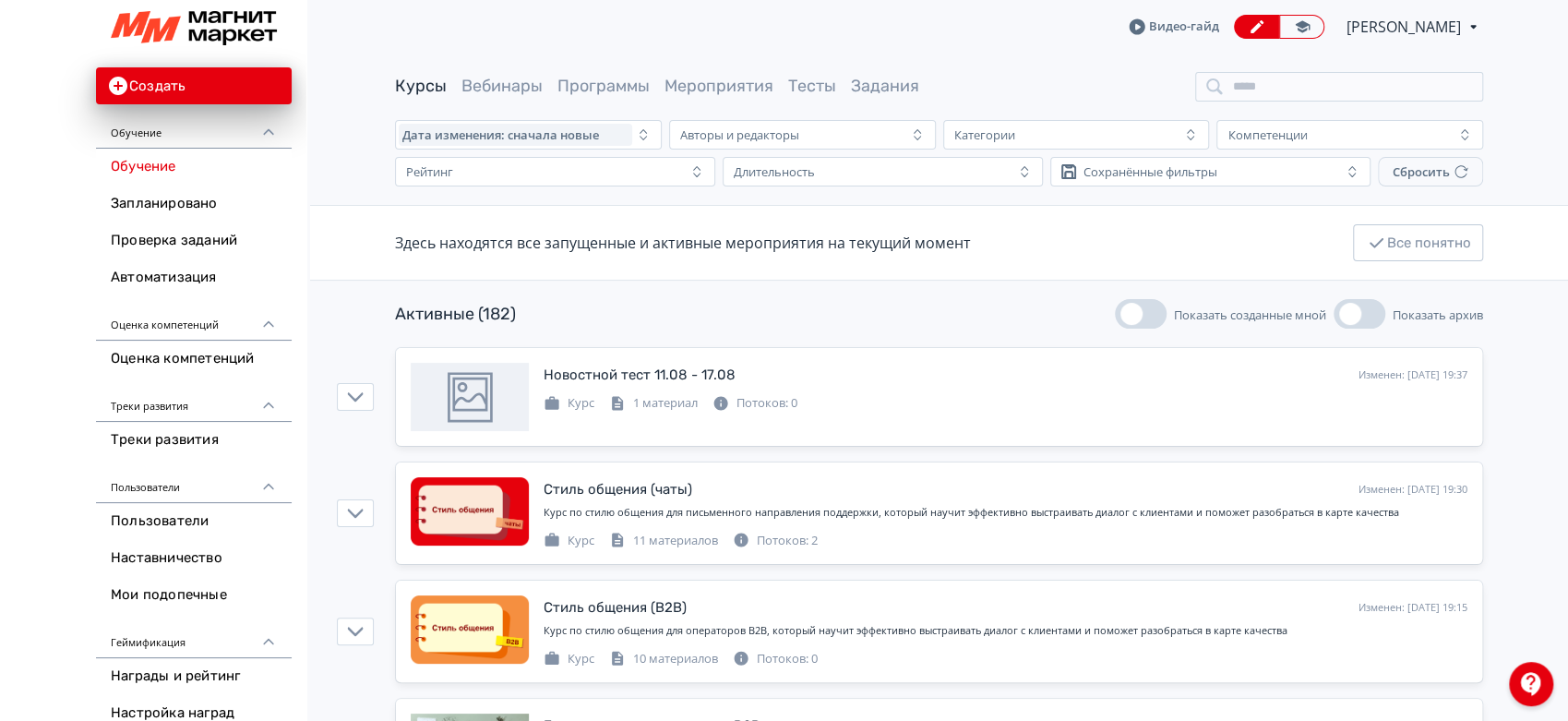
click at [1419, 22] on span "[PERSON_NAME]" at bounding box center [1405, 26] width 117 height 22
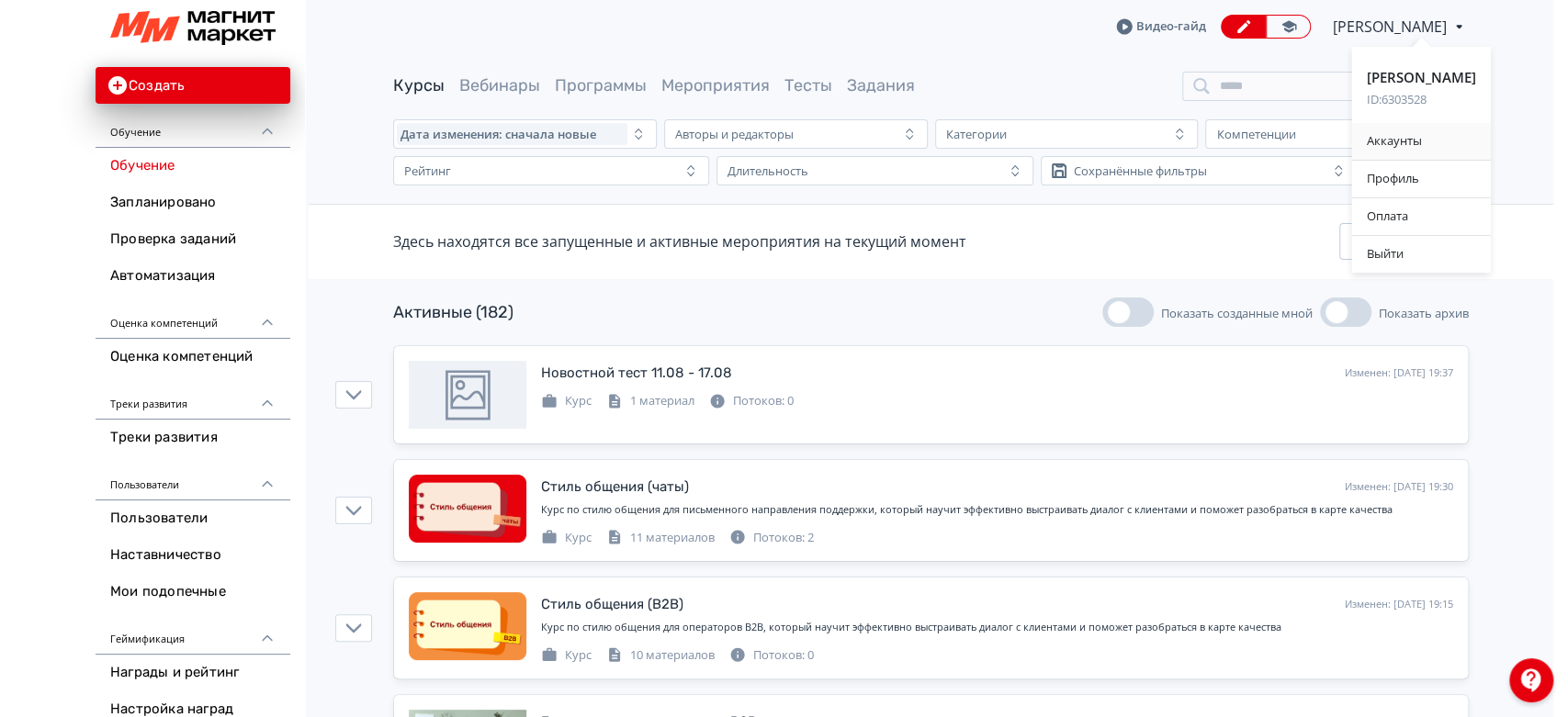
click at [1437, 145] on div "Аккаунты" at bounding box center [1421, 142] width 139 height 36
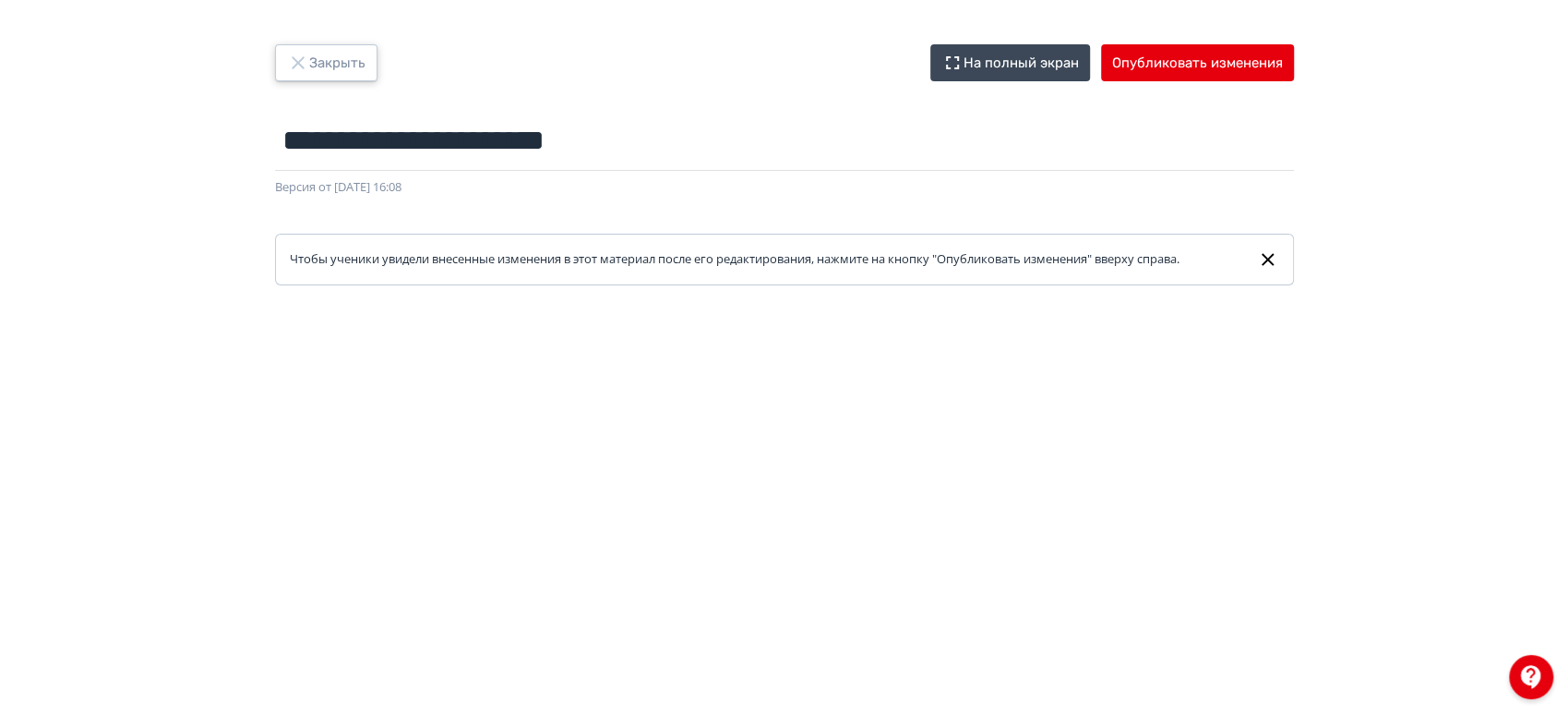
click at [356, 58] on button "Закрыть" at bounding box center [326, 63] width 102 height 37
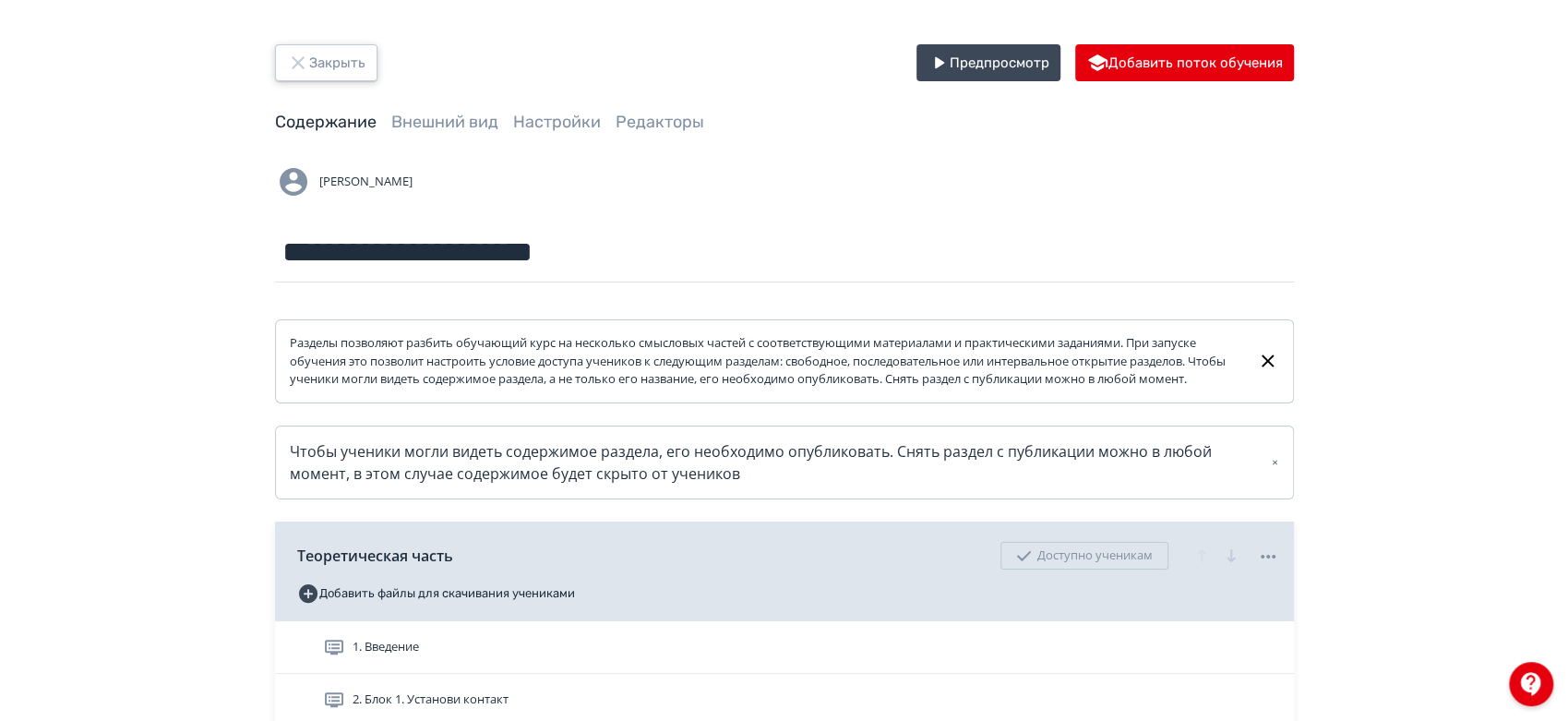
click at [338, 64] on button "Закрыть" at bounding box center [326, 63] width 102 height 37
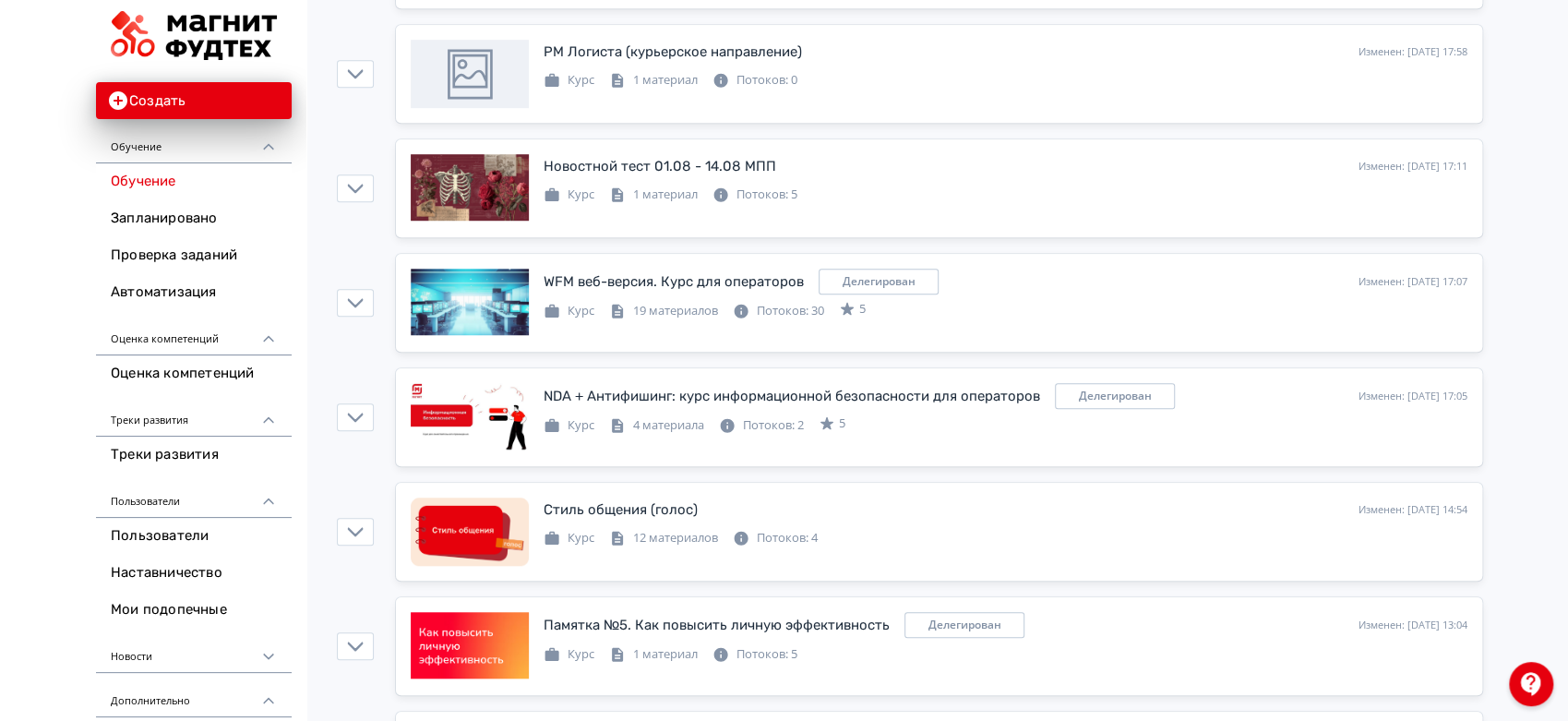
scroll to position [1026, 0]
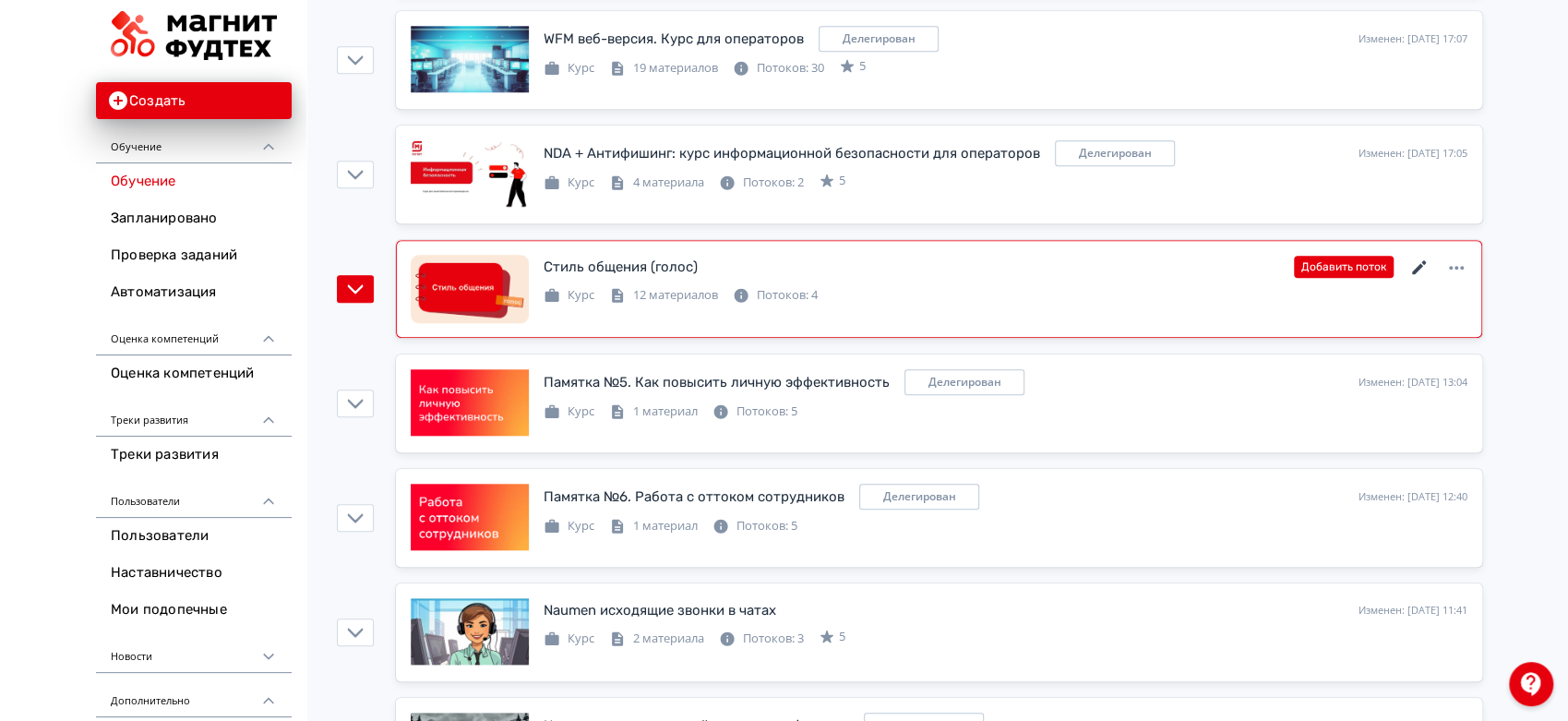
click at [1421, 265] on icon at bounding box center [1419, 268] width 22 height 22
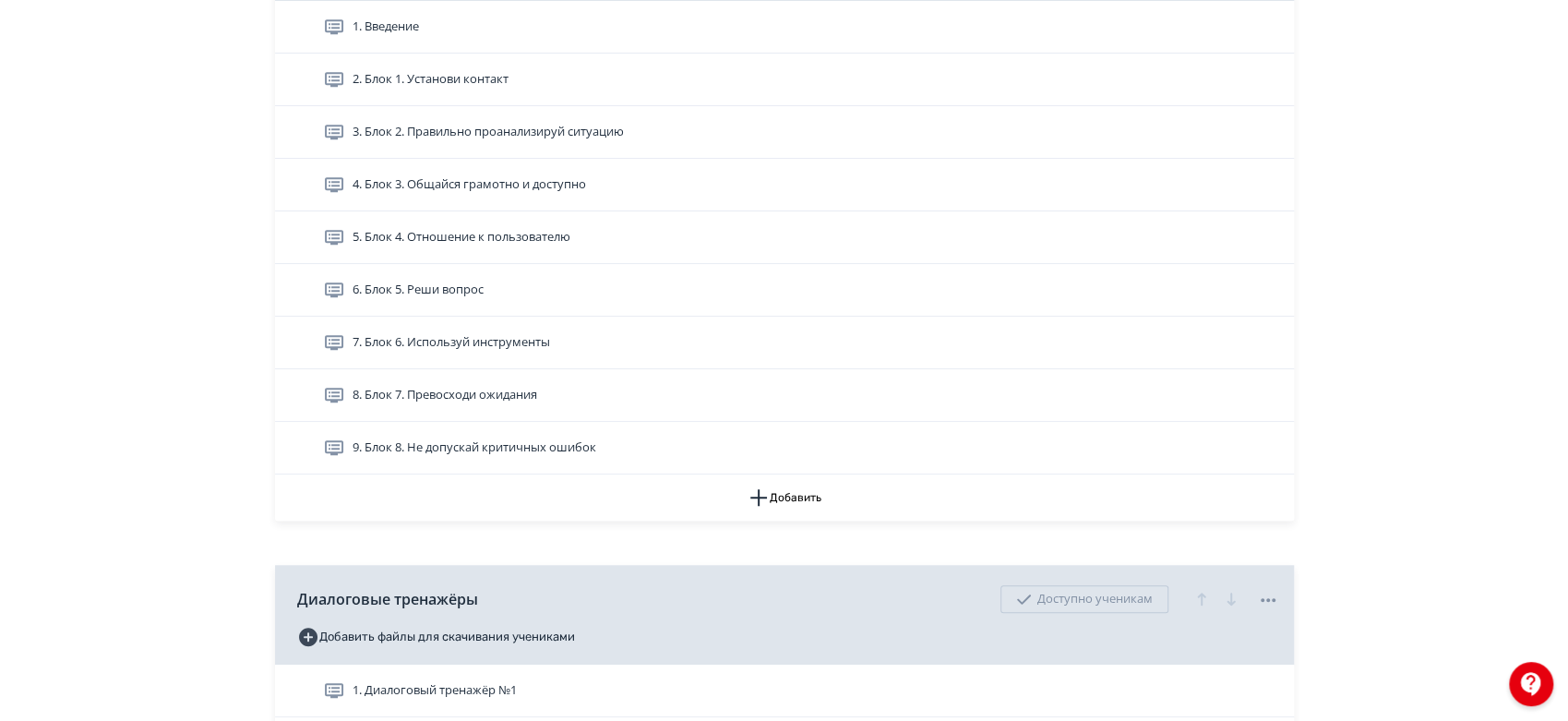
scroll to position [617, 0]
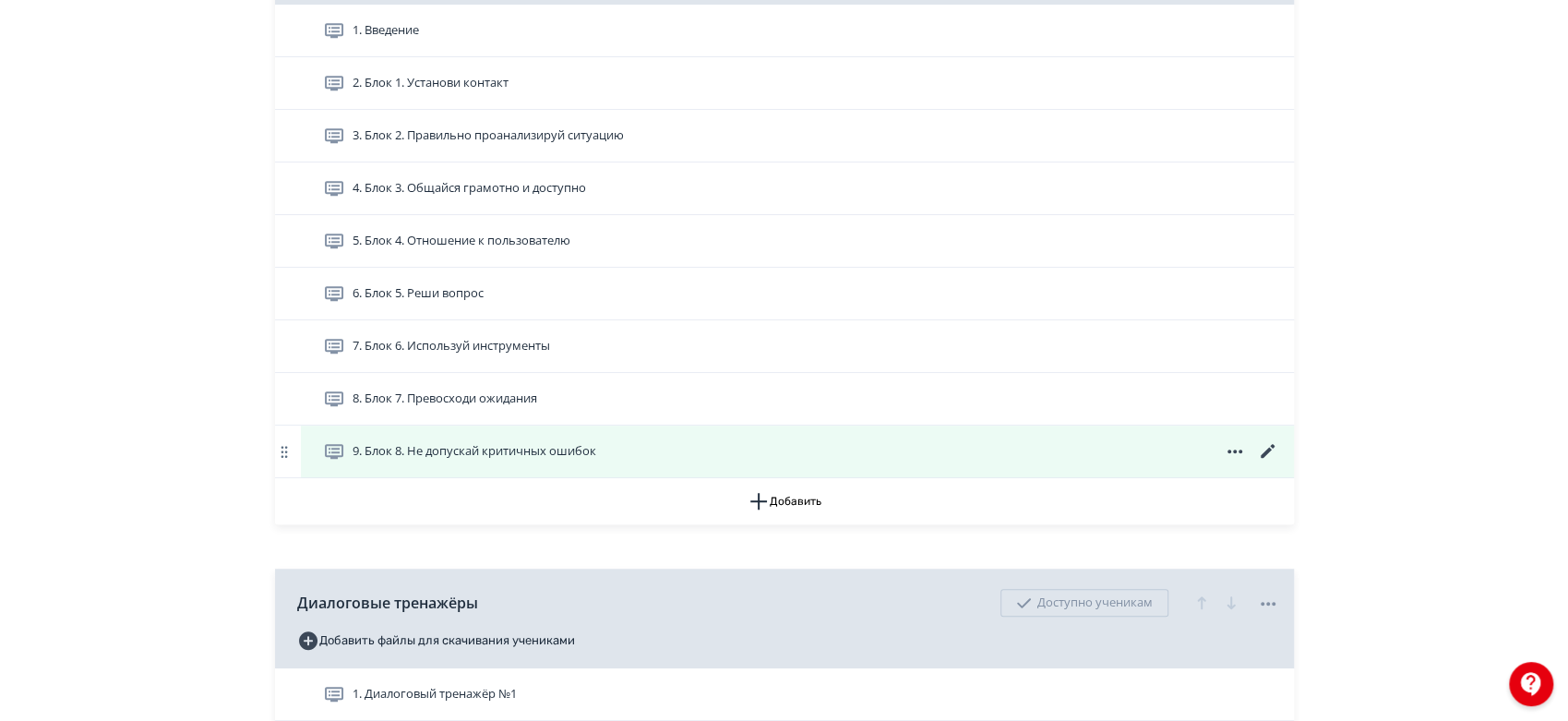
click at [1271, 458] on icon at bounding box center [1266, 451] width 13 height 13
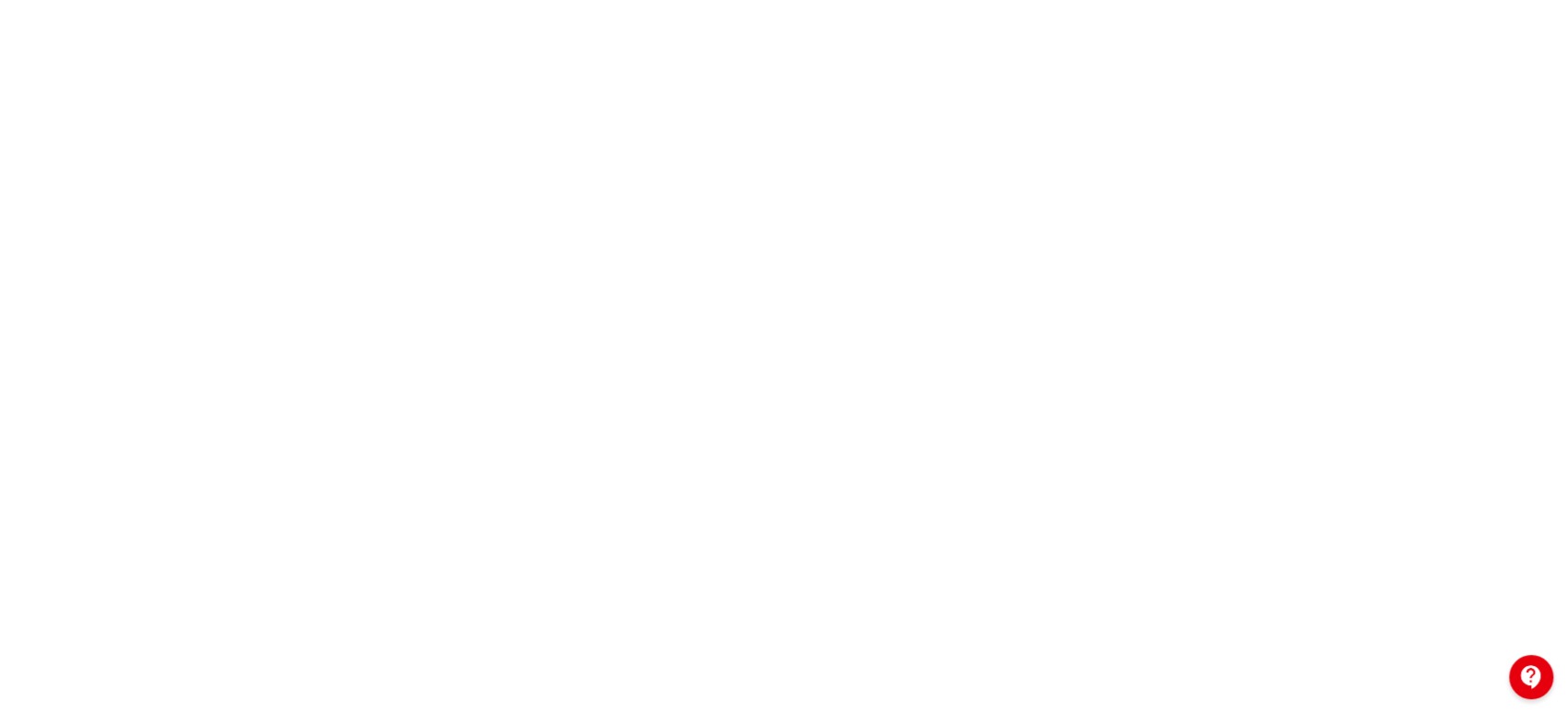
scroll to position [28, 0]
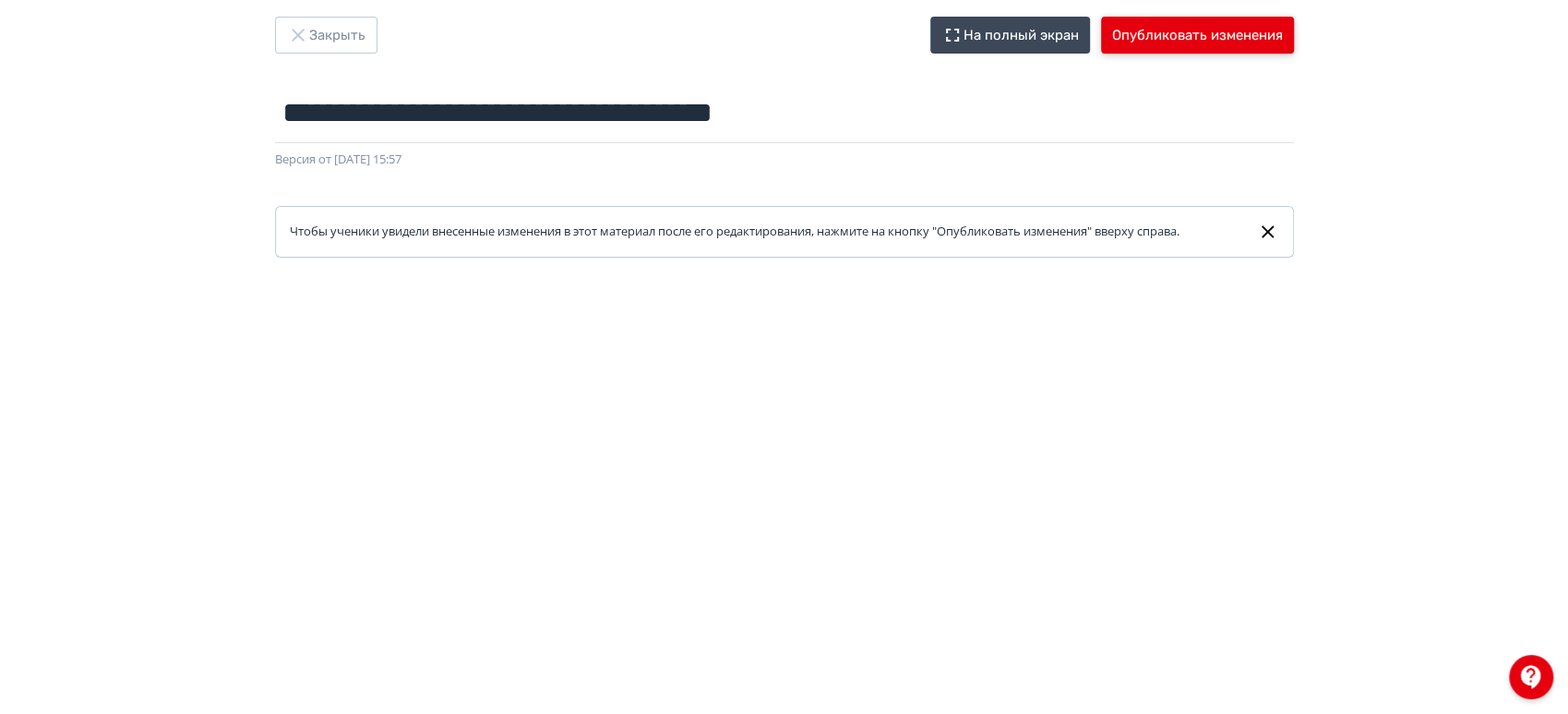
click at [1175, 26] on button "Опубликовать изменения" at bounding box center [1197, 35] width 192 height 37
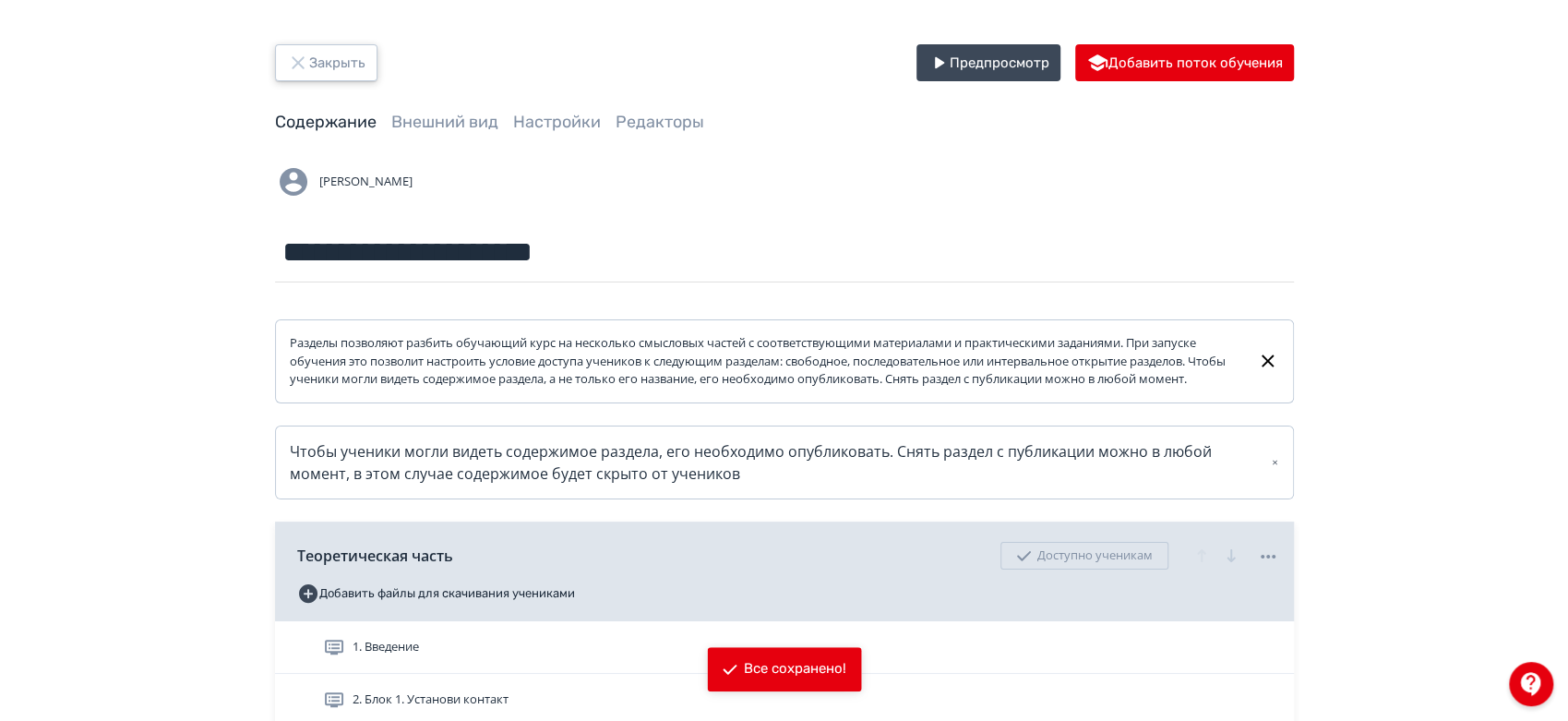
click at [313, 44] on button "Закрыть" at bounding box center [326, 63] width 102 height 37
